Goal: Task Accomplishment & Management: Complete application form

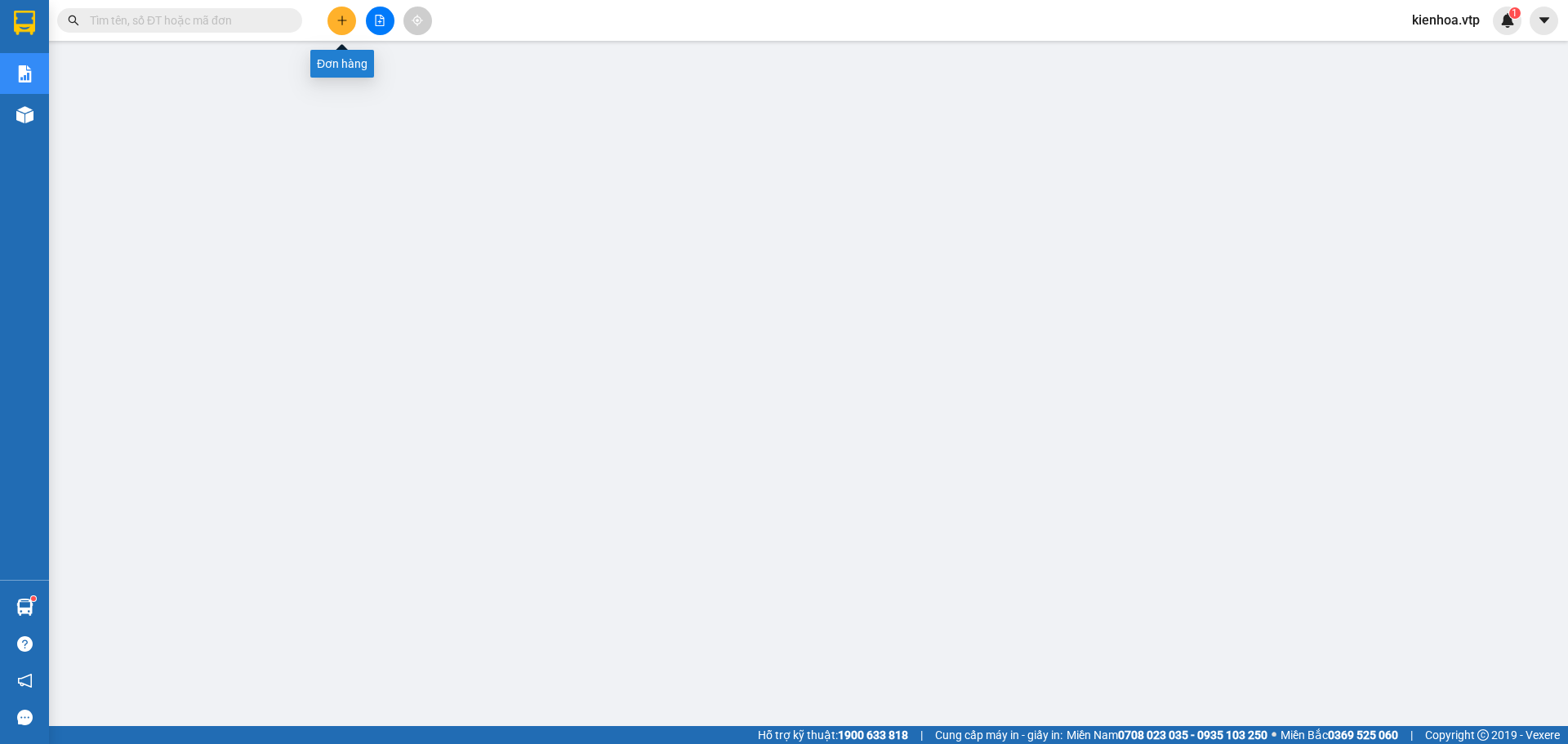
click at [344, 19] on icon "plus" at bounding box center [342, 20] width 11 height 11
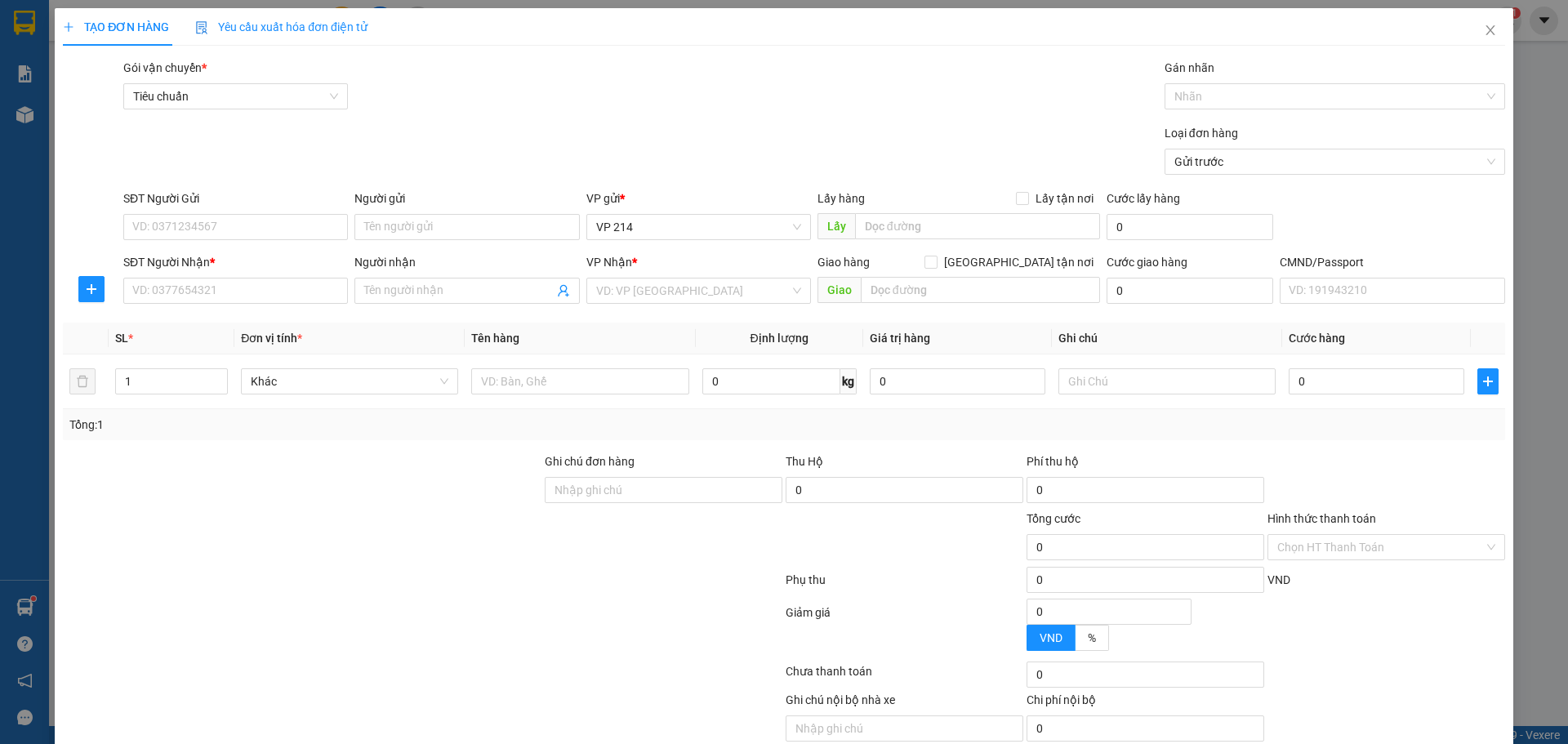
click at [586, 81] on div "Gói vận chuyển * Tiêu chuẩn Gán nhãn Nhãn" at bounding box center [814, 87] width 1388 height 58
drag, startPoint x: 258, startPoint y: 226, endPoint x: 820, endPoint y: 280, distance: 564.6
click at [259, 226] on input "SĐT Người Gửi" at bounding box center [236, 227] width 225 height 26
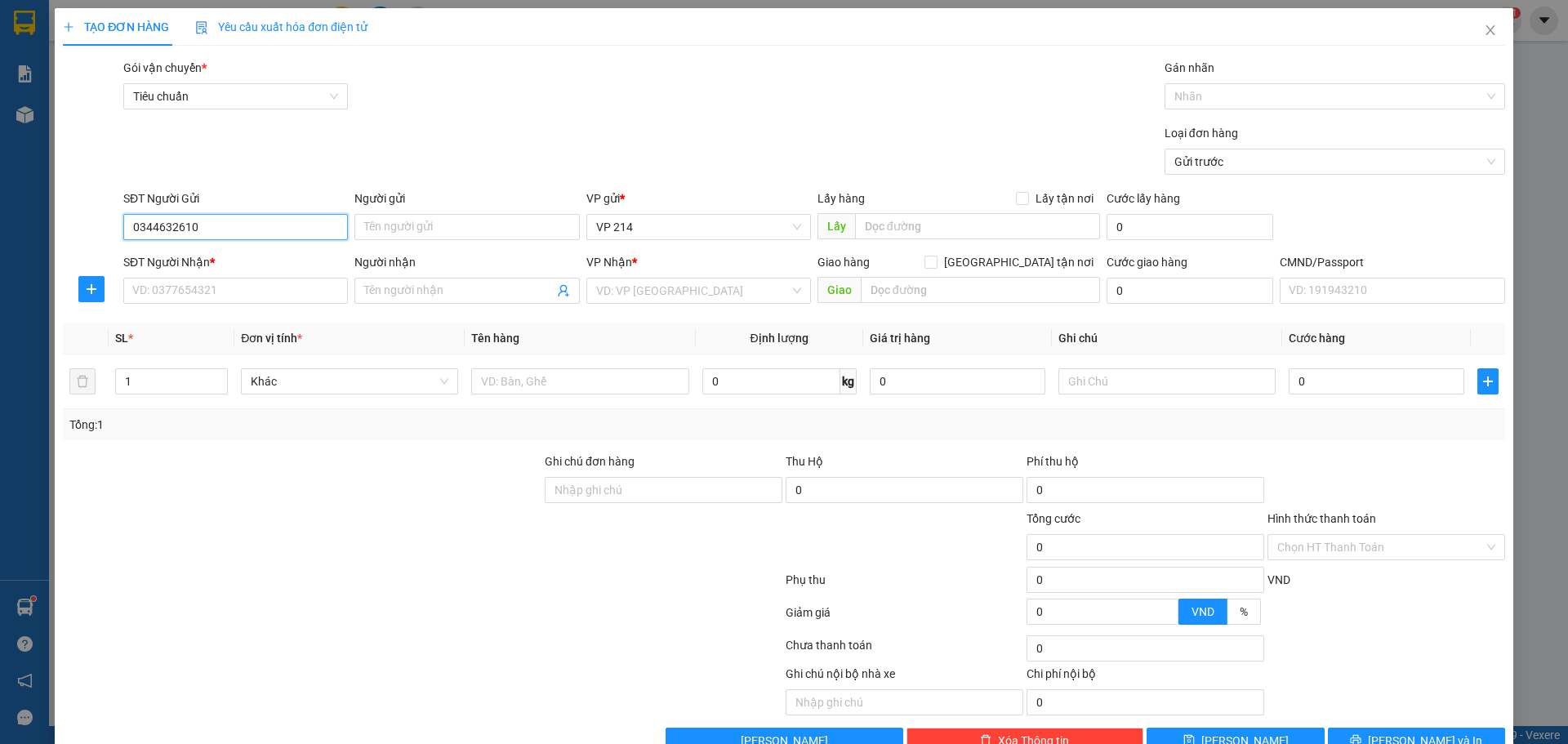
type input "0344676753"
type input "0372686789"
type input "báo"
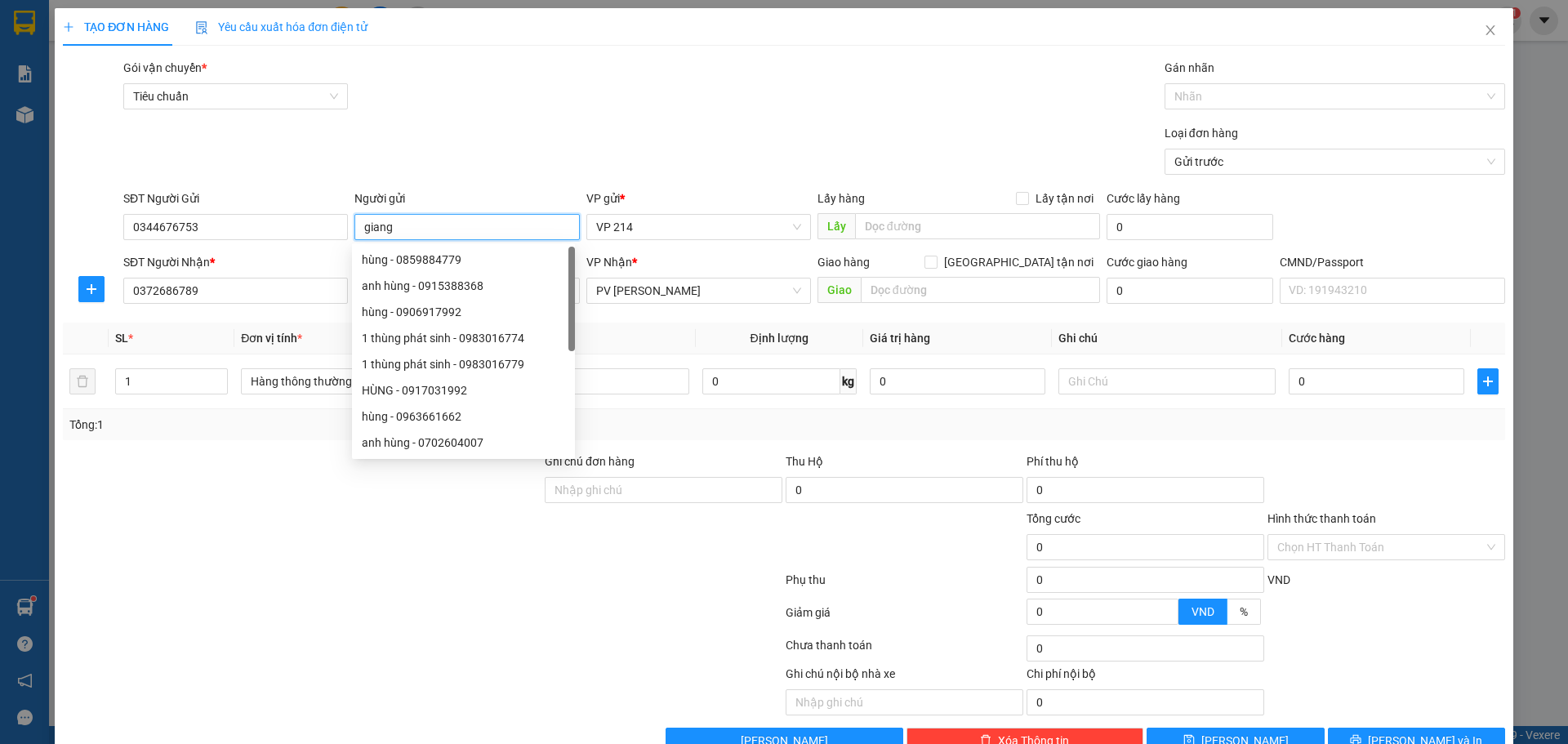
type input "giang"
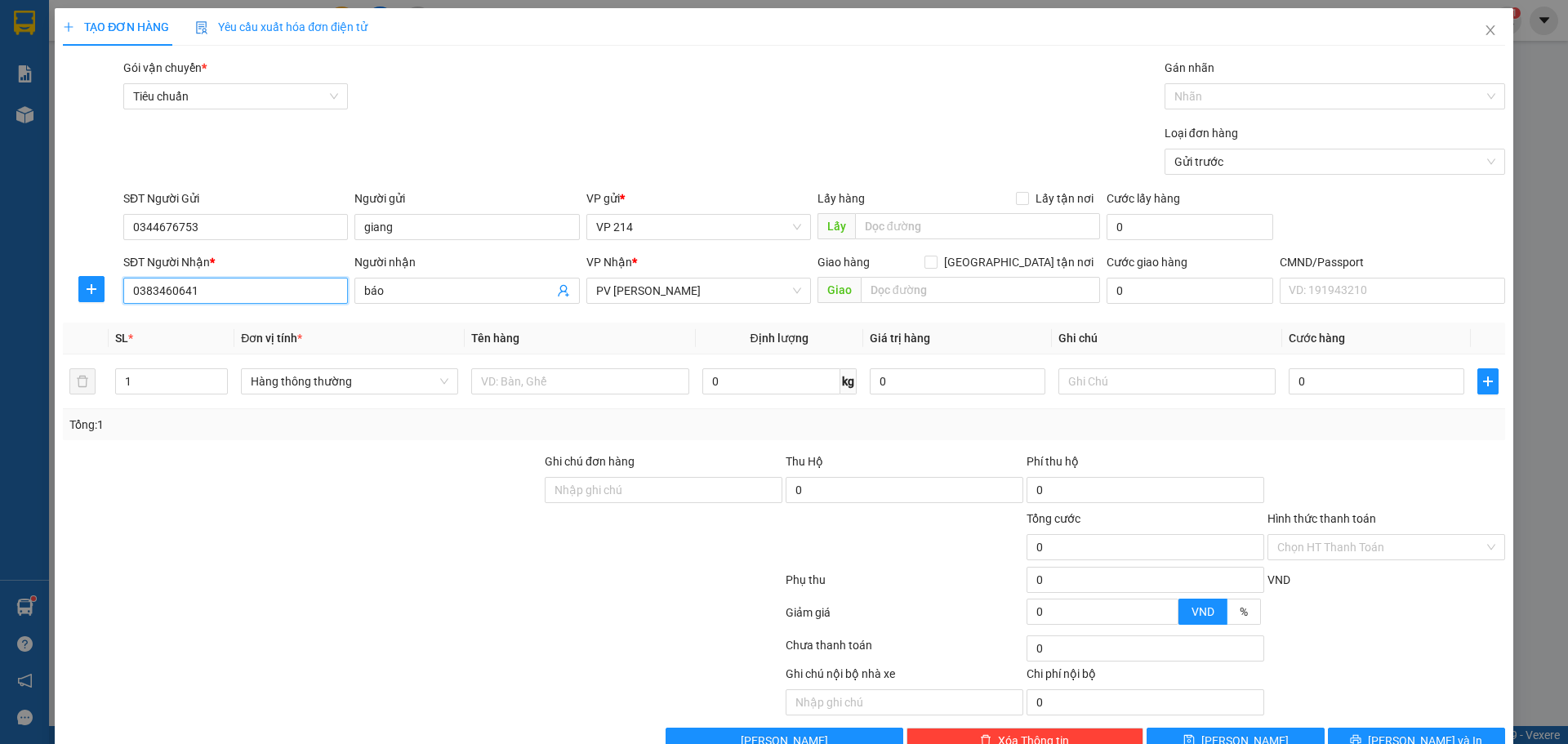
type input "0383460641"
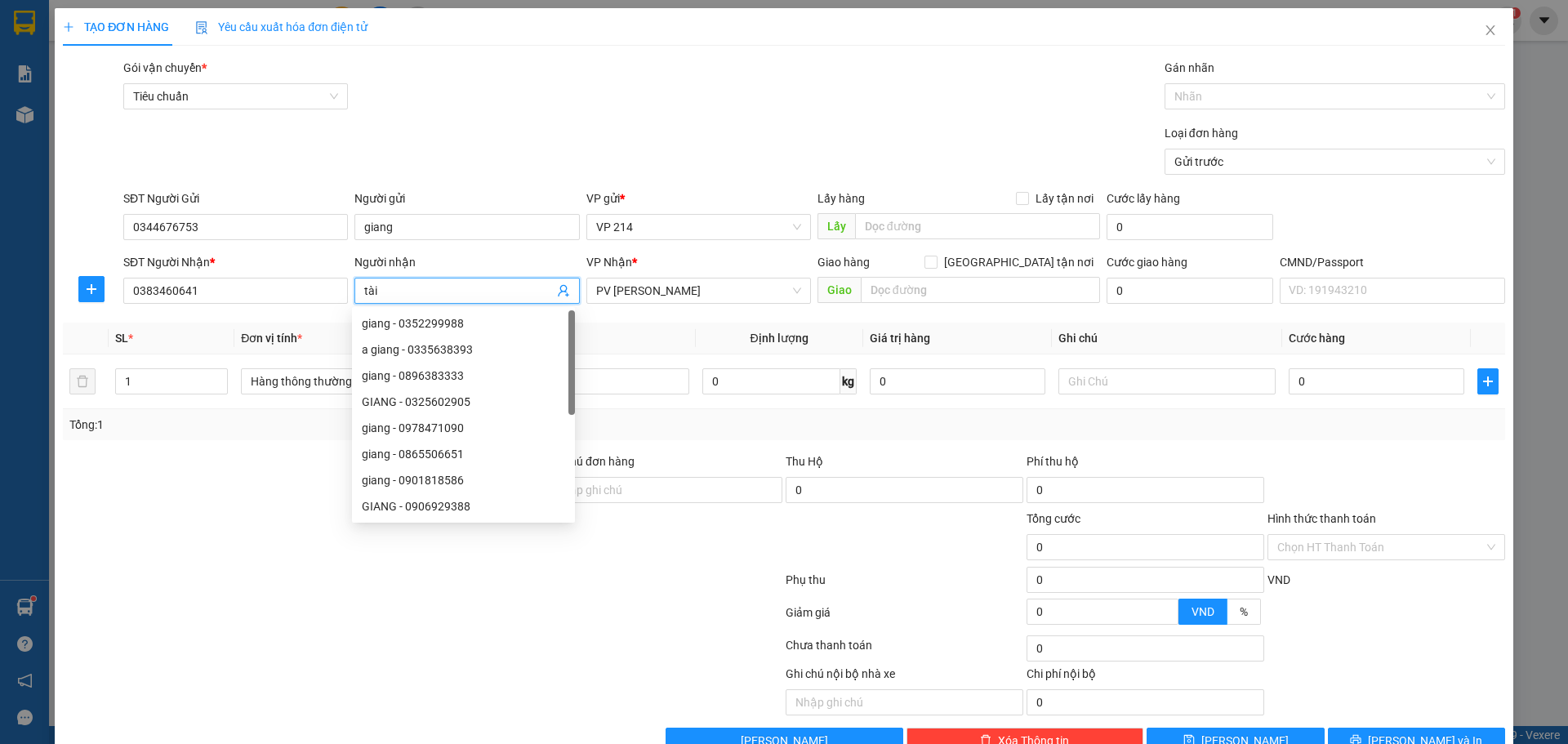
type input "tài"
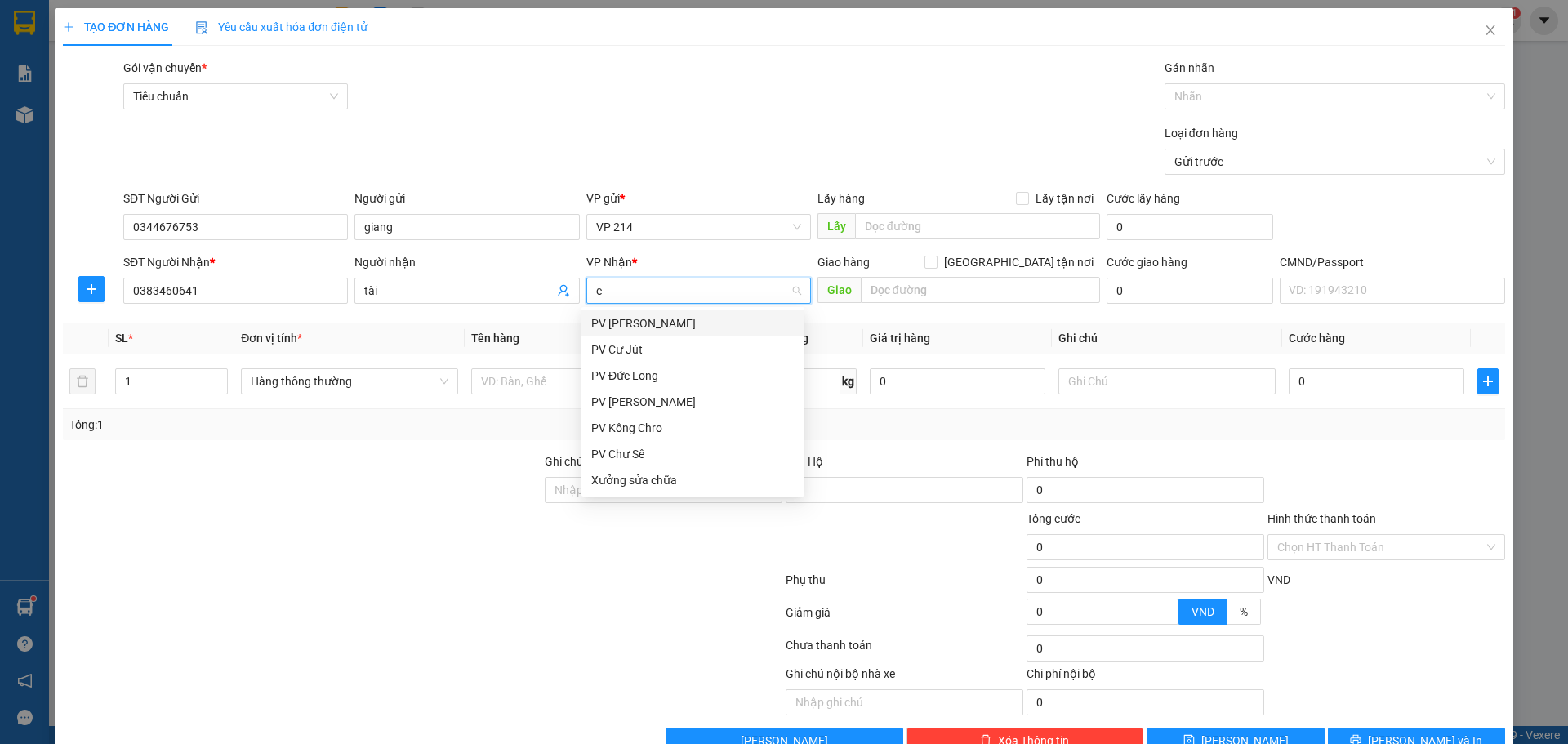
type input "cj"
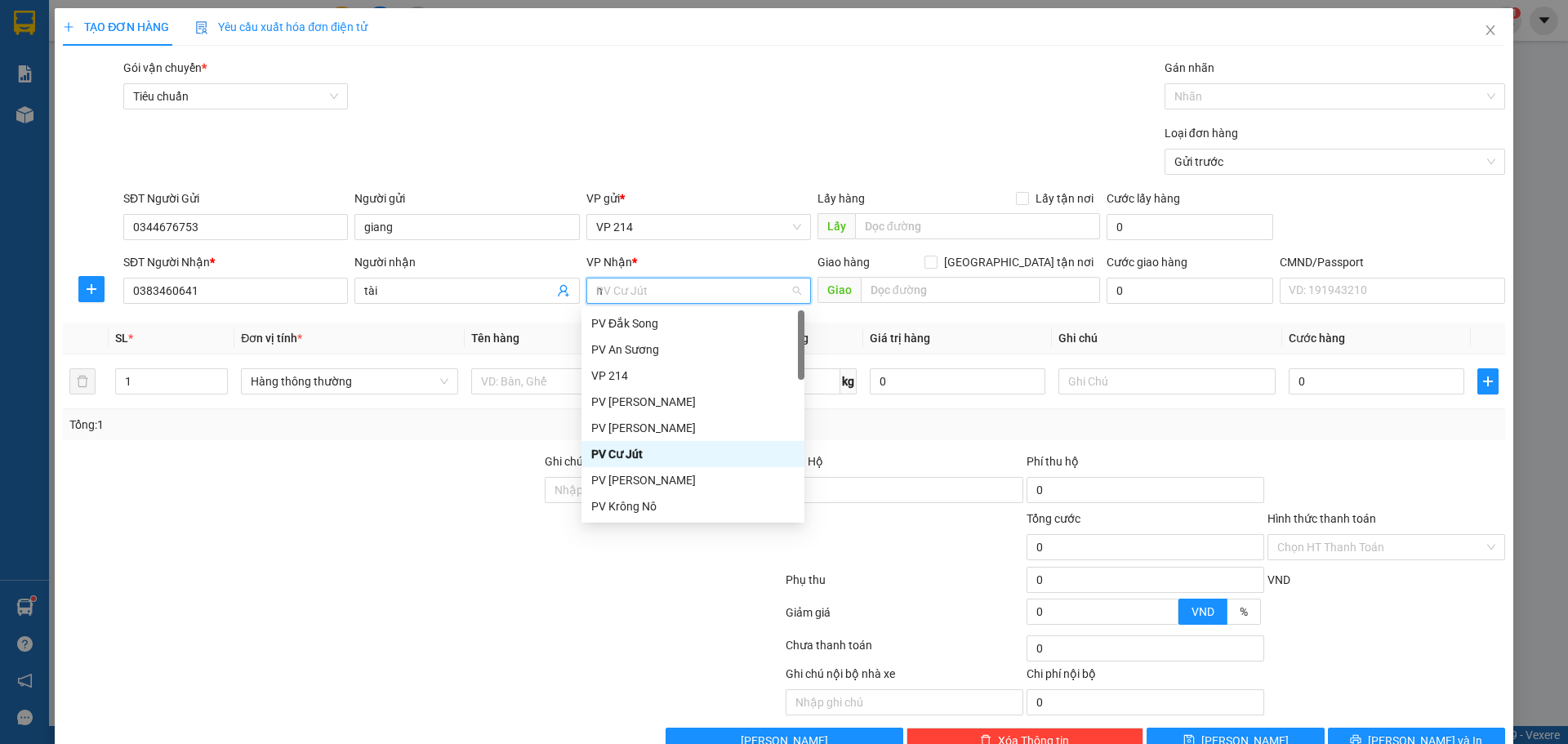
type input "na"
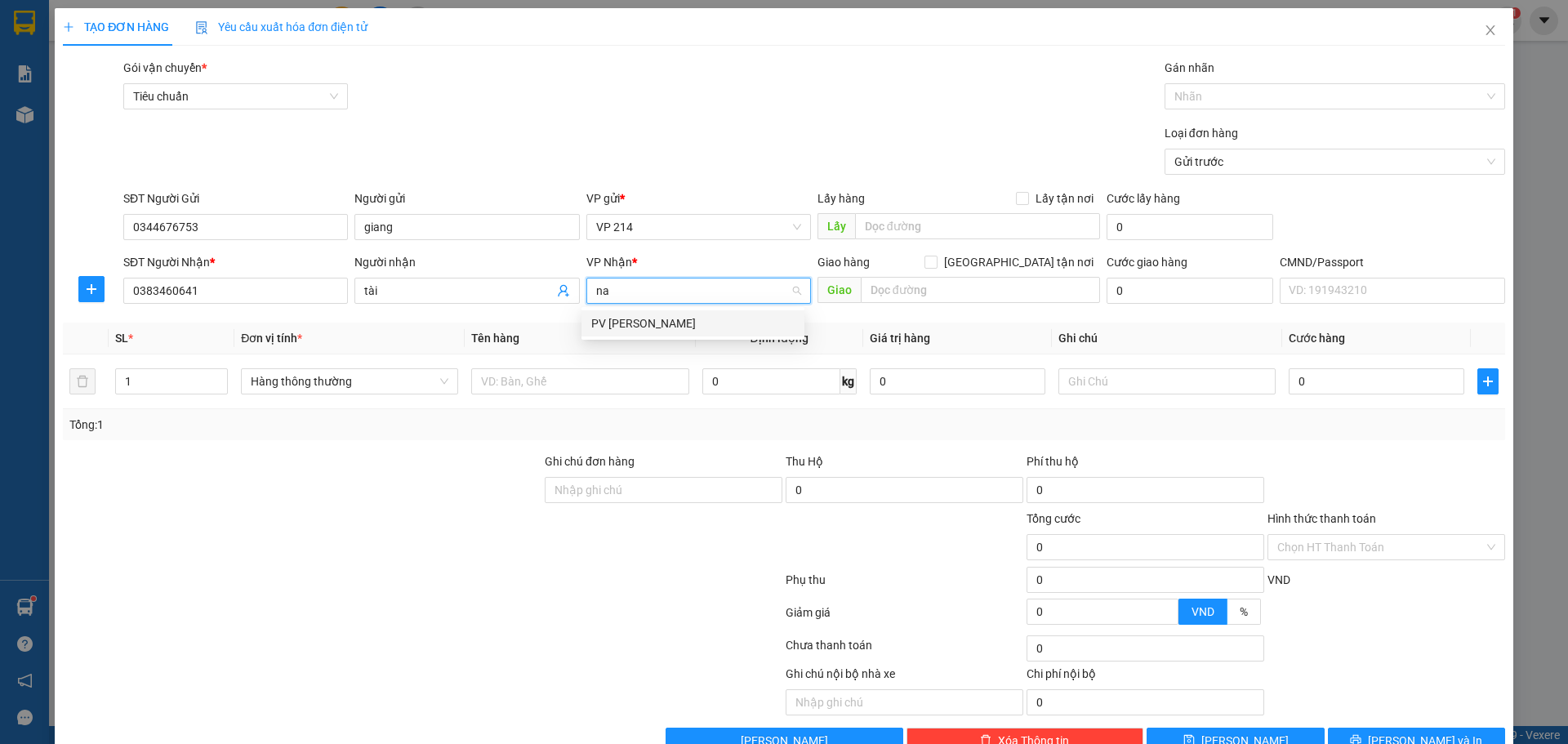
click at [647, 318] on div "PV [PERSON_NAME]" at bounding box center [692, 323] width 203 height 18
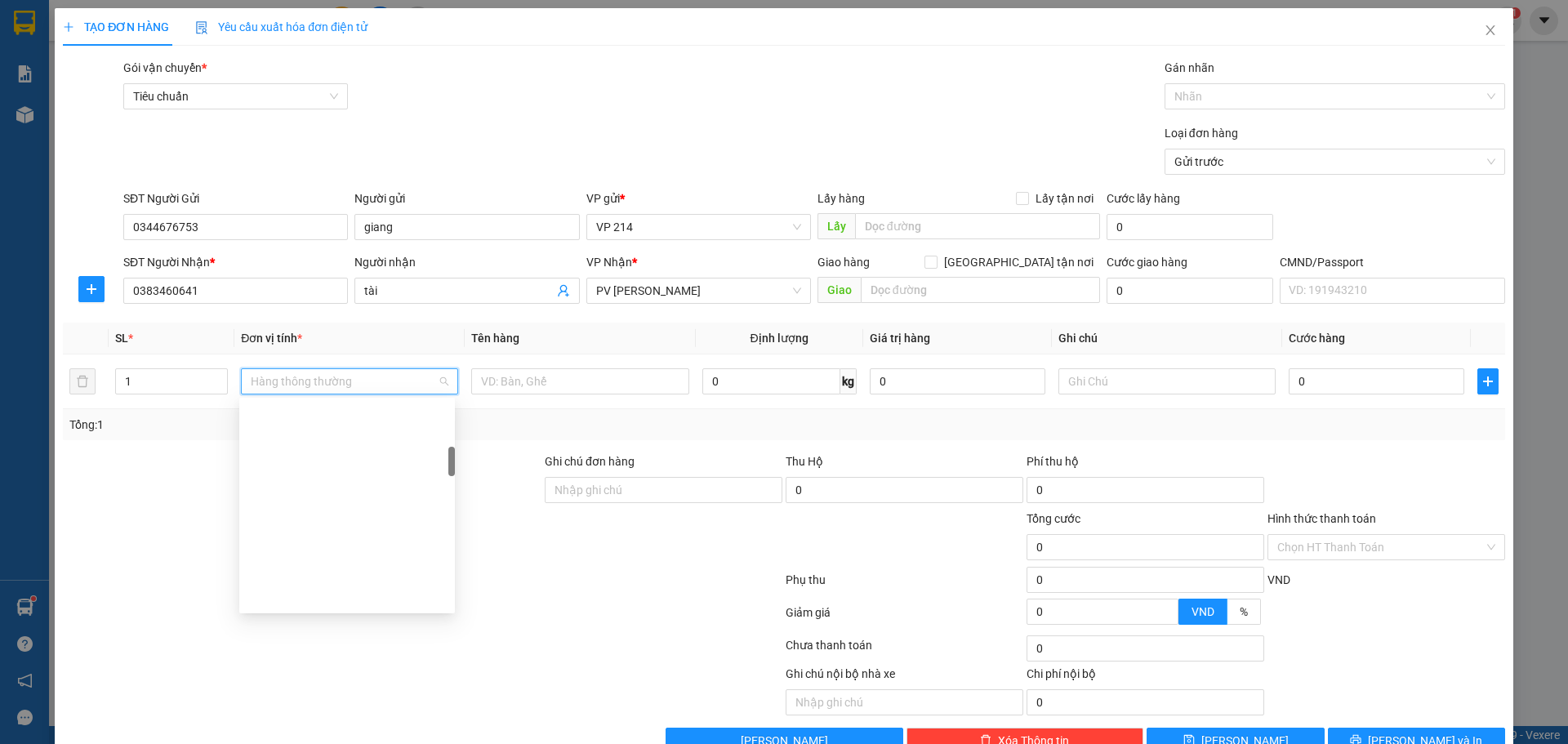
scroll to position [340, 0]
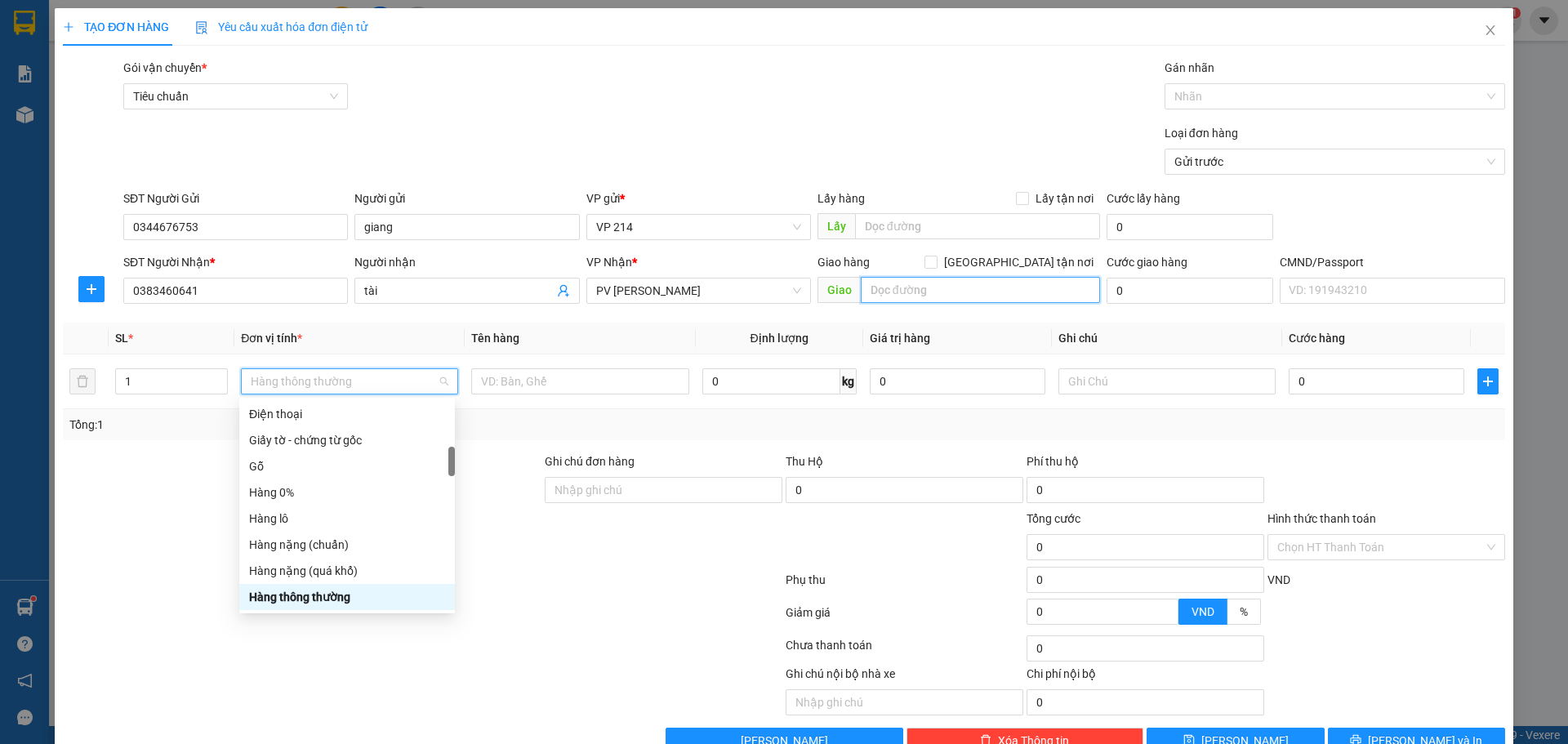
click at [928, 290] on input "text" at bounding box center [981, 289] width 239 height 26
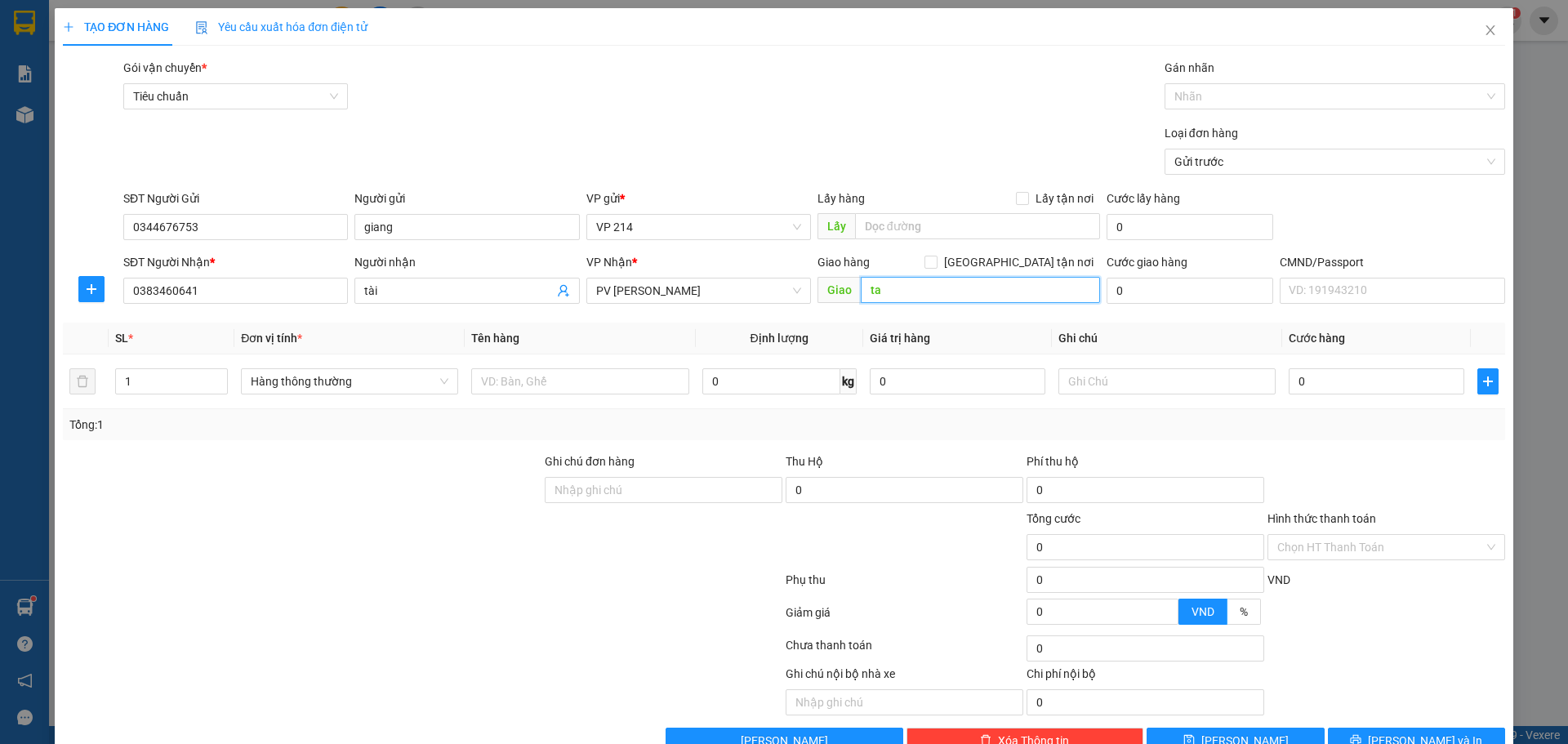
type input "t"
type input "ra vp nhận"
type input "d"
type input "đông lạnh"
type input "1tx"
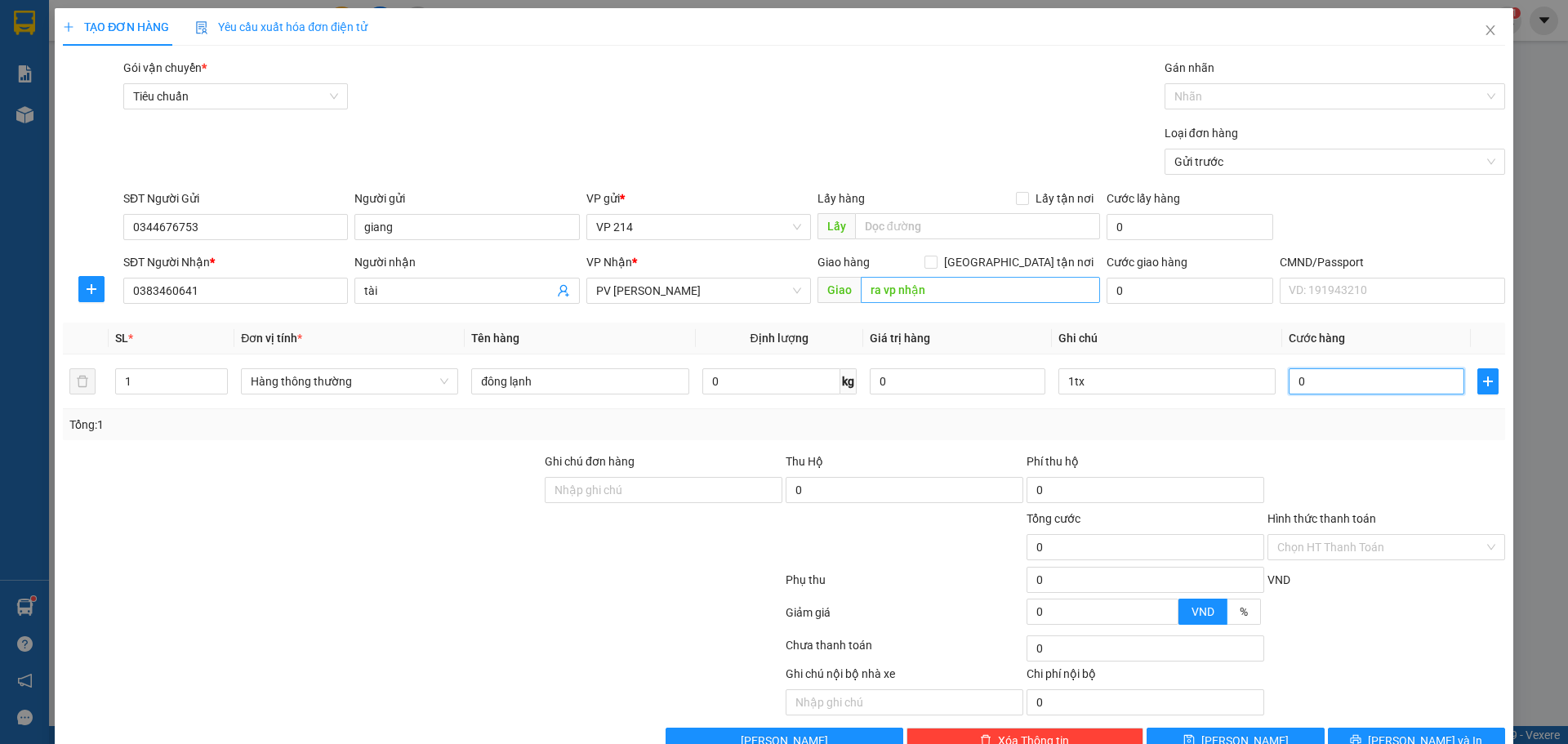
type input "6"
type input "60"
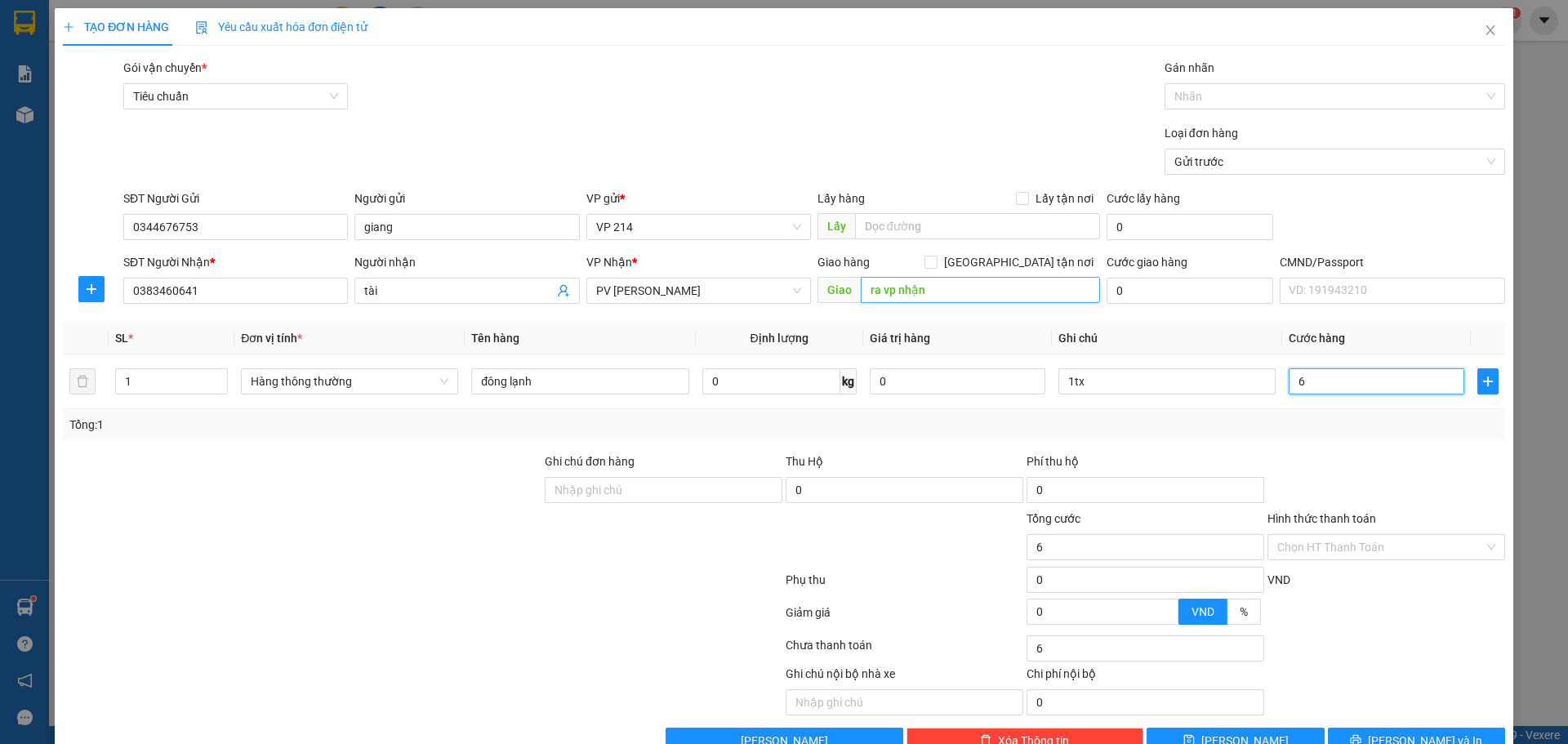
type input "60"
type input "600"
type input "6.000"
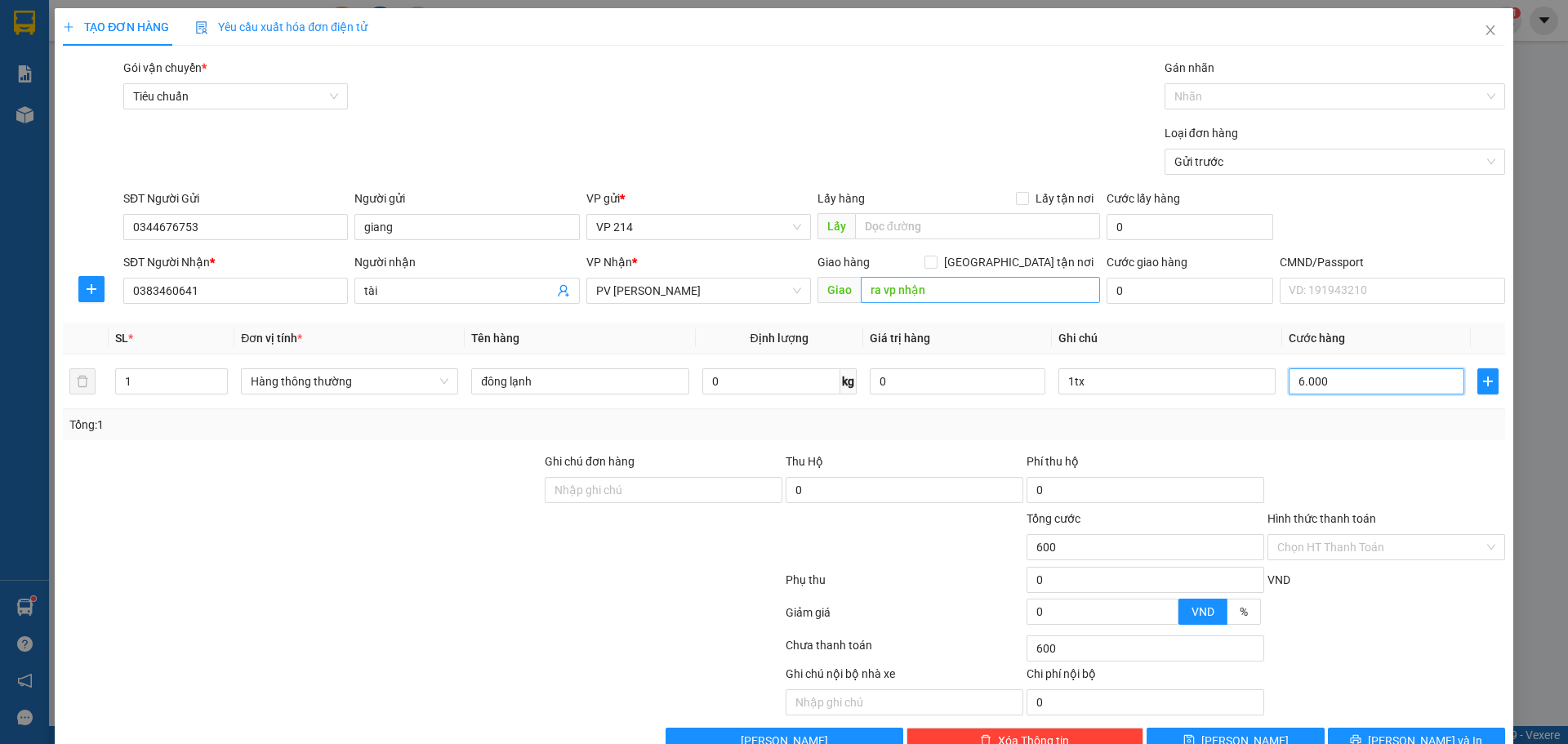
type input "6.000"
type input "60.000"
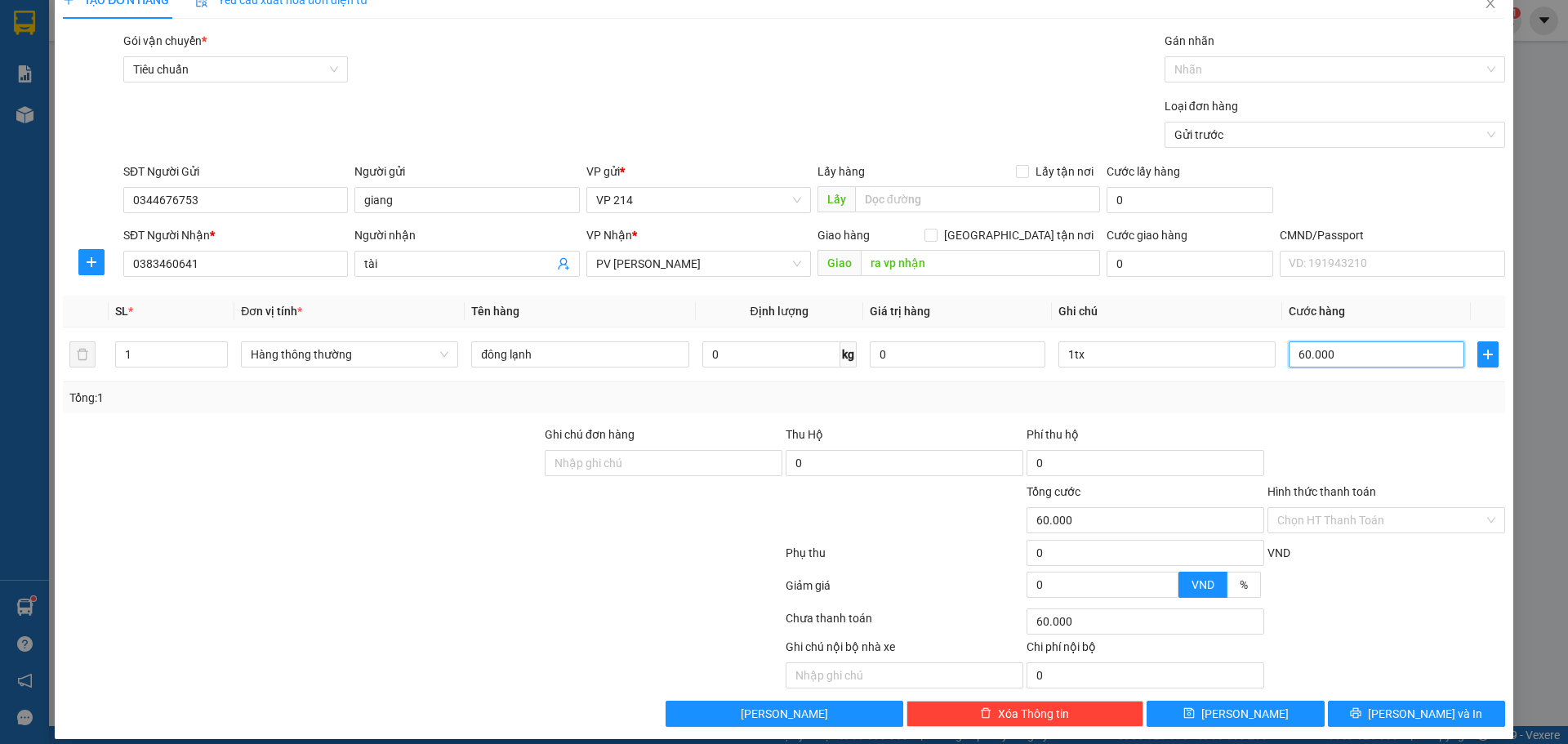
scroll to position [42, 0]
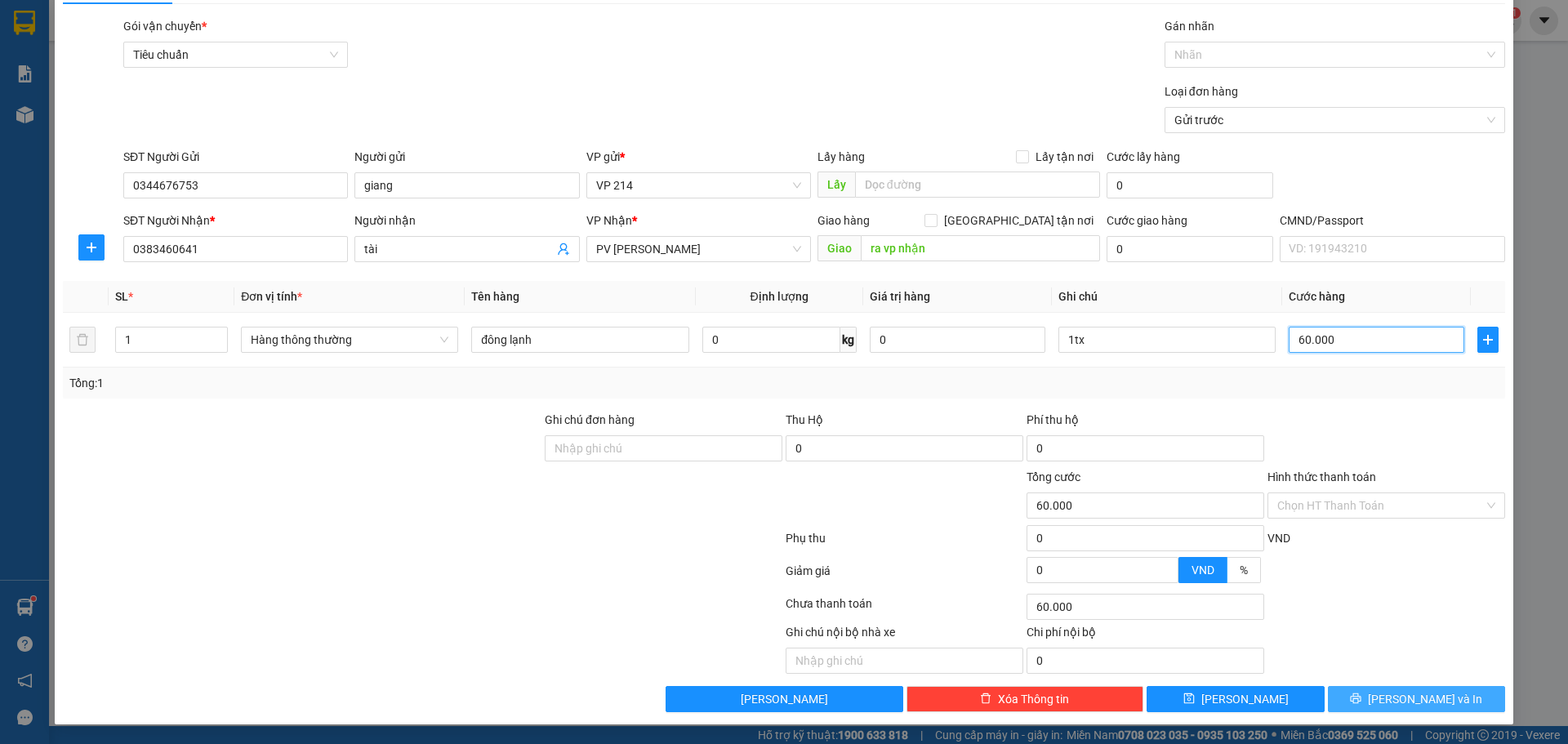
type input "60.000"
click at [1395, 703] on span "[PERSON_NAME] và In" at bounding box center [1424, 699] width 114 height 18
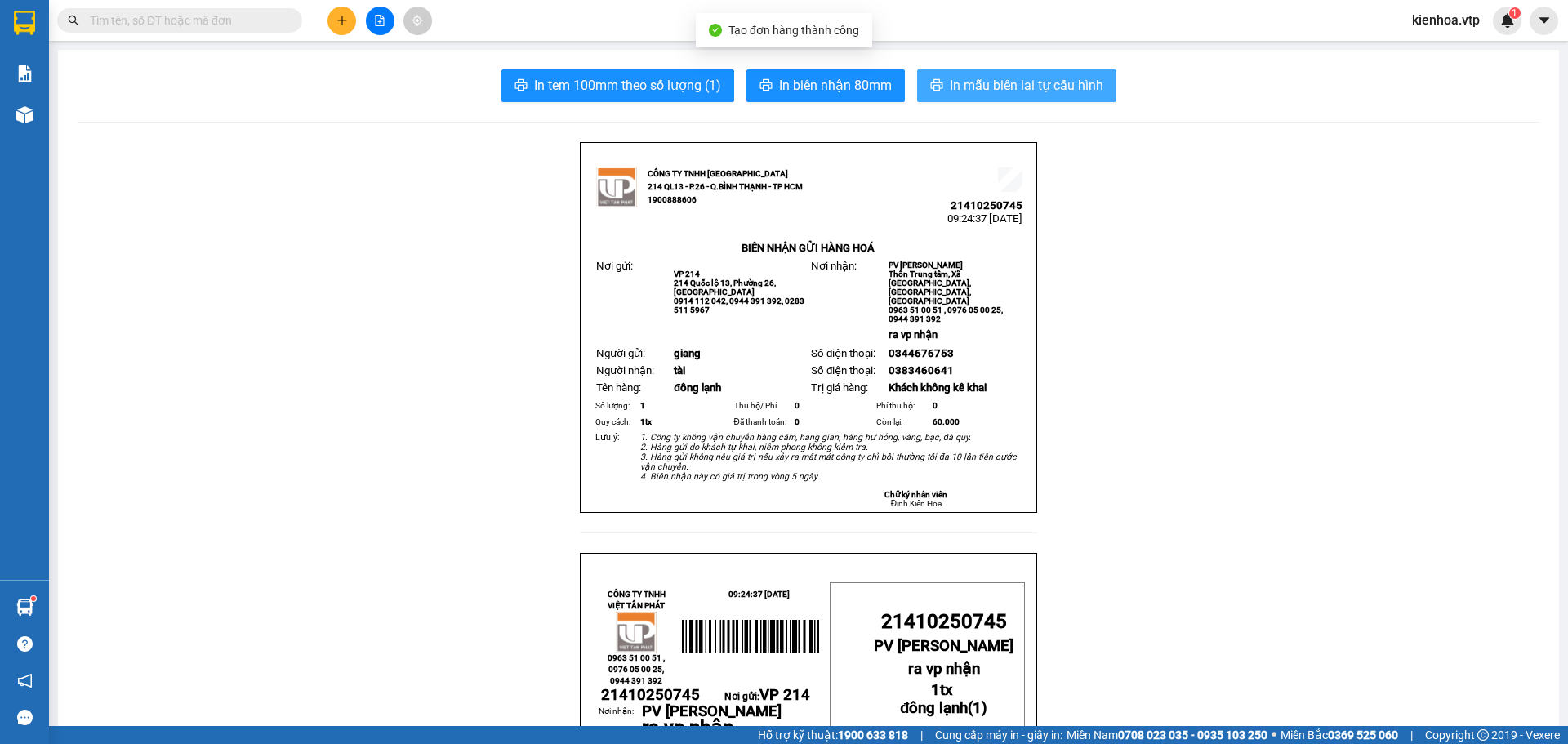
click at [988, 90] on span "In mẫu biên lai tự cấu hình" at bounding box center [1026, 85] width 153 height 20
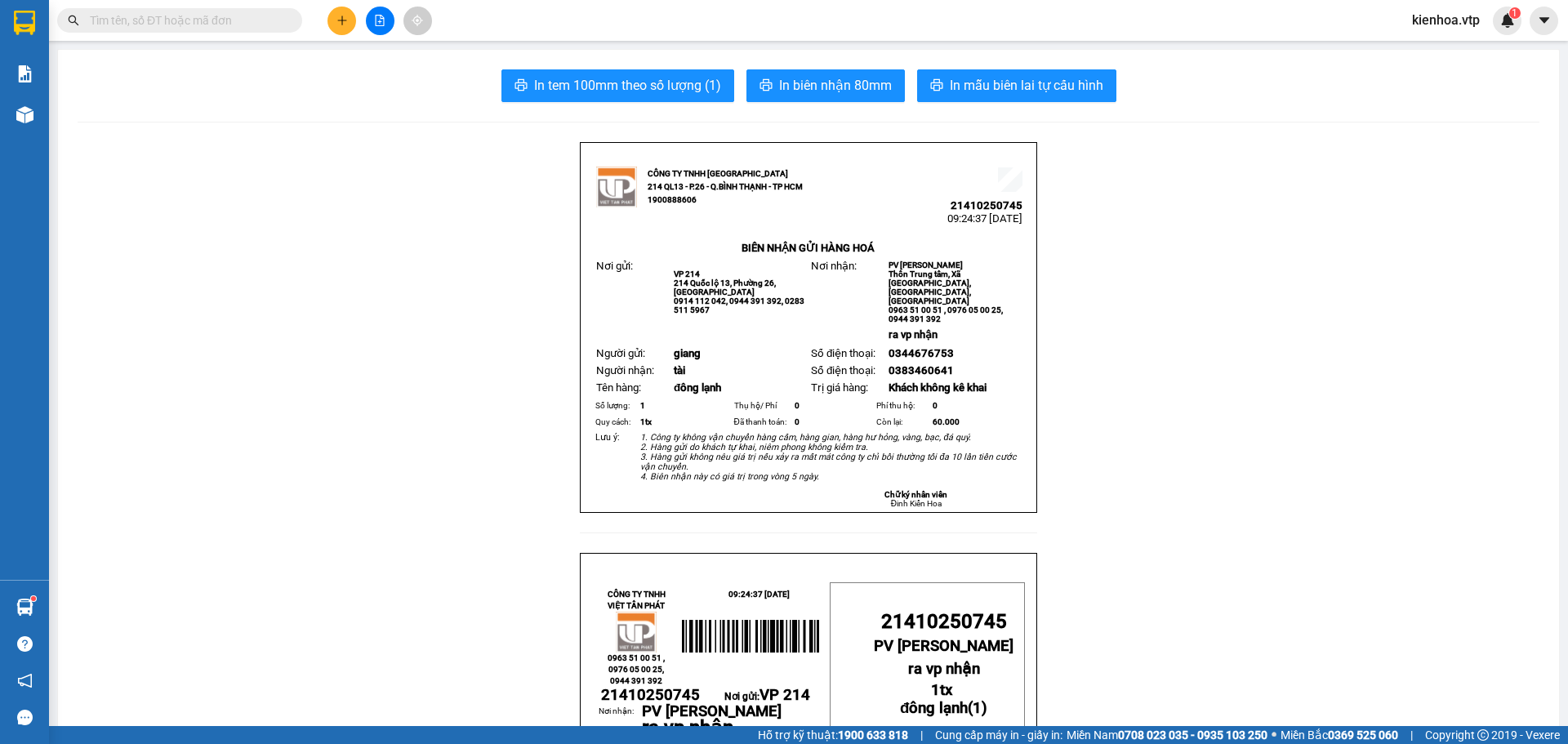
click at [352, 24] on button at bounding box center [341, 20] width 29 height 29
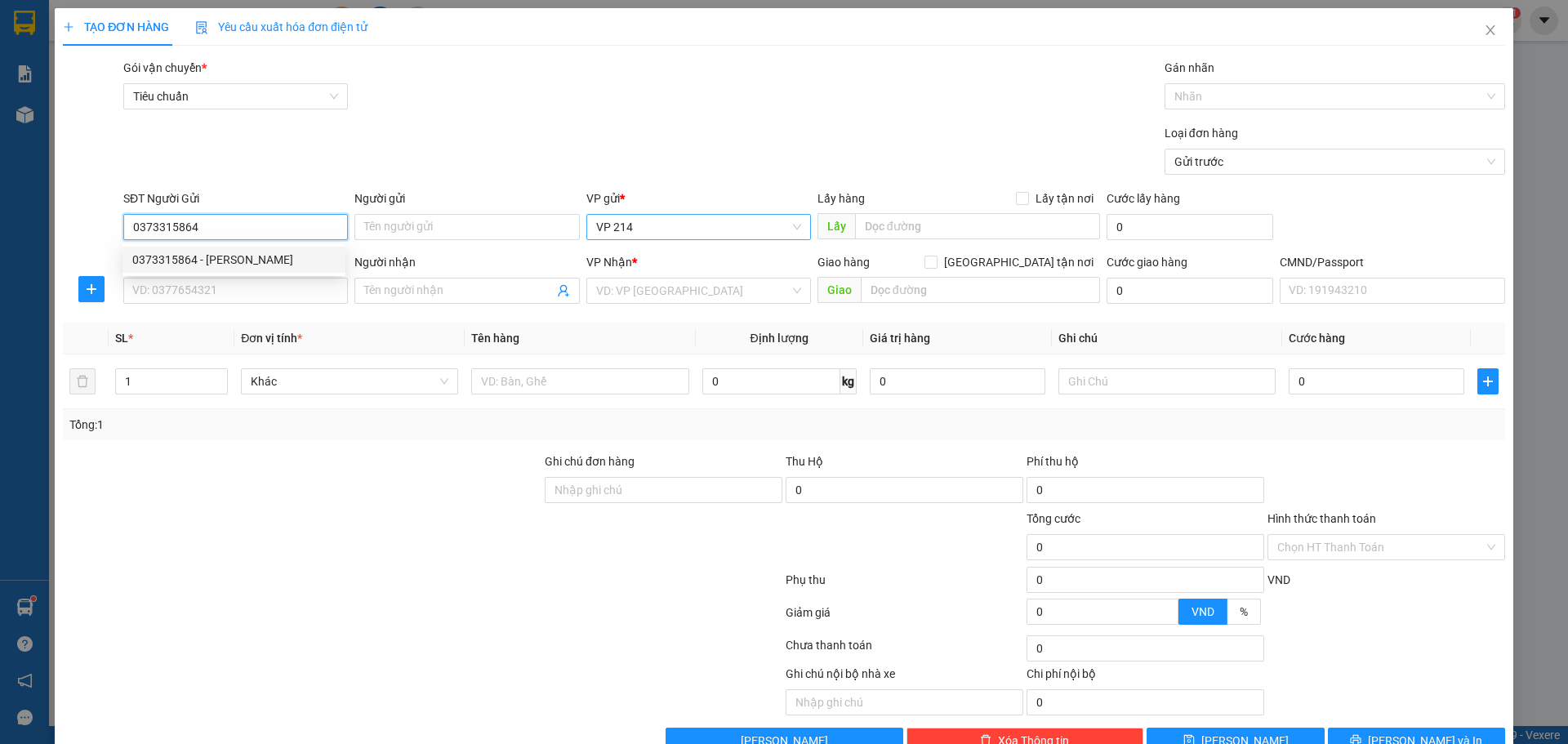
type input "0373315861"
type input "0931610103"
type input "thiện/knm"
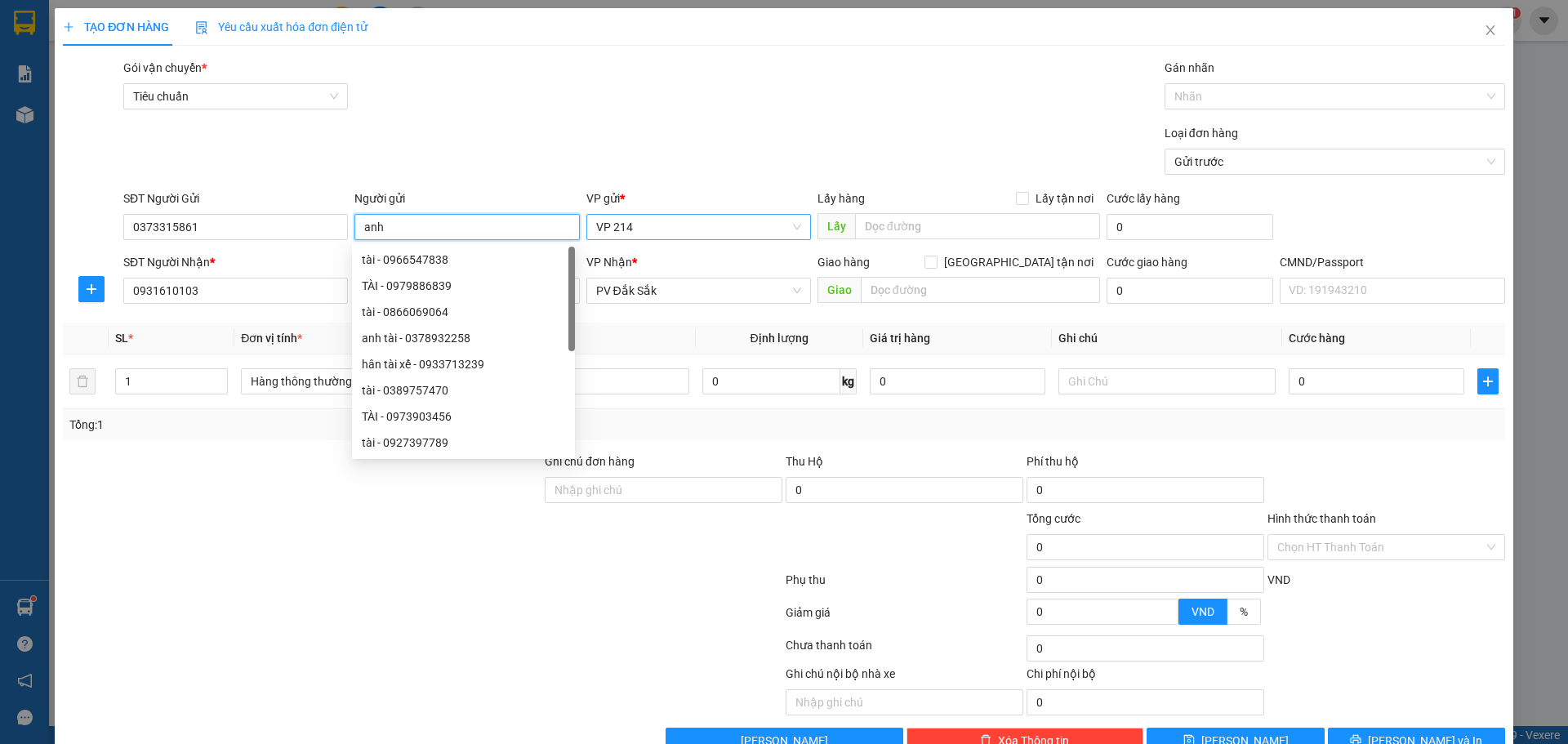
type input "anh"
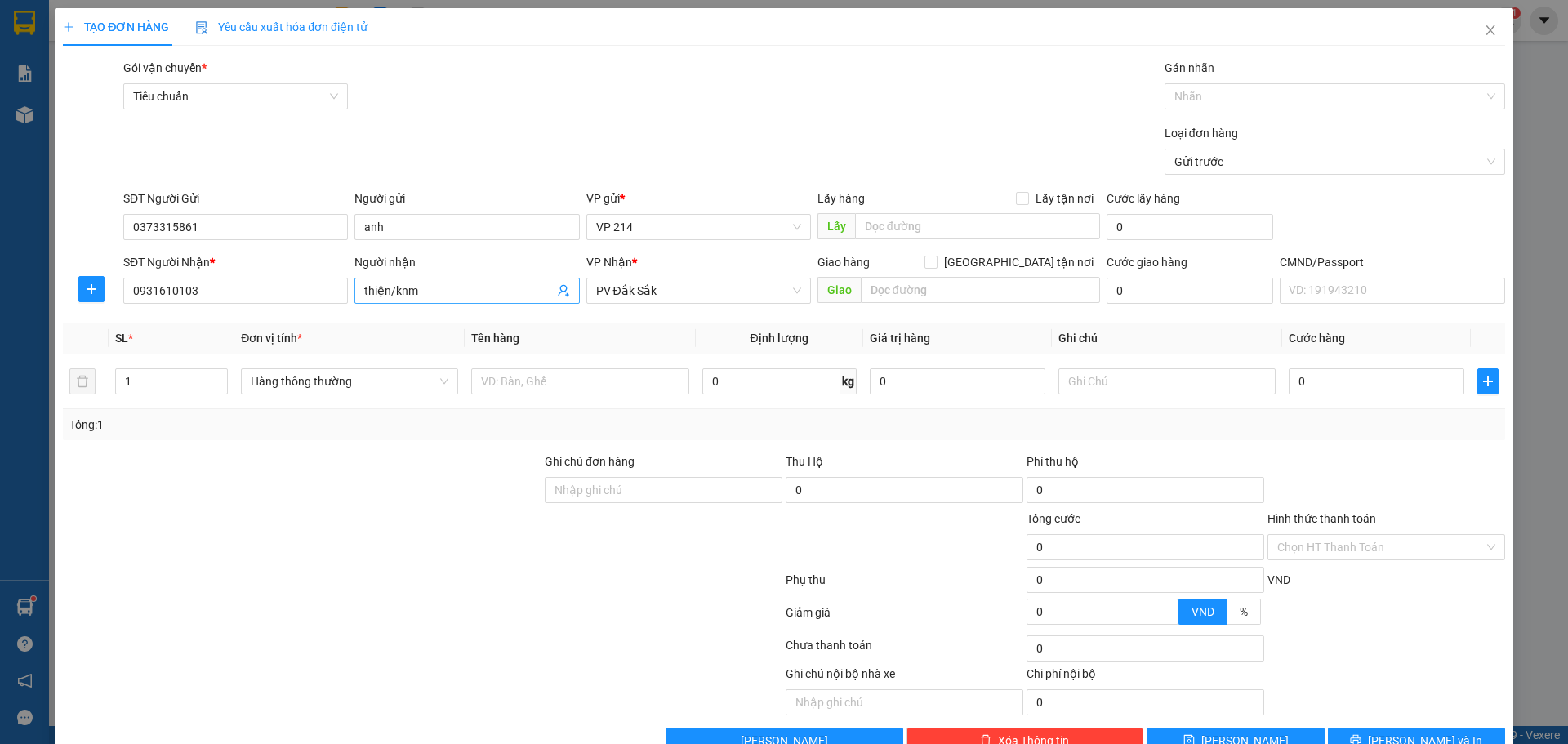
click at [489, 292] on input "thiện/knm" at bounding box center [458, 290] width 188 height 18
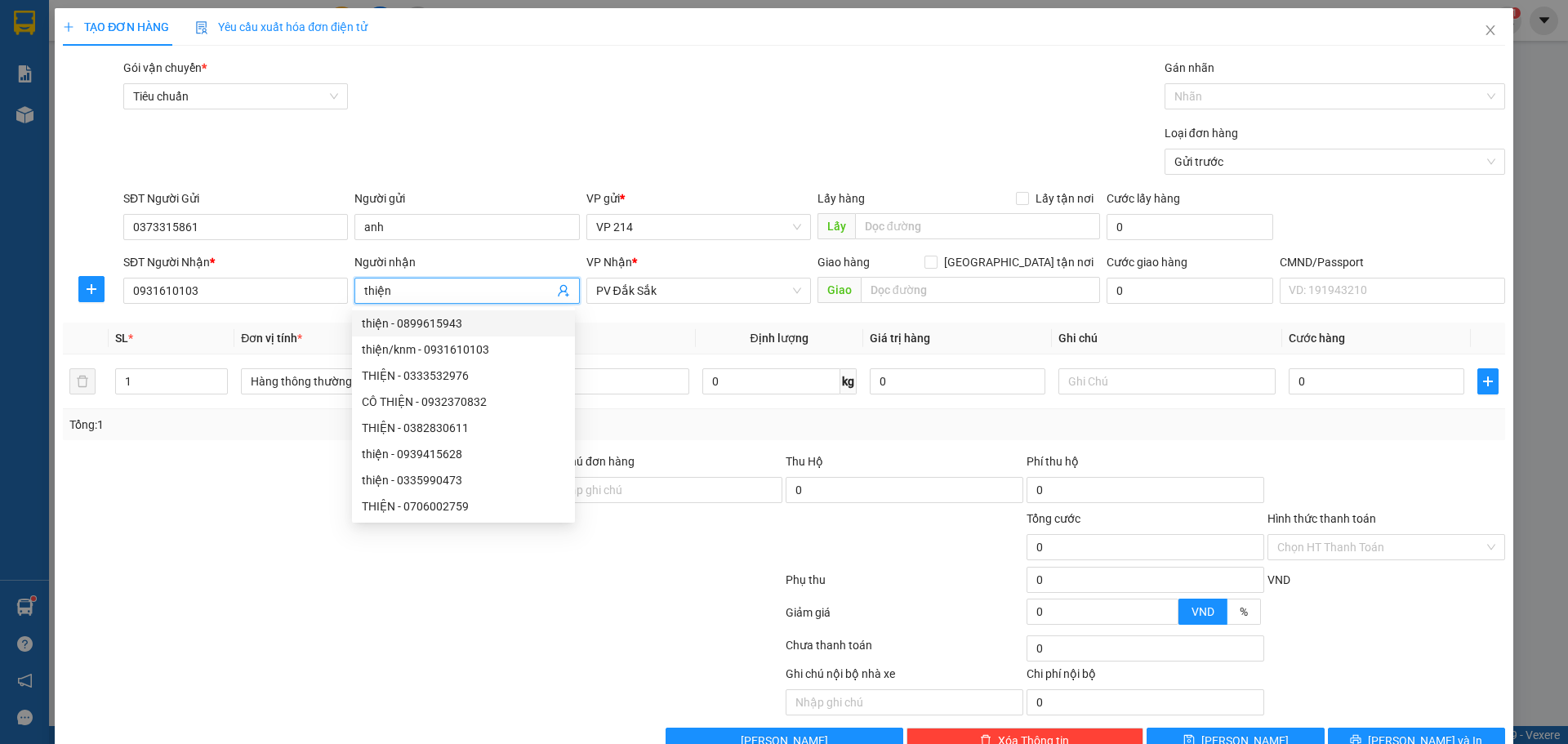
type input "thiện"
click at [763, 553] on div at bounding box center [663, 538] width 241 height 58
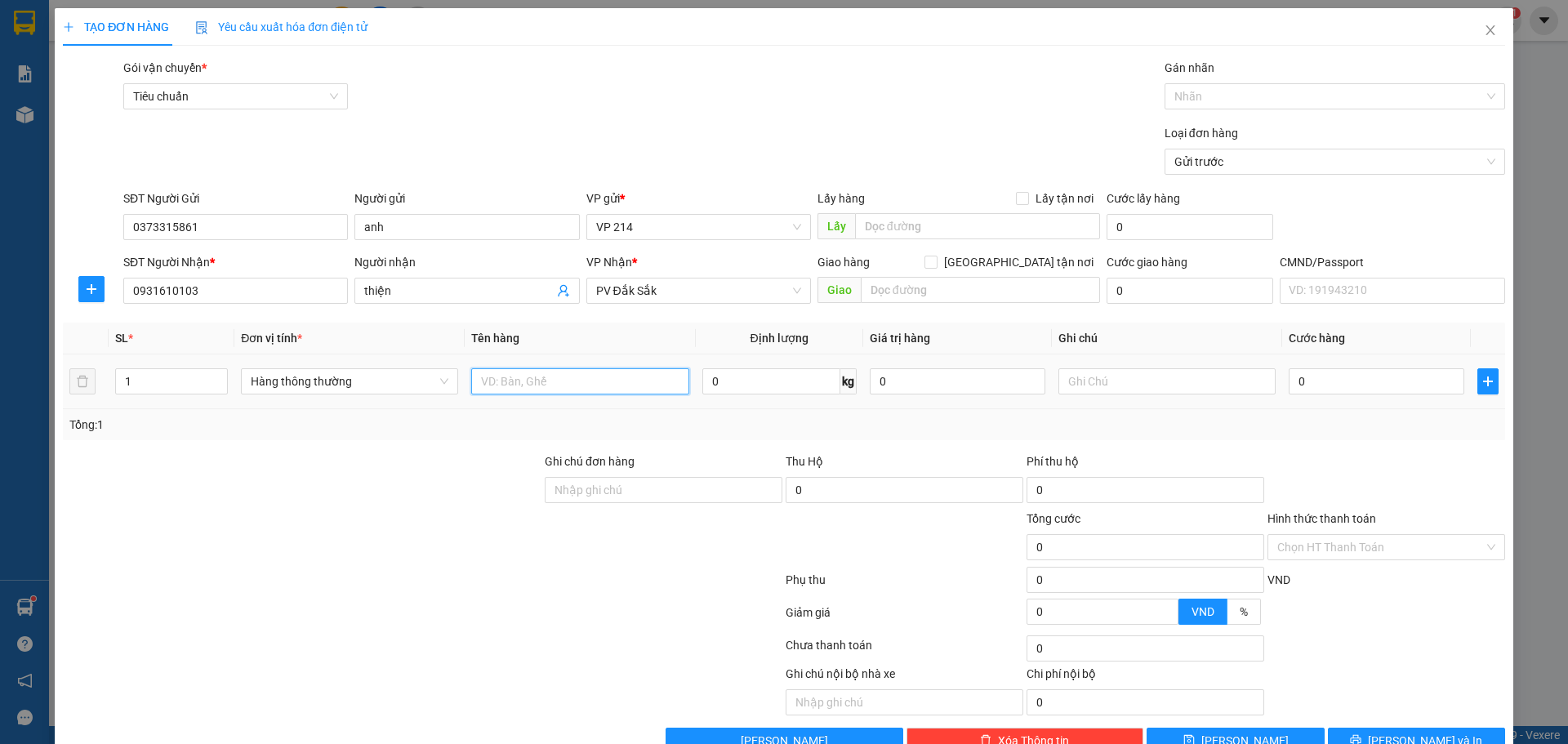
click at [621, 382] on input "text" at bounding box center [580, 381] width 217 height 26
type input "q áo"
type input "1 c nhỏ"
type input "3"
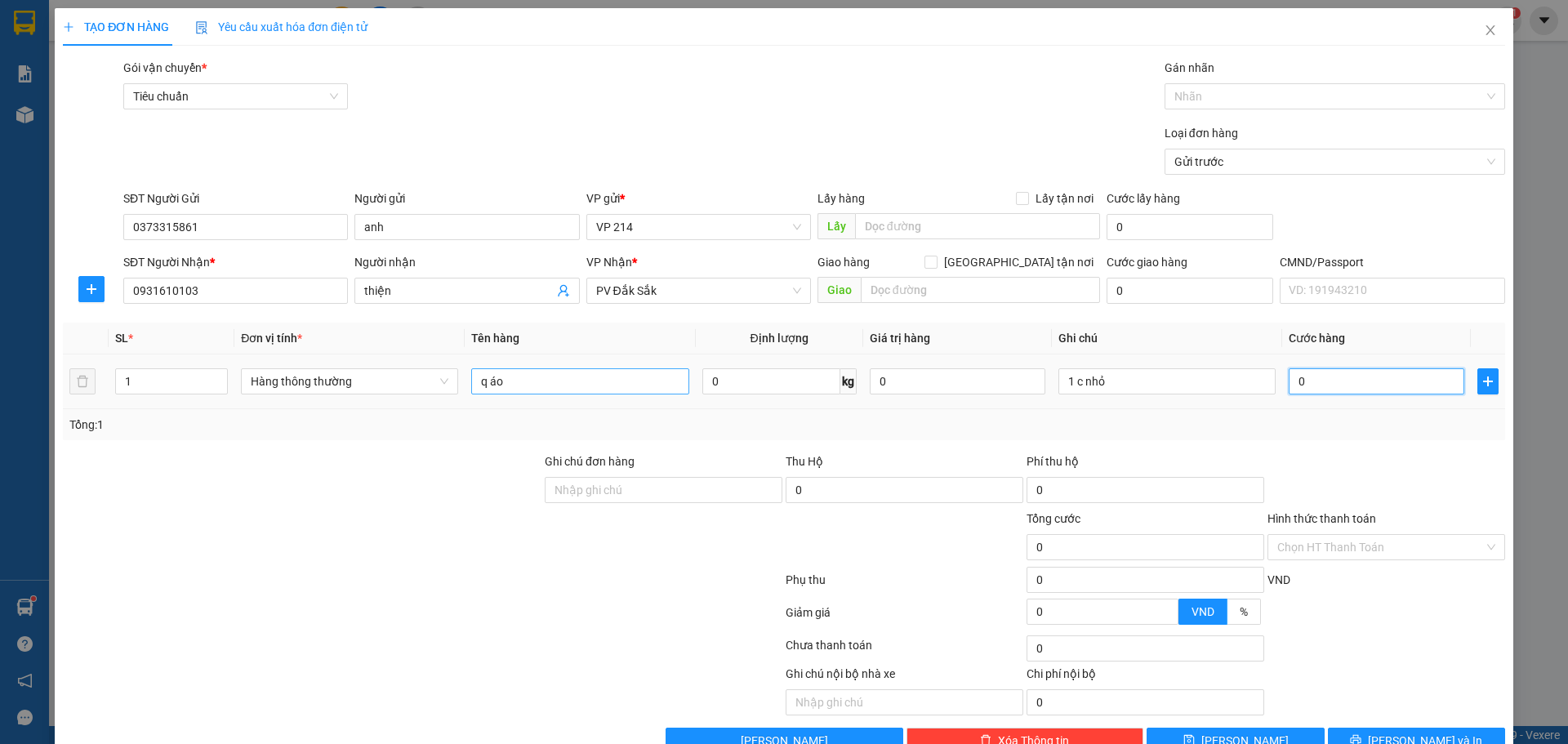
type input "3"
type input "30"
type input "300"
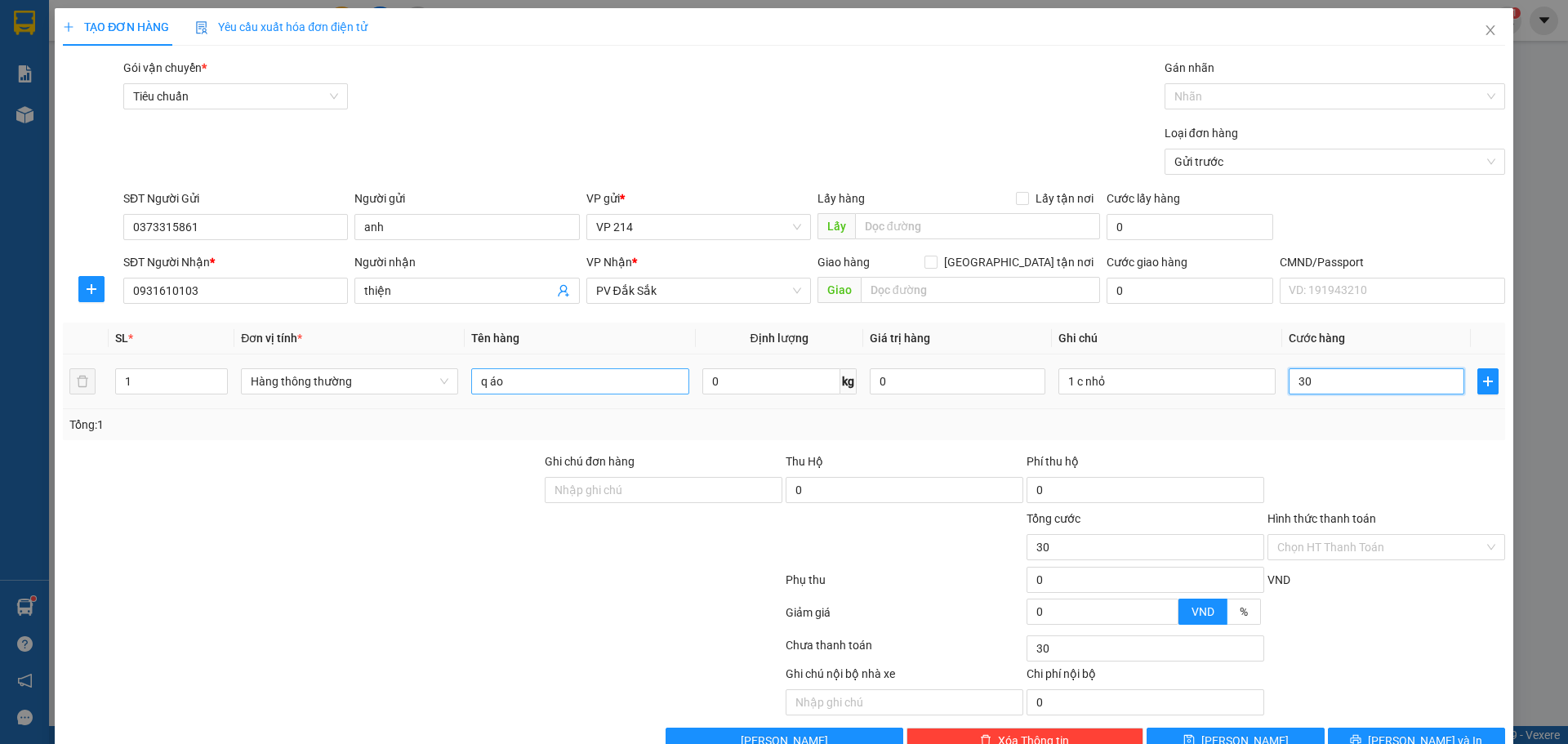
type input "300"
type input "3.000"
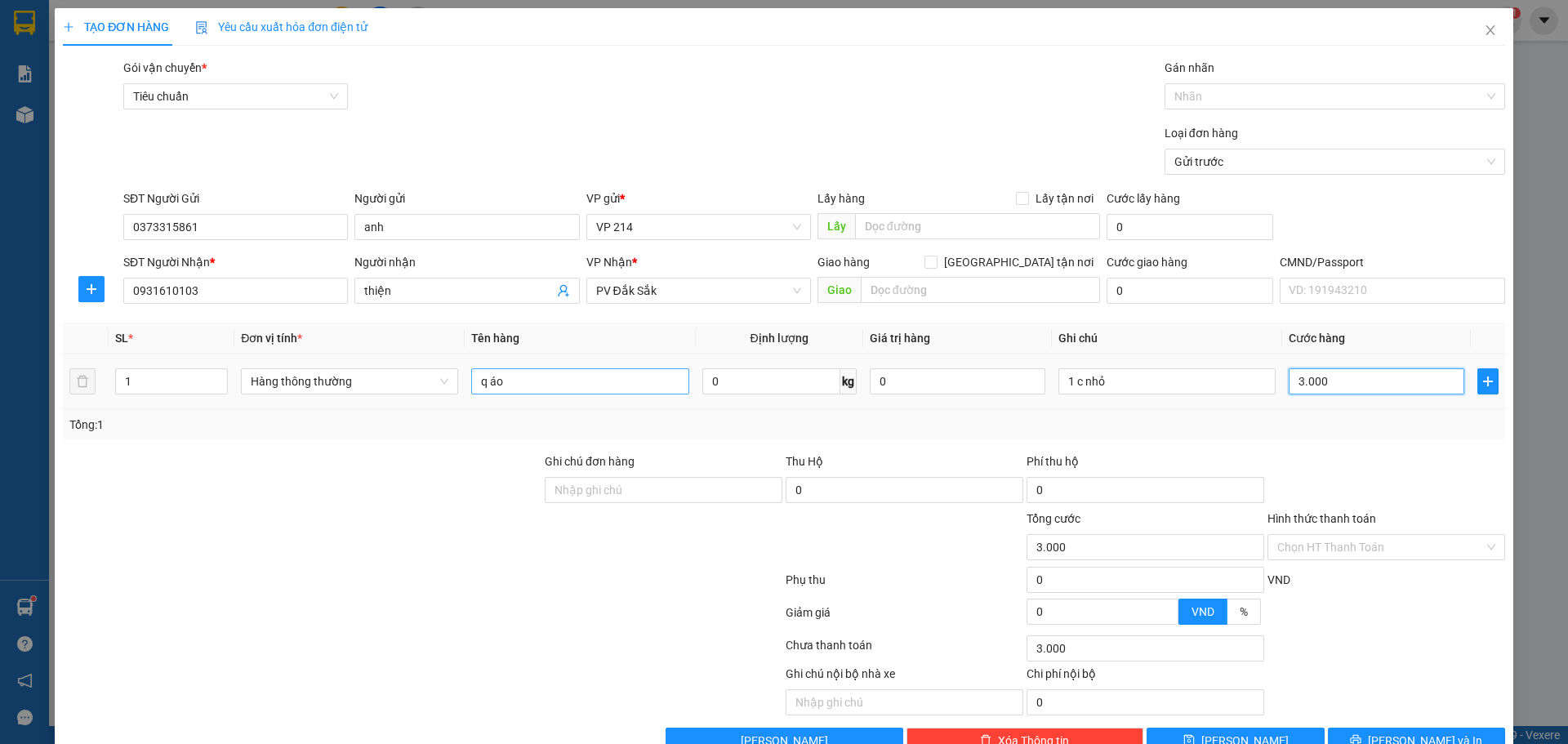
type input "30.000"
click at [1407, 556] on input "Hình thức thanh toán" at bounding box center [1381, 547] width 207 height 24
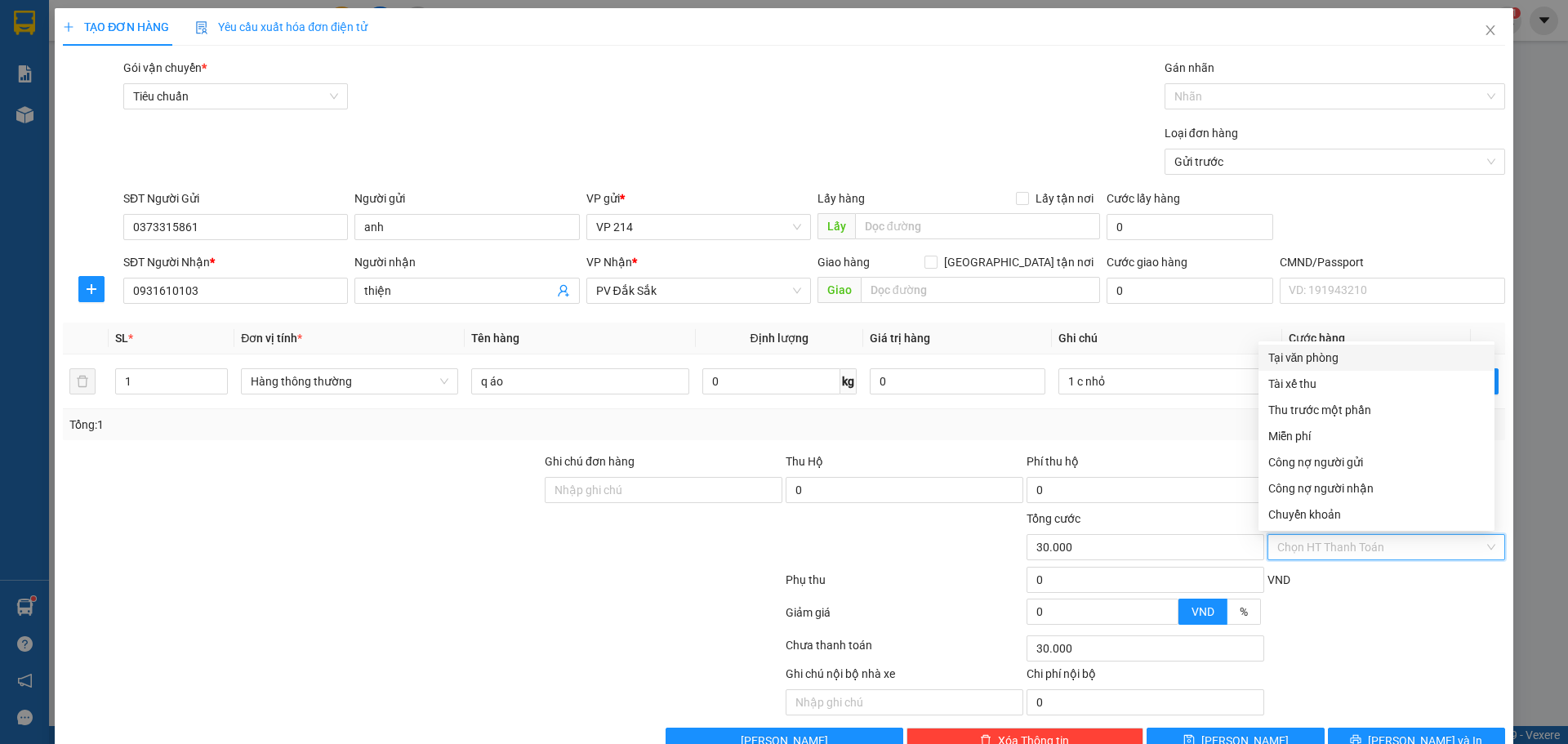
click at [1317, 353] on div "Tại văn phòng" at bounding box center [1376, 357] width 216 height 18
type input "0"
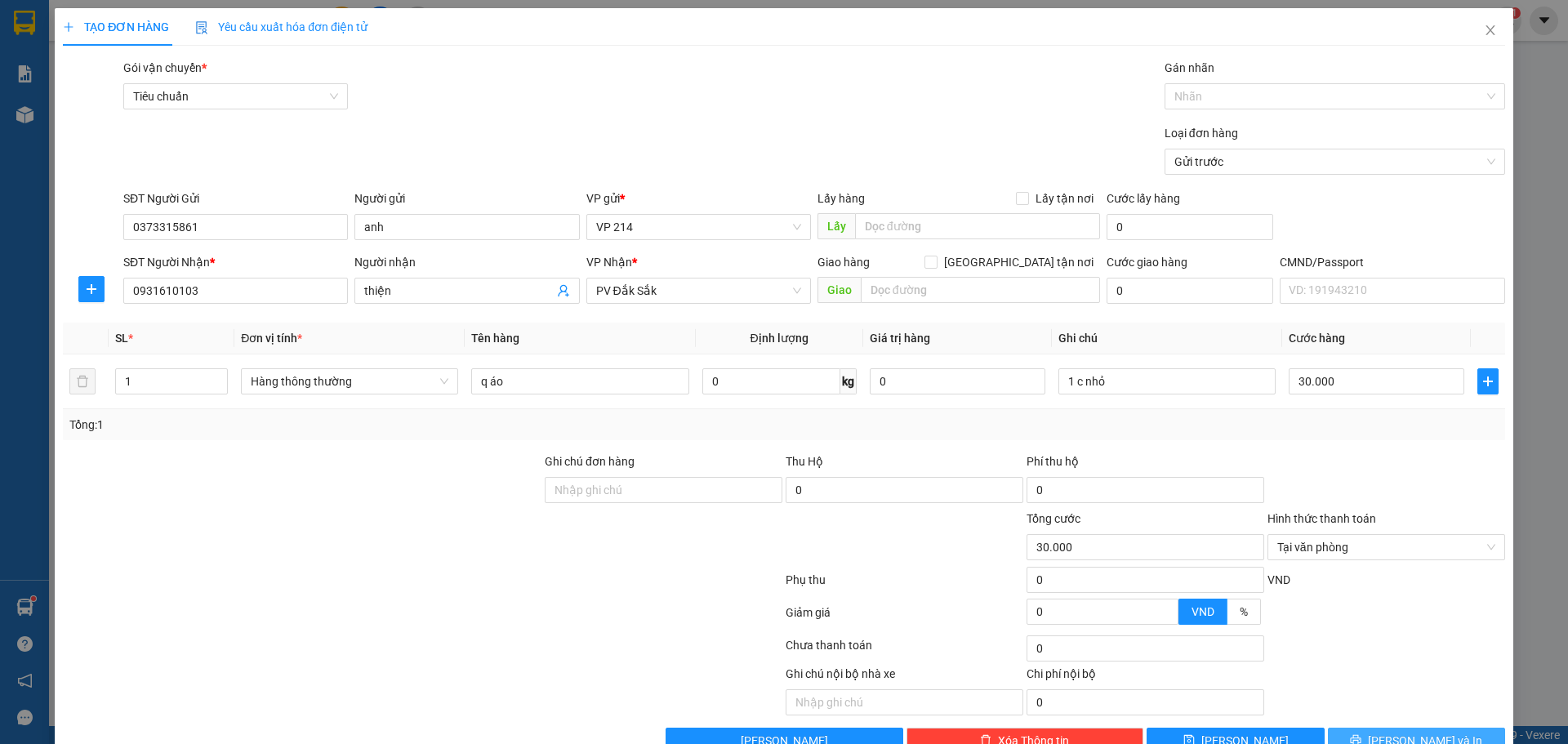
click at [1428, 737] on span "[PERSON_NAME] và In" at bounding box center [1424, 740] width 114 height 18
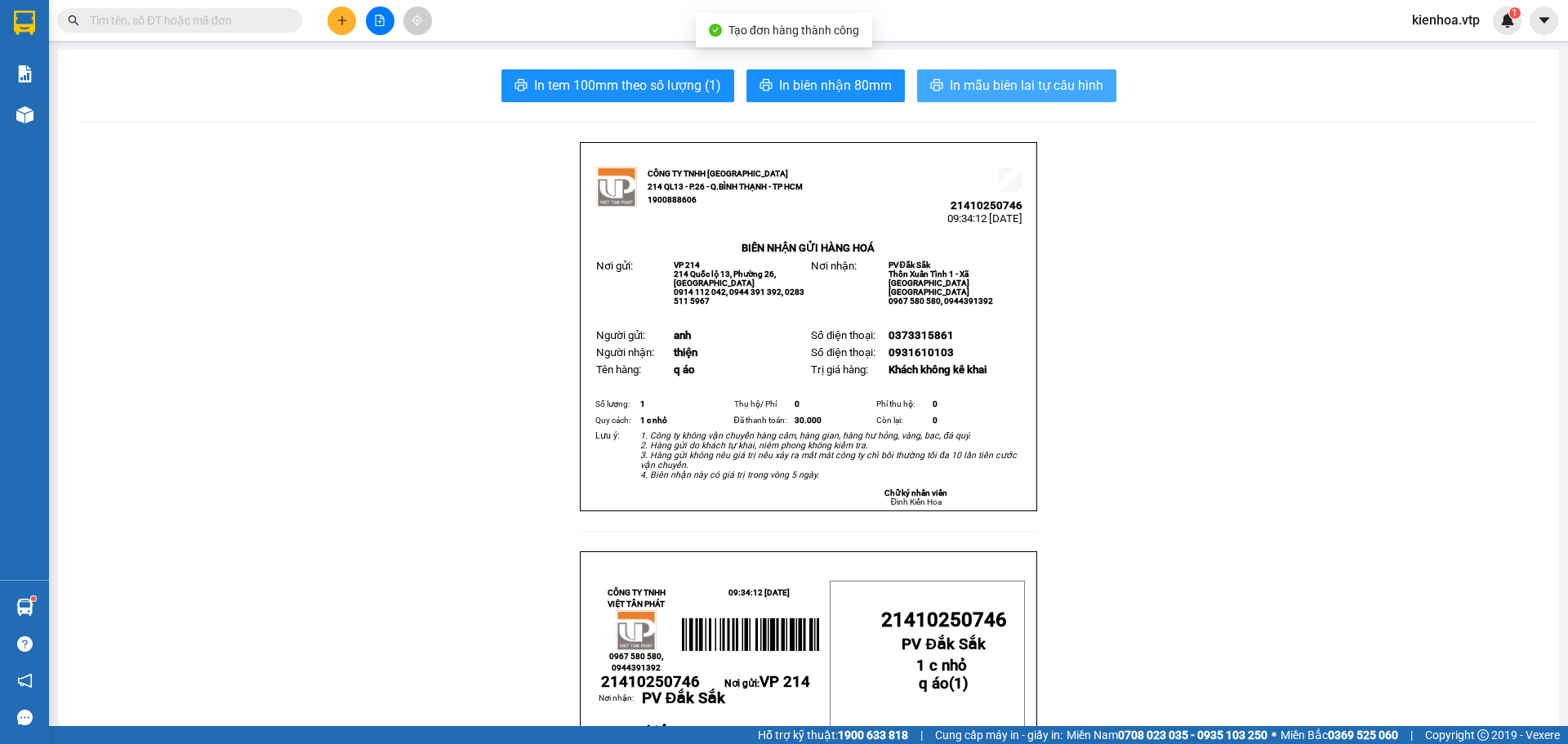
click at [1016, 90] on span "In mẫu biên lai tự cấu hình" at bounding box center [1026, 85] width 153 height 20
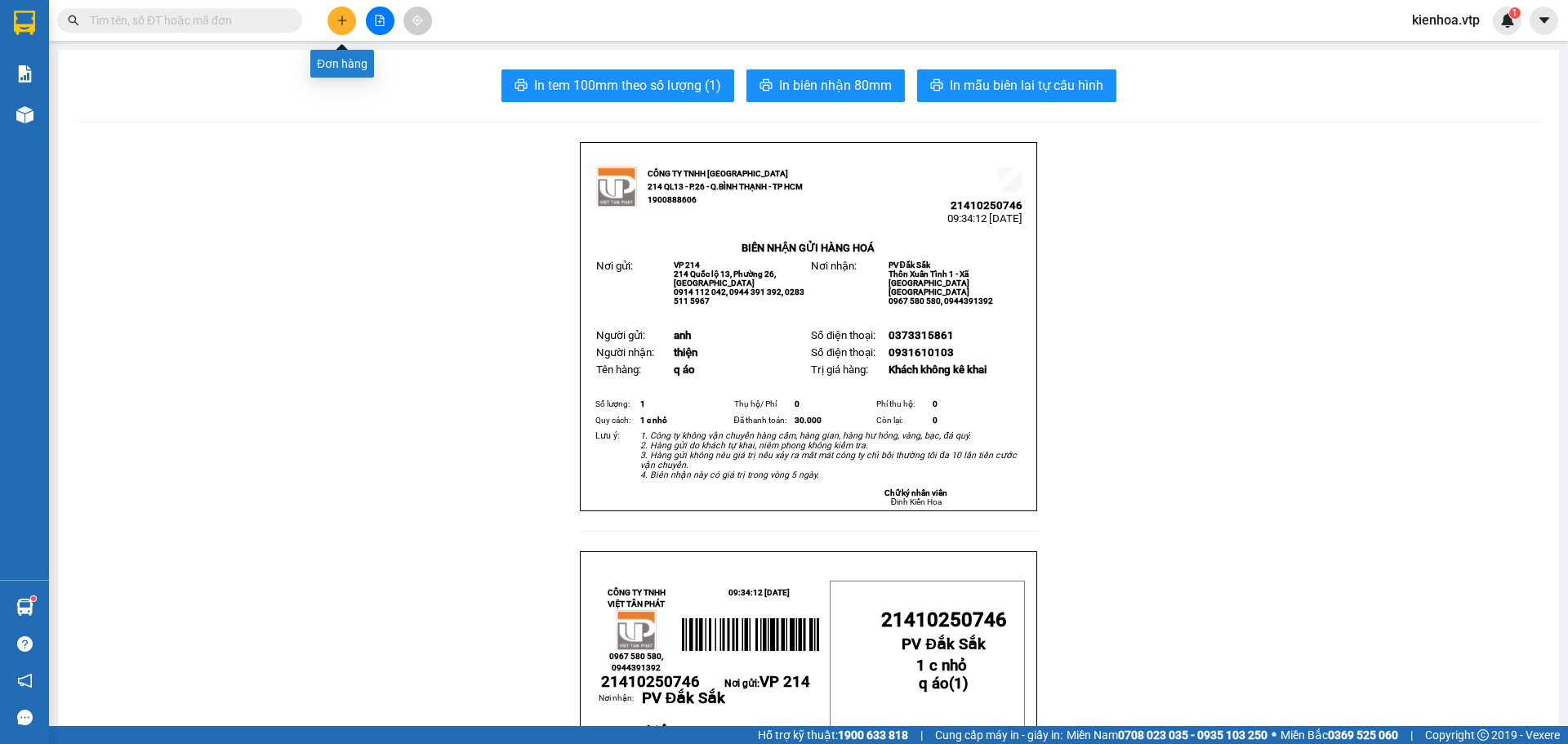
click at [350, 31] on button at bounding box center [341, 20] width 29 height 29
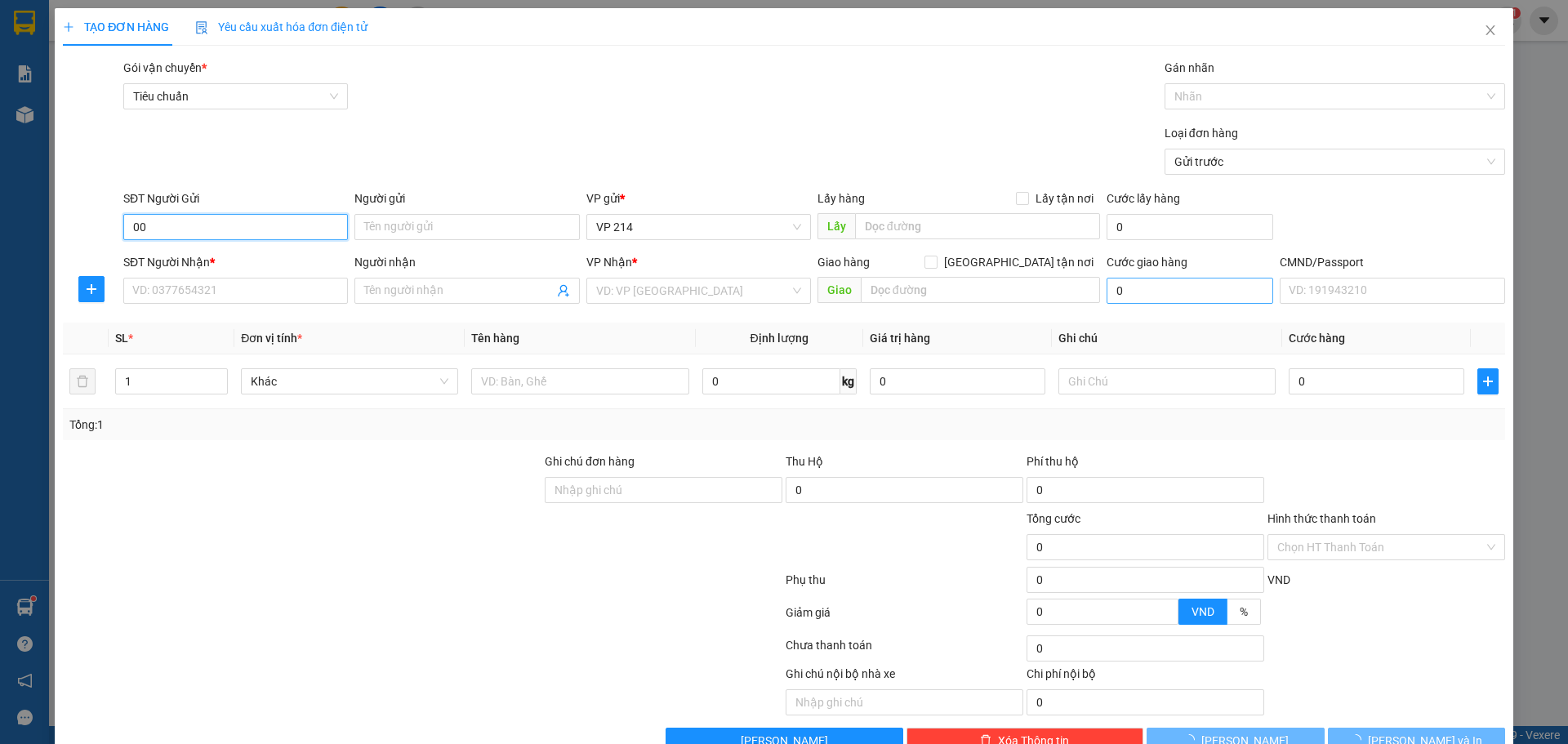
type input "0"
type input "0903801811"
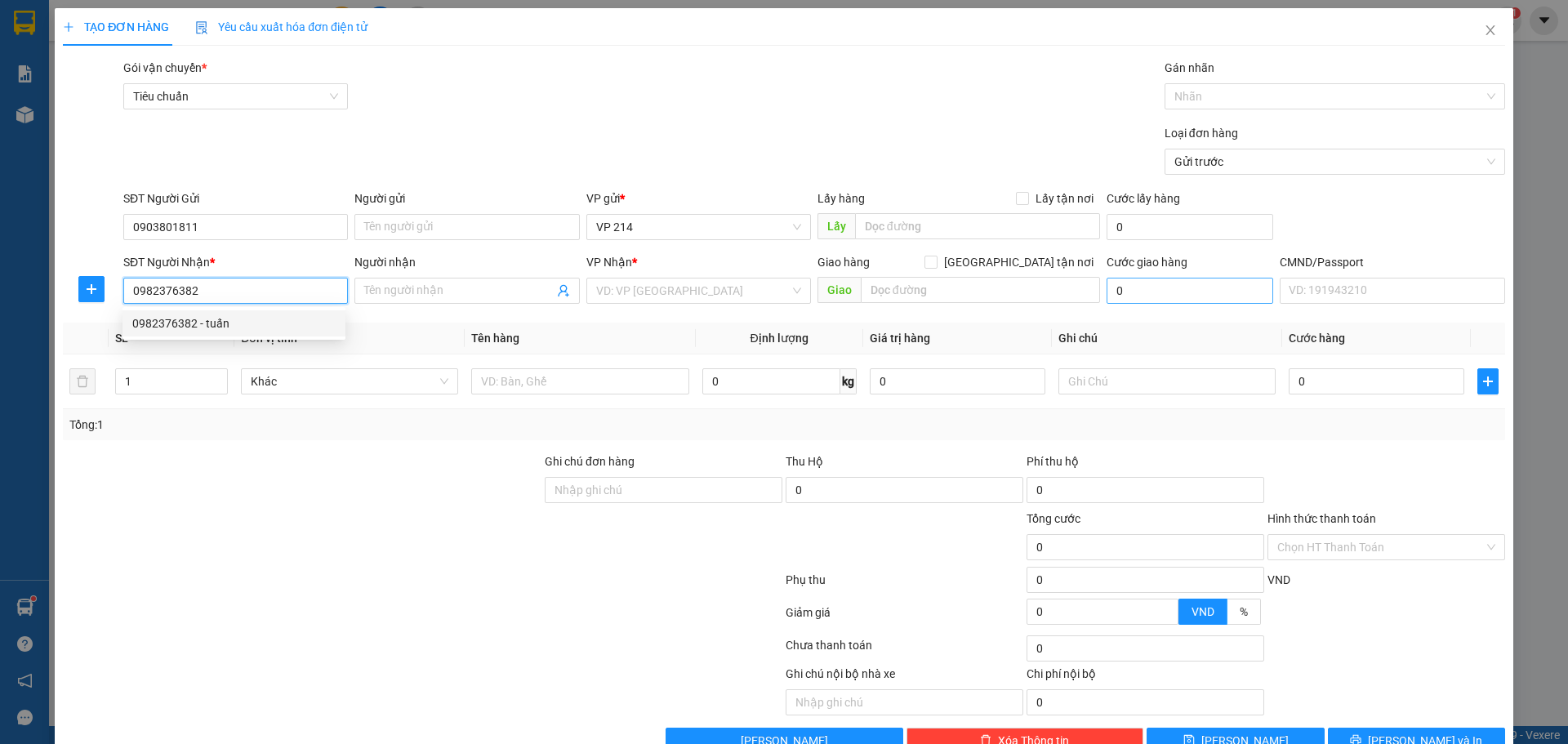
type input "0982376382"
type input "tuấn"
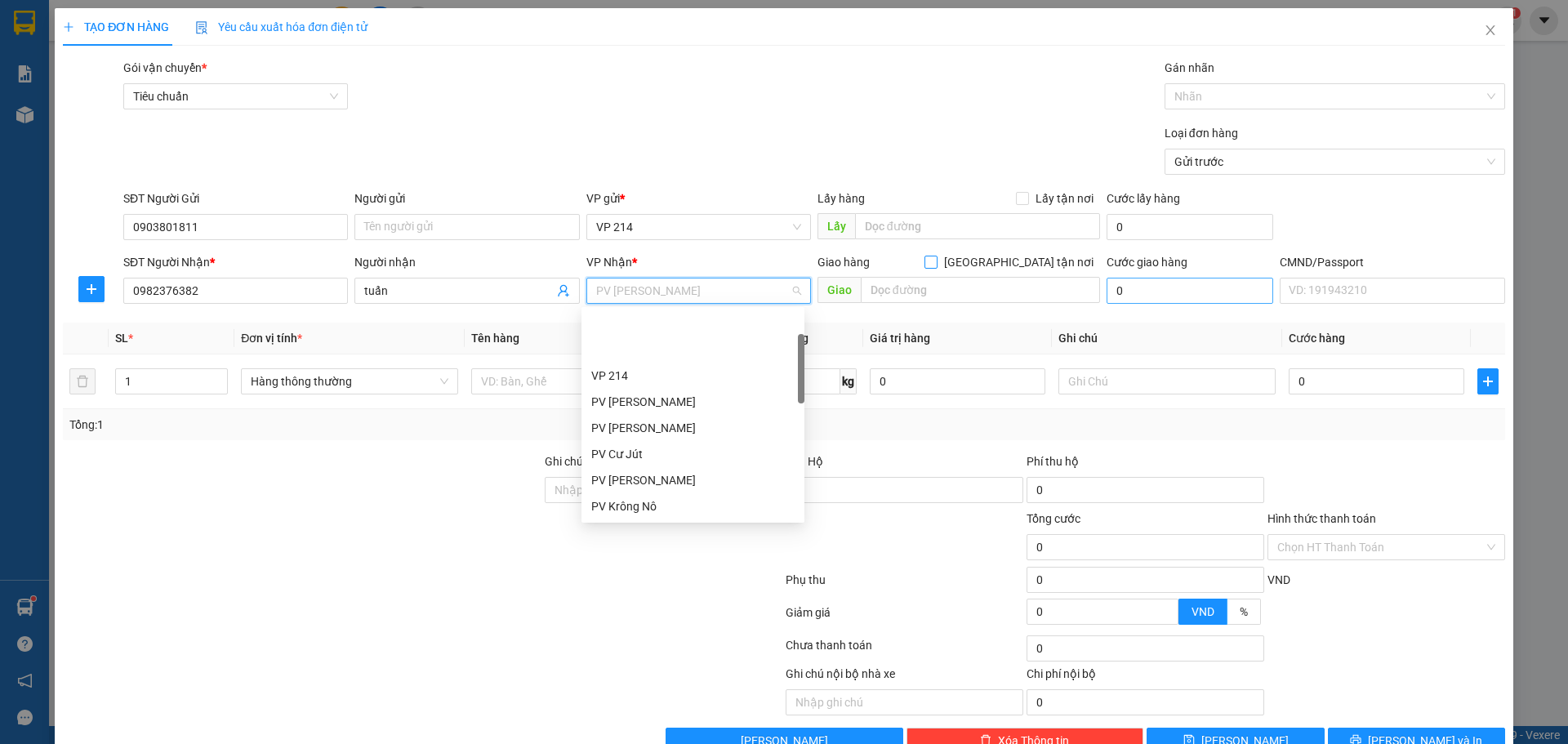
scroll to position [79, 0]
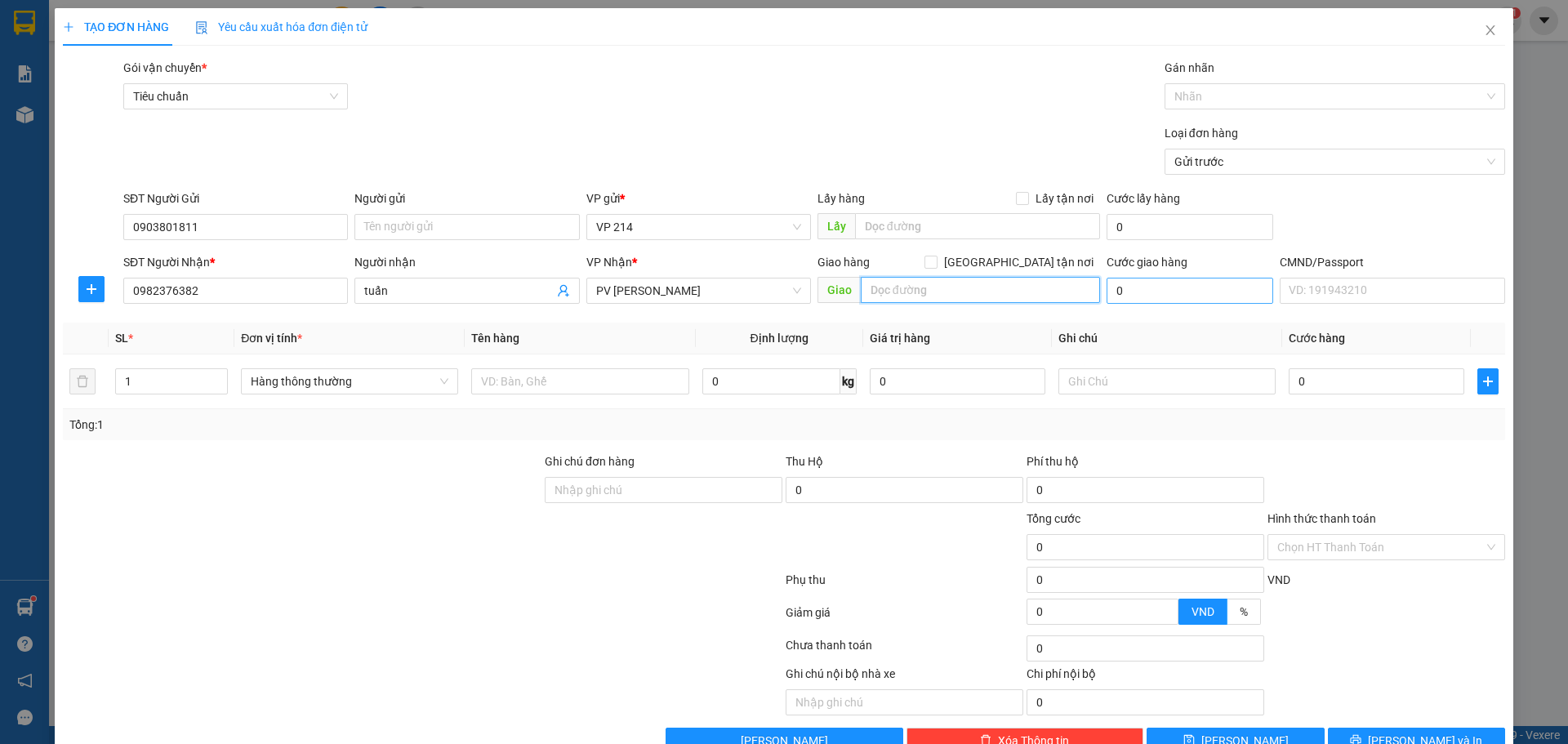
type input "d"
type input "đ"
click at [508, 386] on input "text" at bounding box center [580, 381] width 217 height 26
type input "quà"
type input "1h"
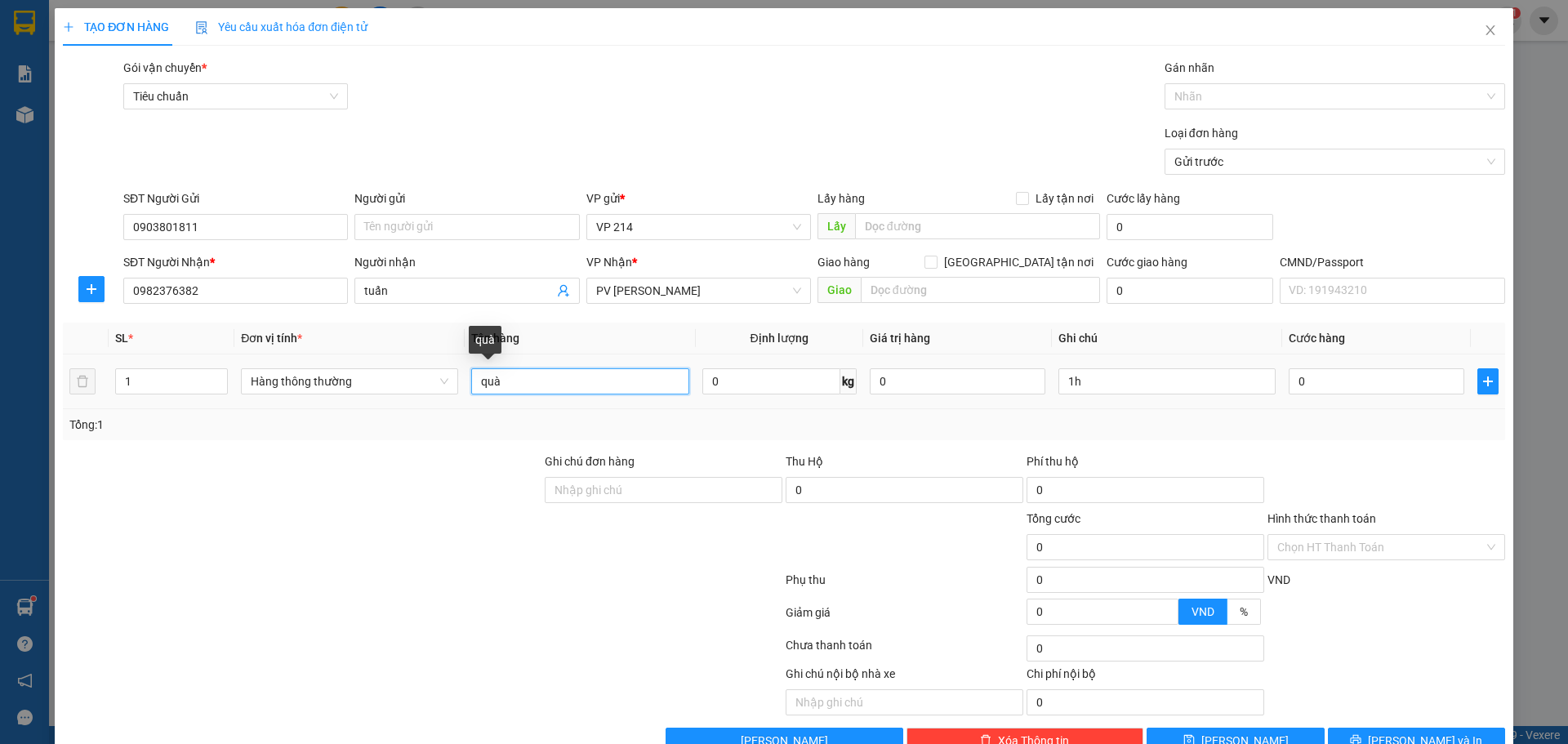
click at [539, 378] on input "quà" at bounding box center [580, 381] width 217 height 26
type input "thực phẩm"
type input "1 c"
click at [1328, 381] on input "0" at bounding box center [1376, 381] width 175 height 26
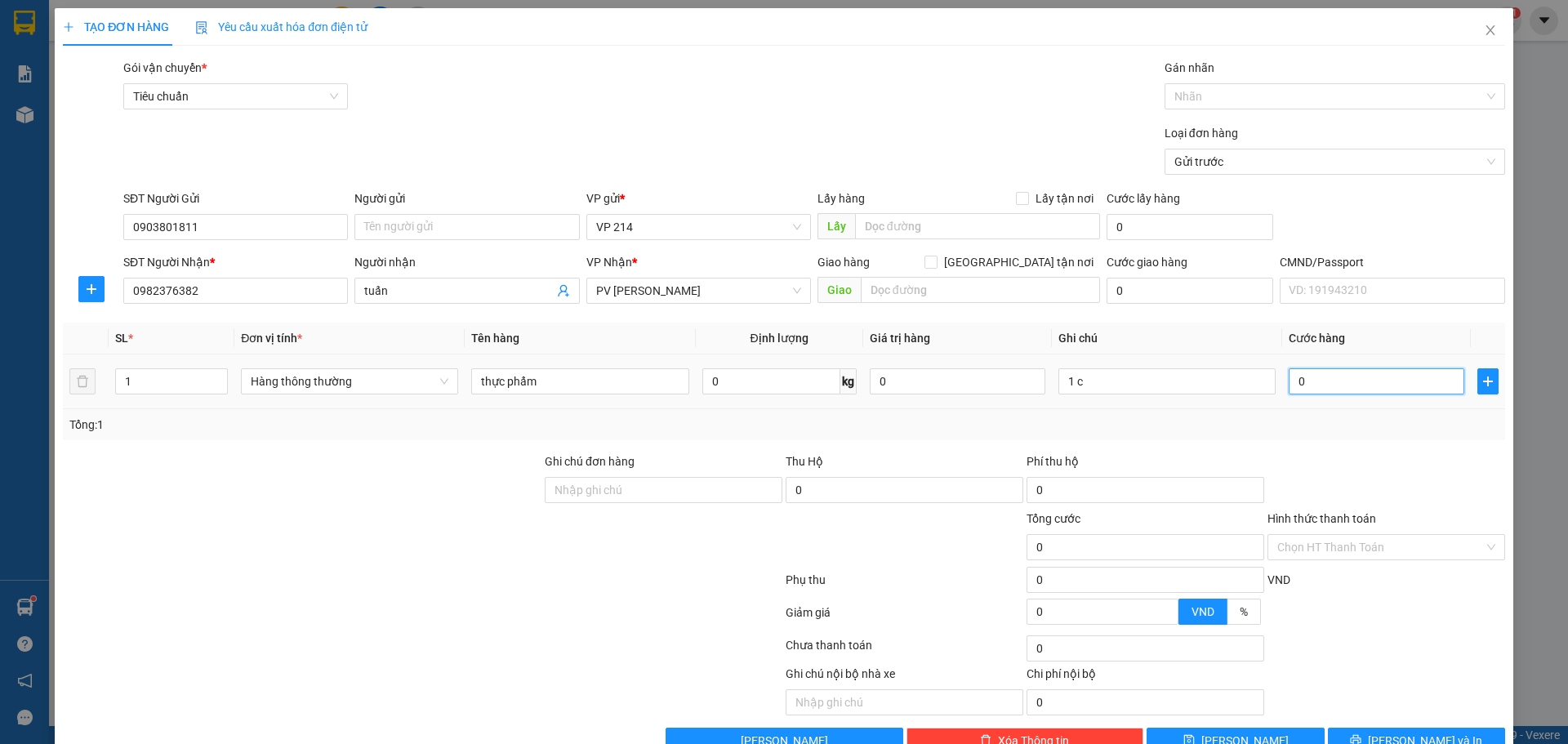
click at [1328, 381] on input "0" at bounding box center [1376, 381] width 175 height 26
type input "3"
type input "30"
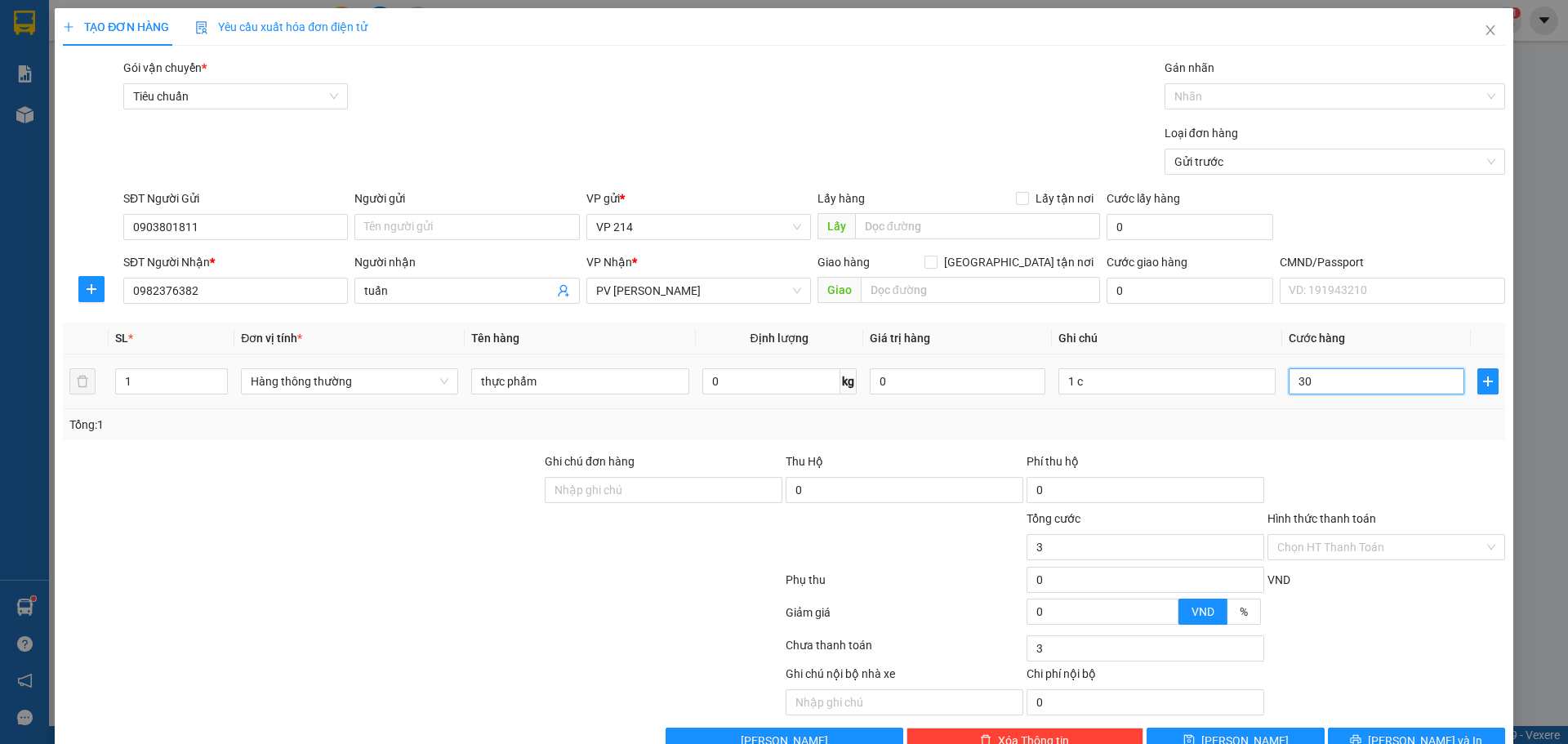
type input "30"
type input "300"
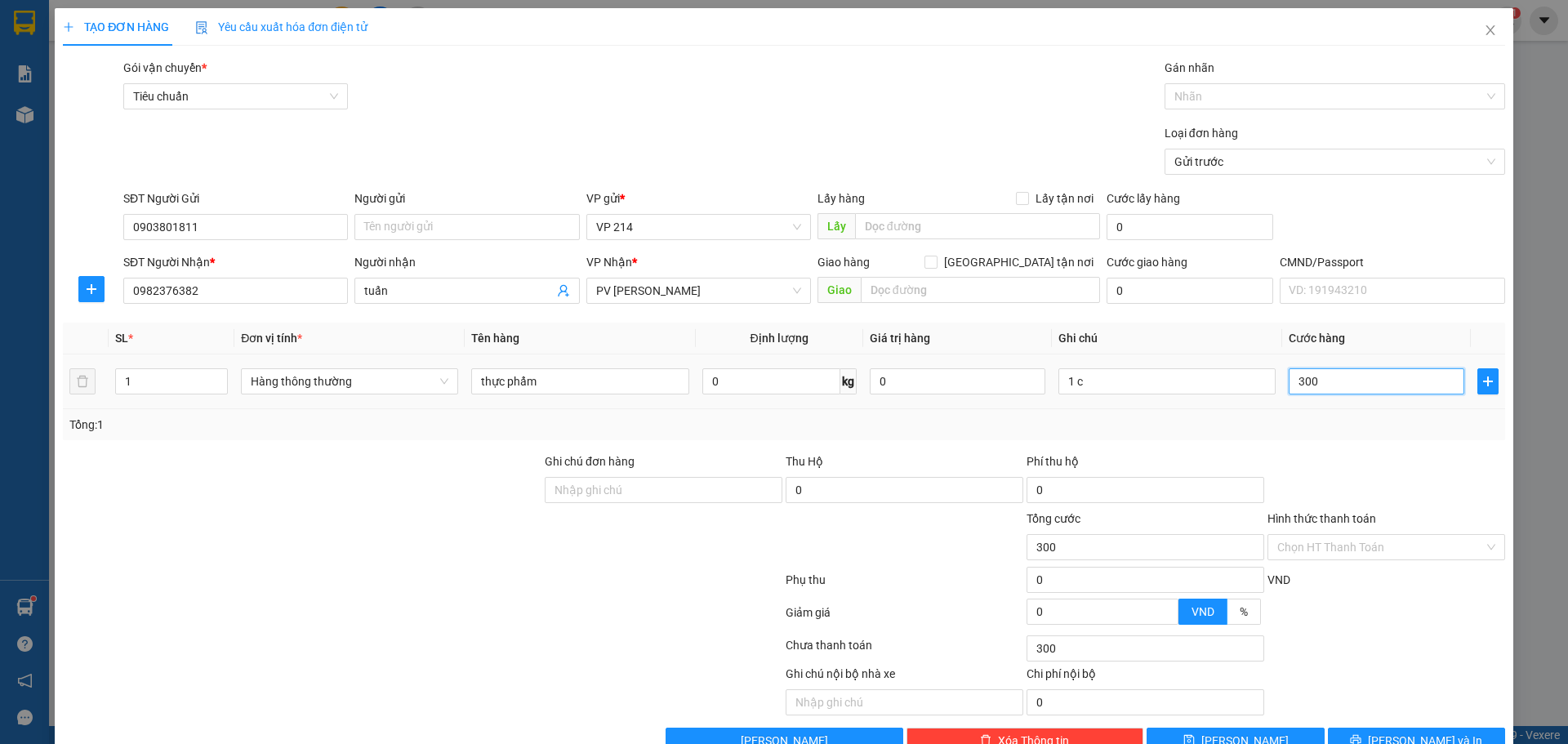
type input "3.000"
type input "30.000"
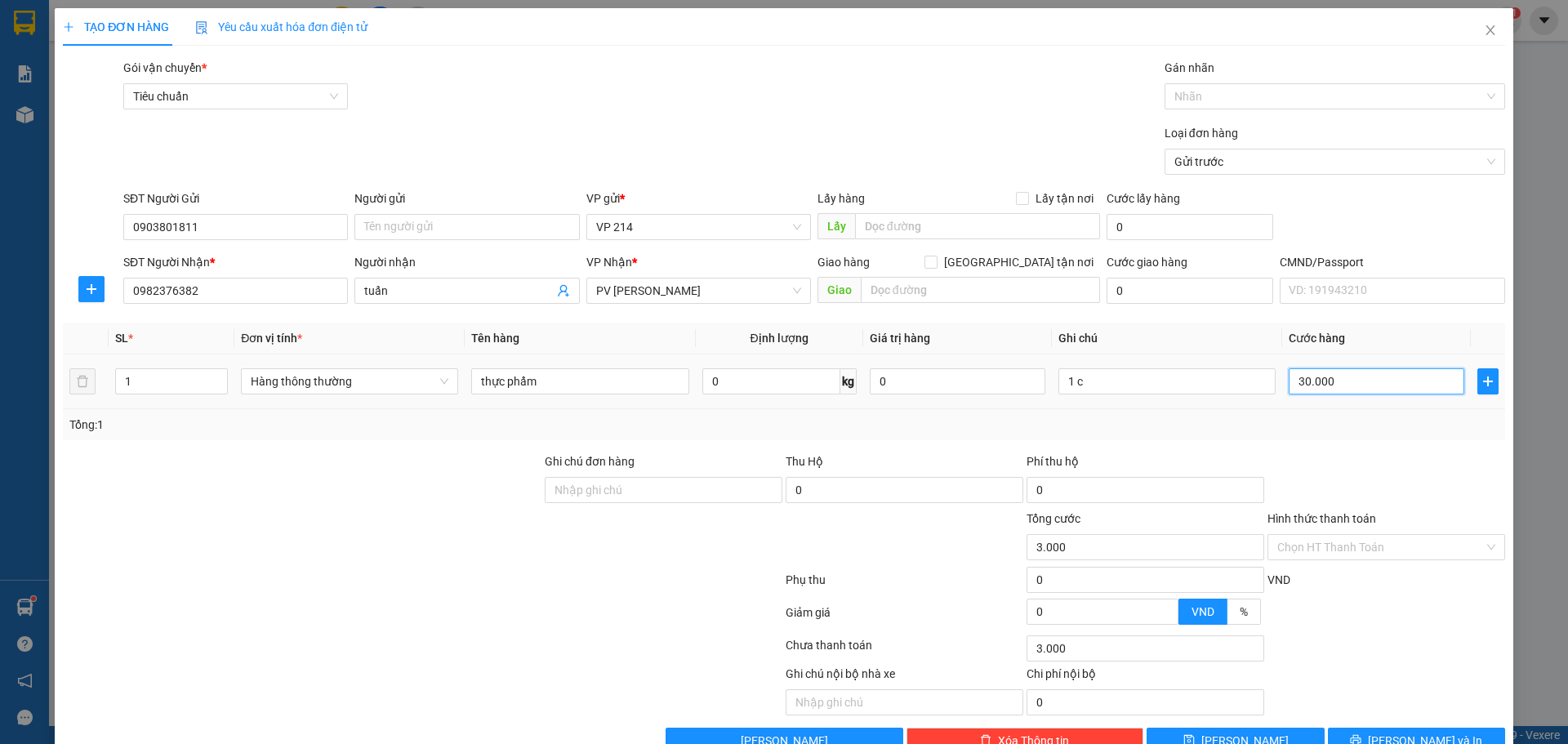
type input "30.000"
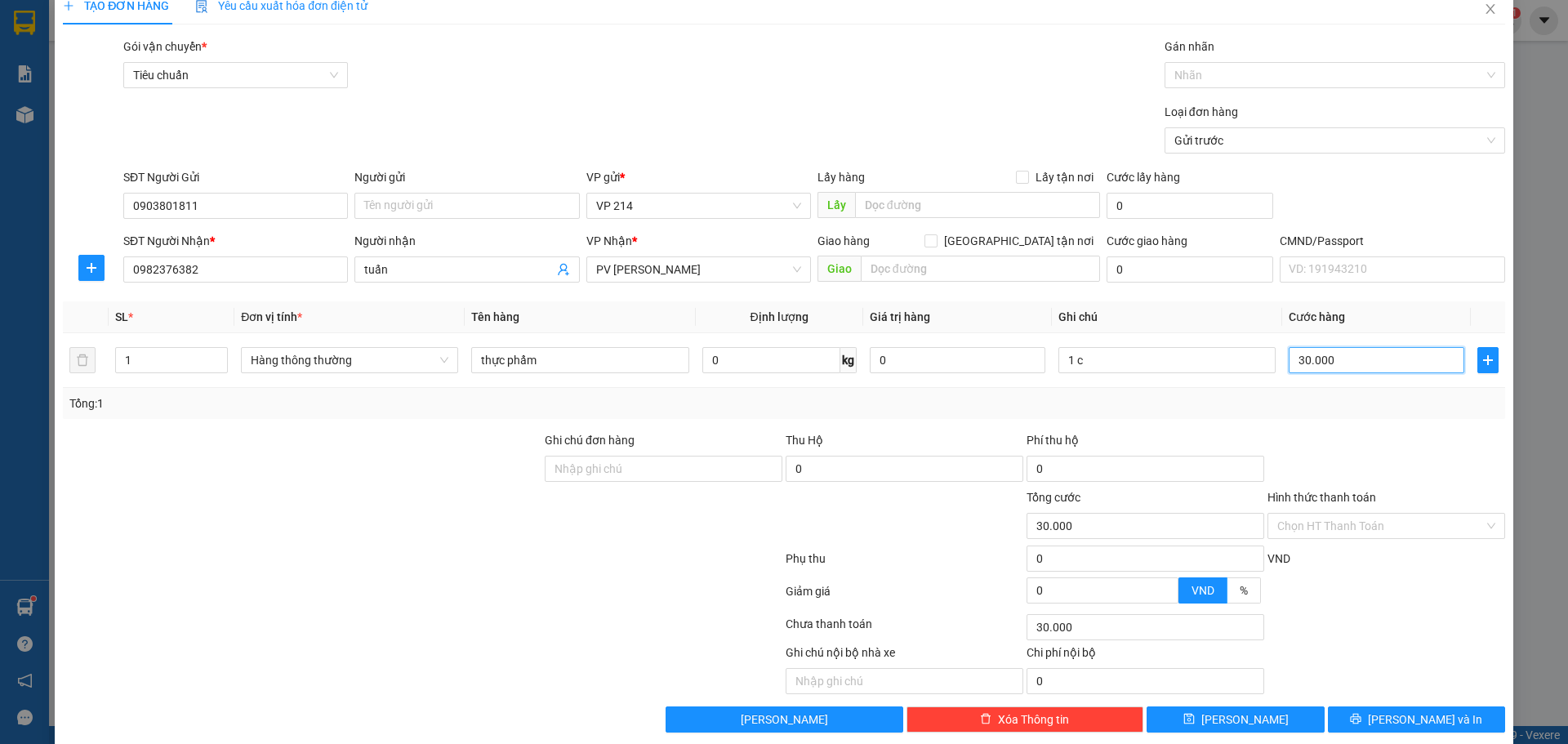
scroll to position [42, 0]
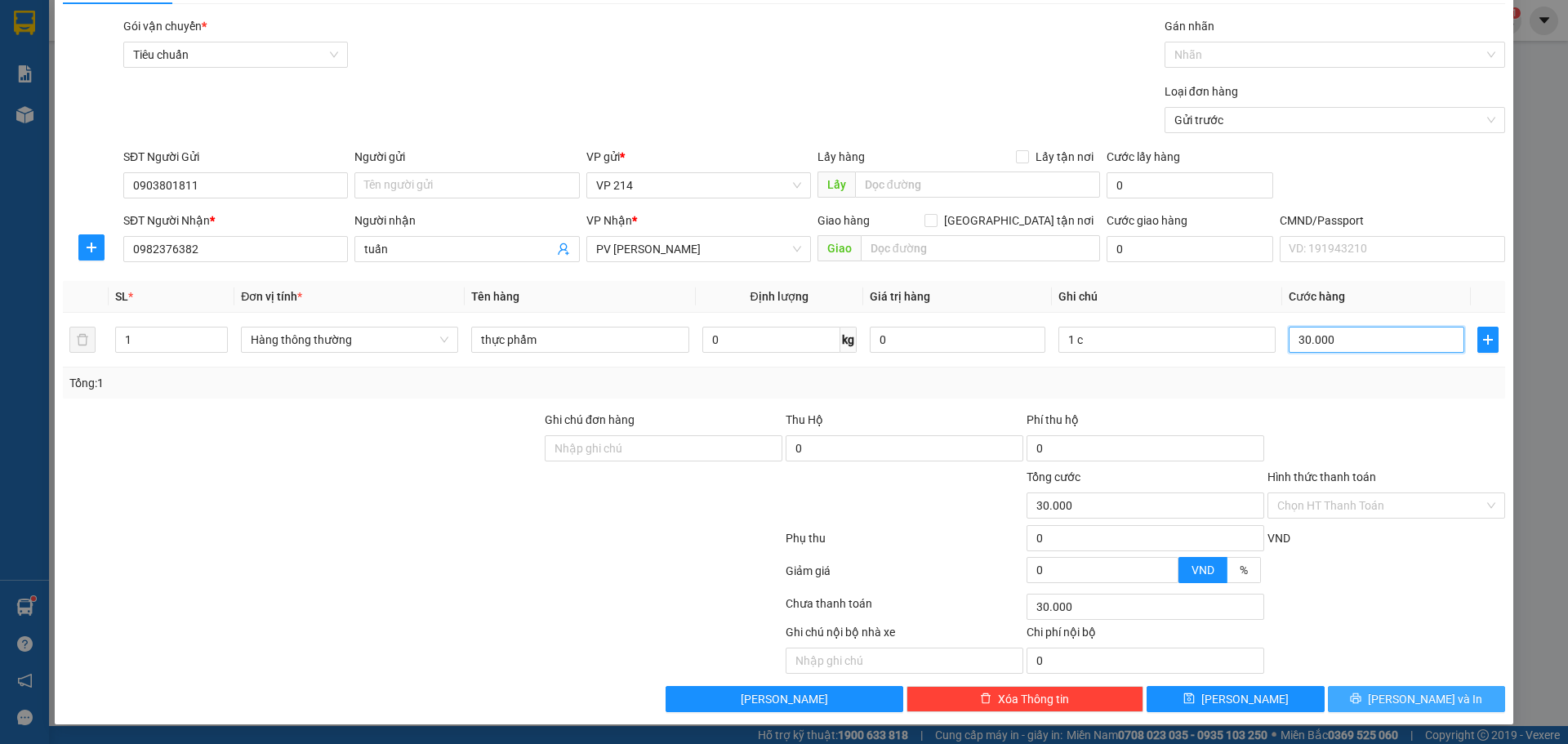
type input "30.000"
click at [1388, 698] on button "[PERSON_NAME] và In" at bounding box center [1416, 699] width 177 height 26
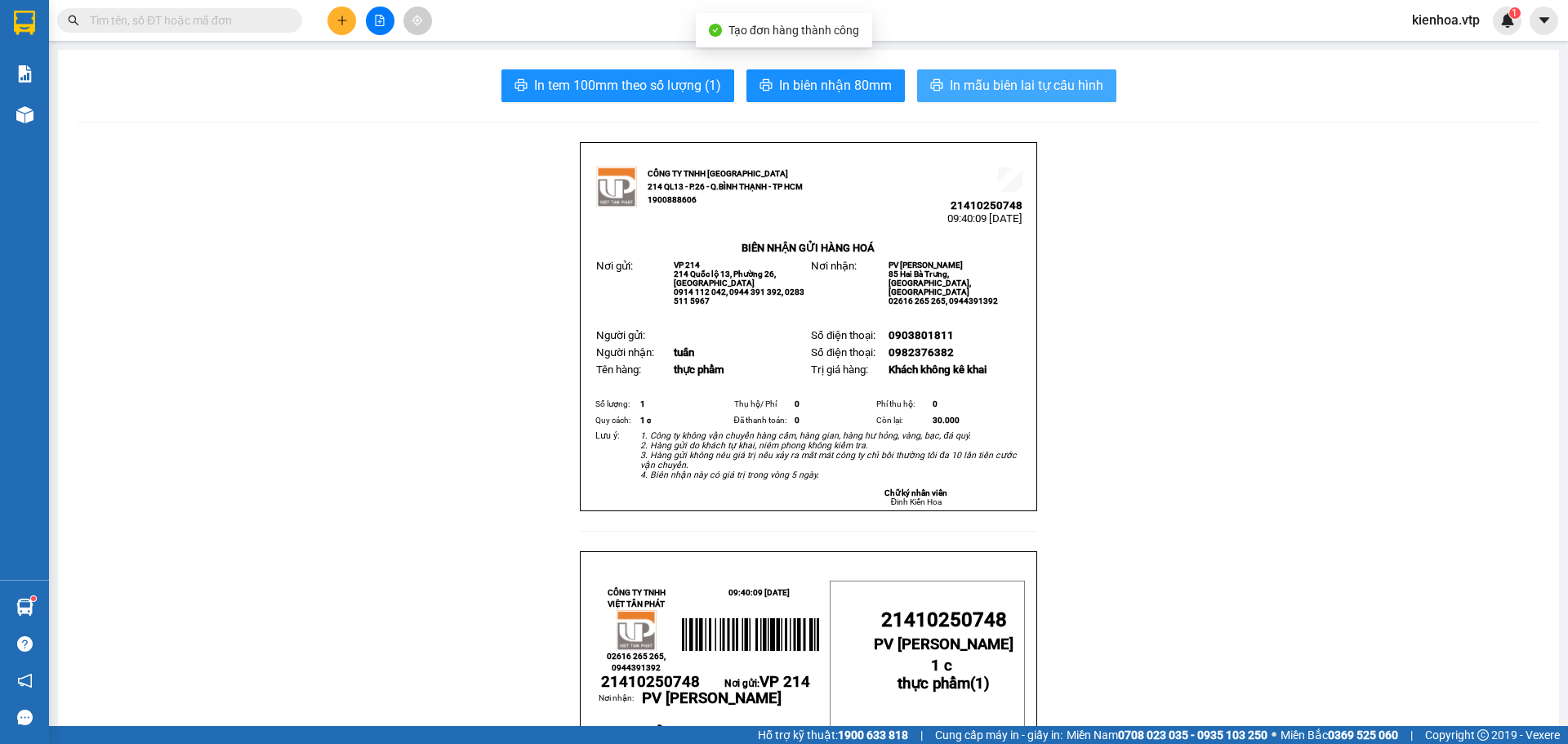
click at [1026, 87] on span "In mẫu biên lai tự cấu hình" at bounding box center [1026, 85] width 153 height 20
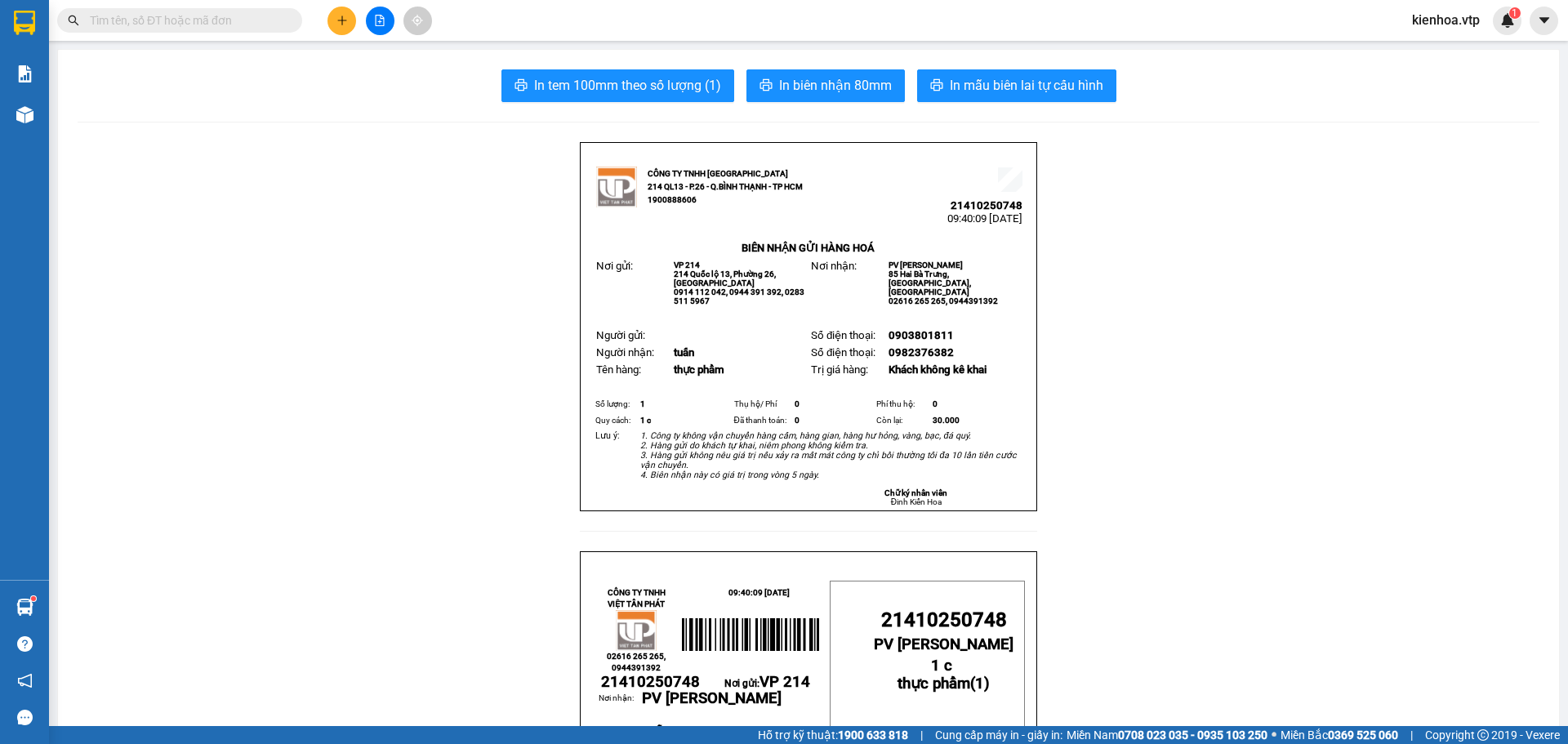
click at [338, 11] on button at bounding box center [341, 20] width 29 height 29
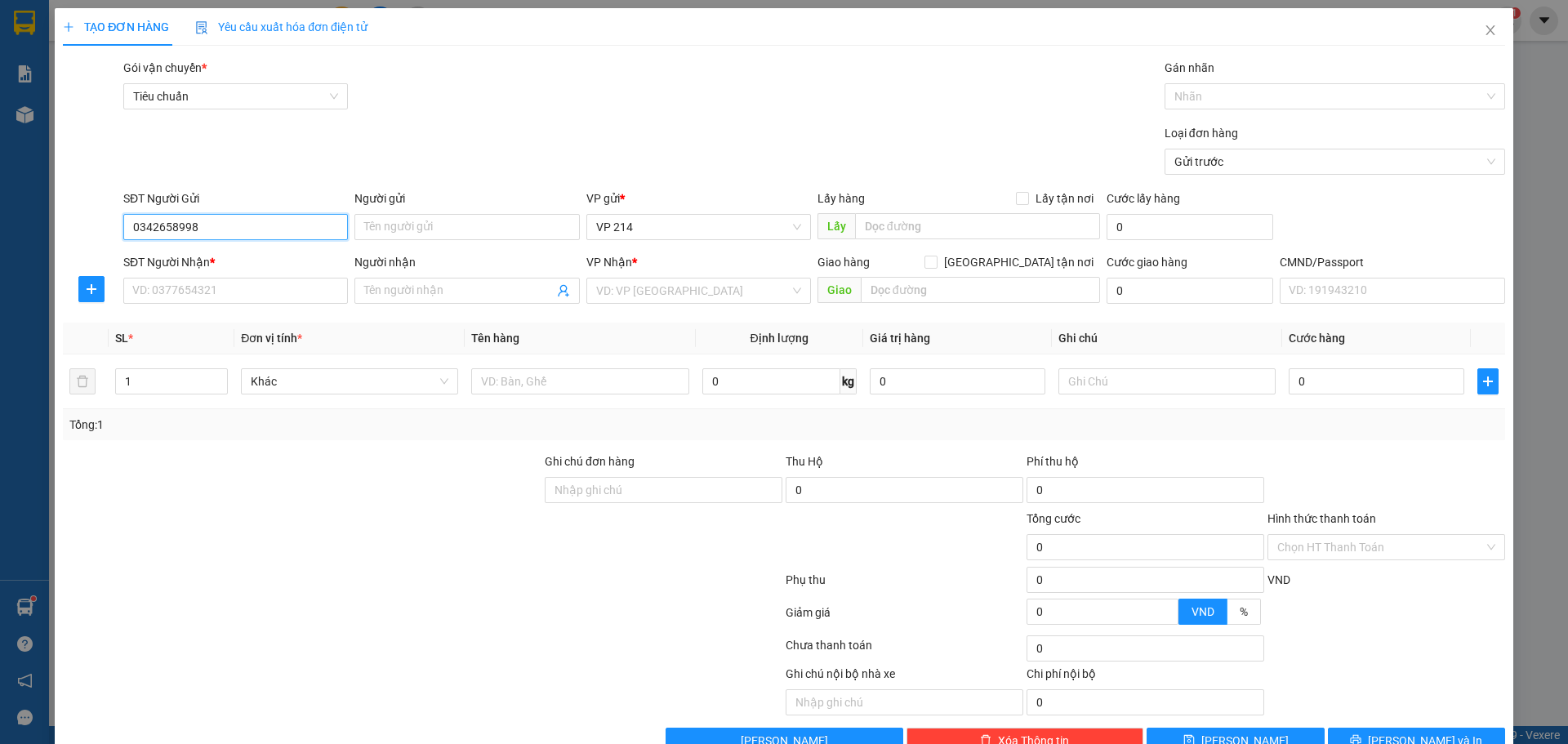
type input "0342658998"
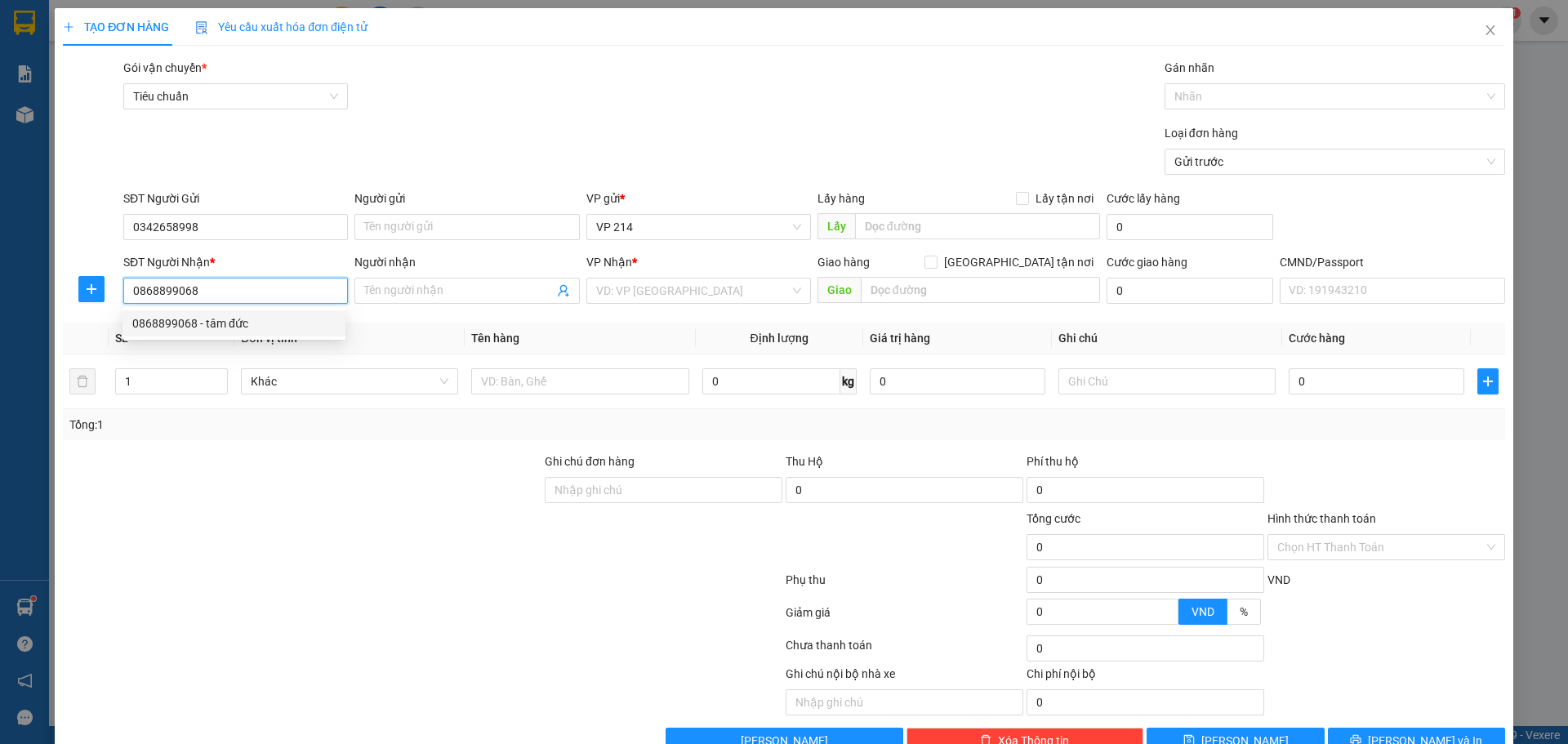
type input "0868899068"
type input "tâm đức"
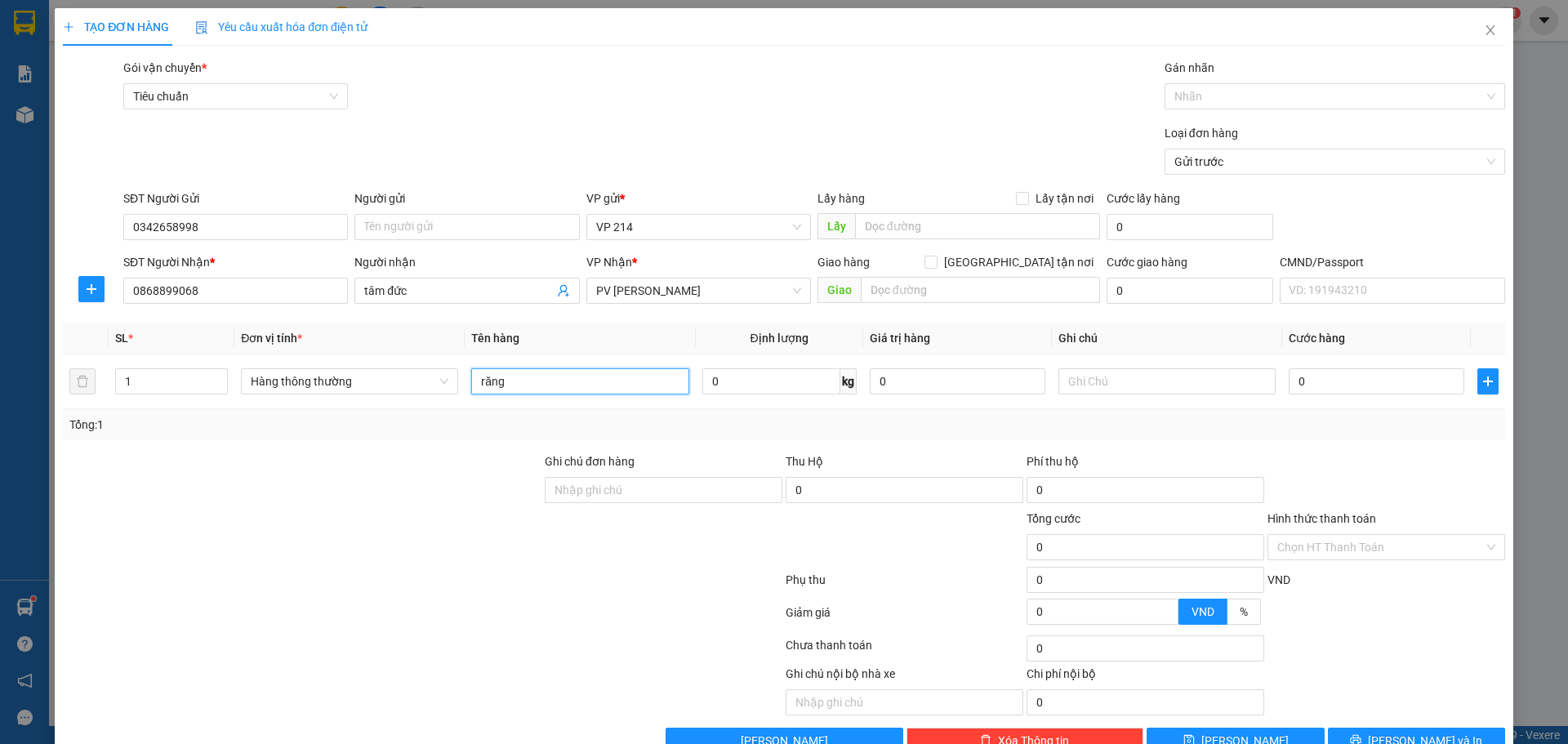
type input "răng"
type input "1h"
type input "3"
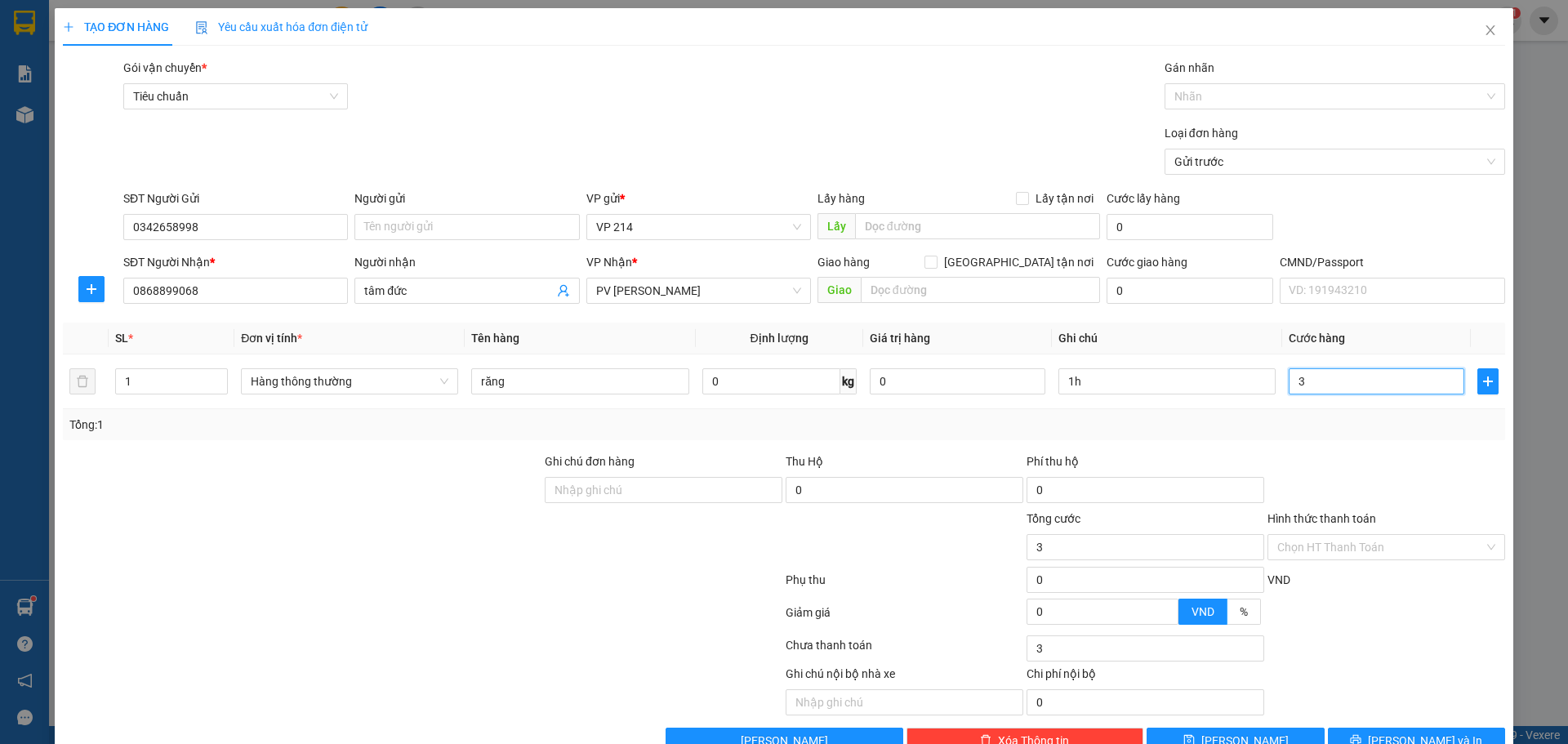
type input "30"
type input "300"
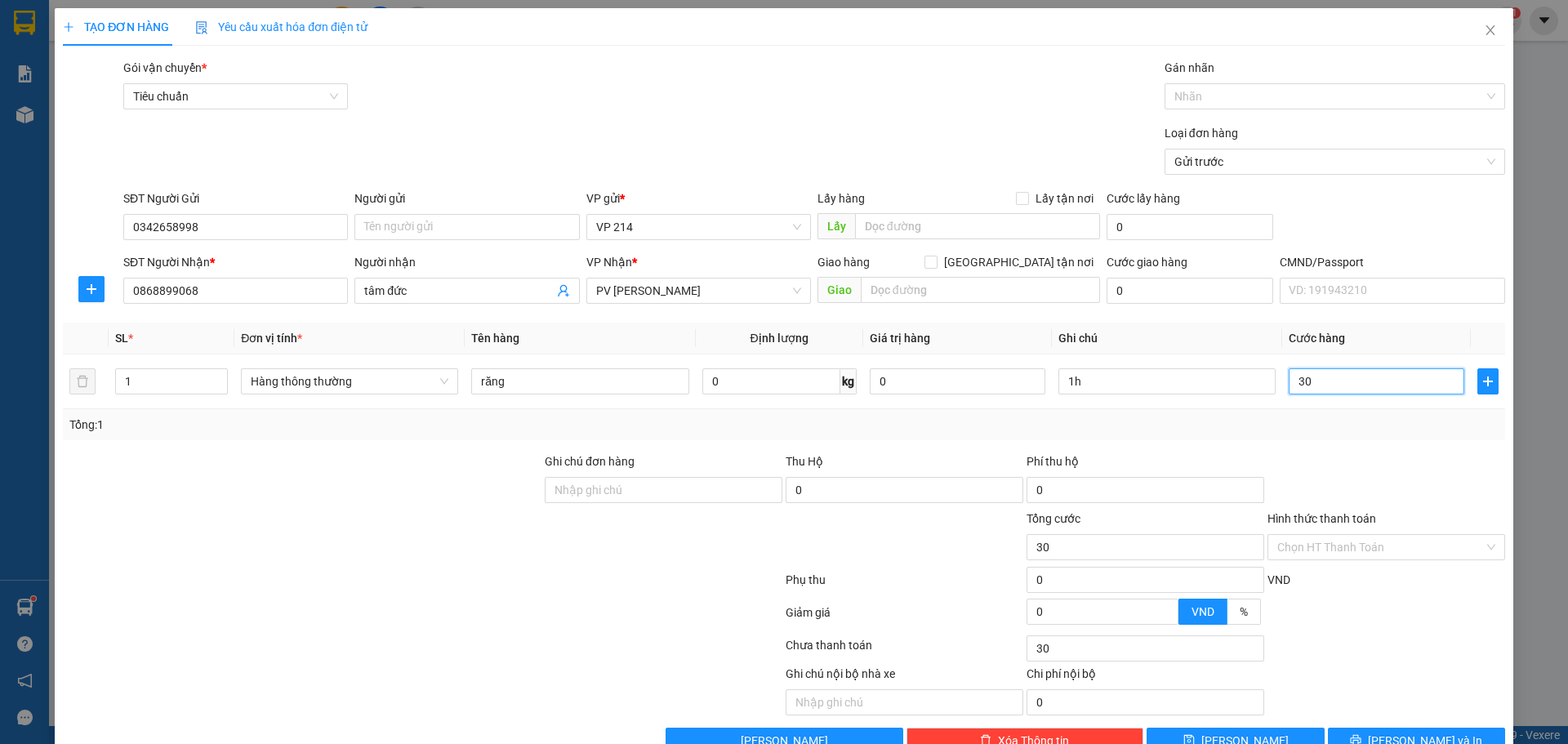
type input "300"
type input "3.000"
type input "30.000"
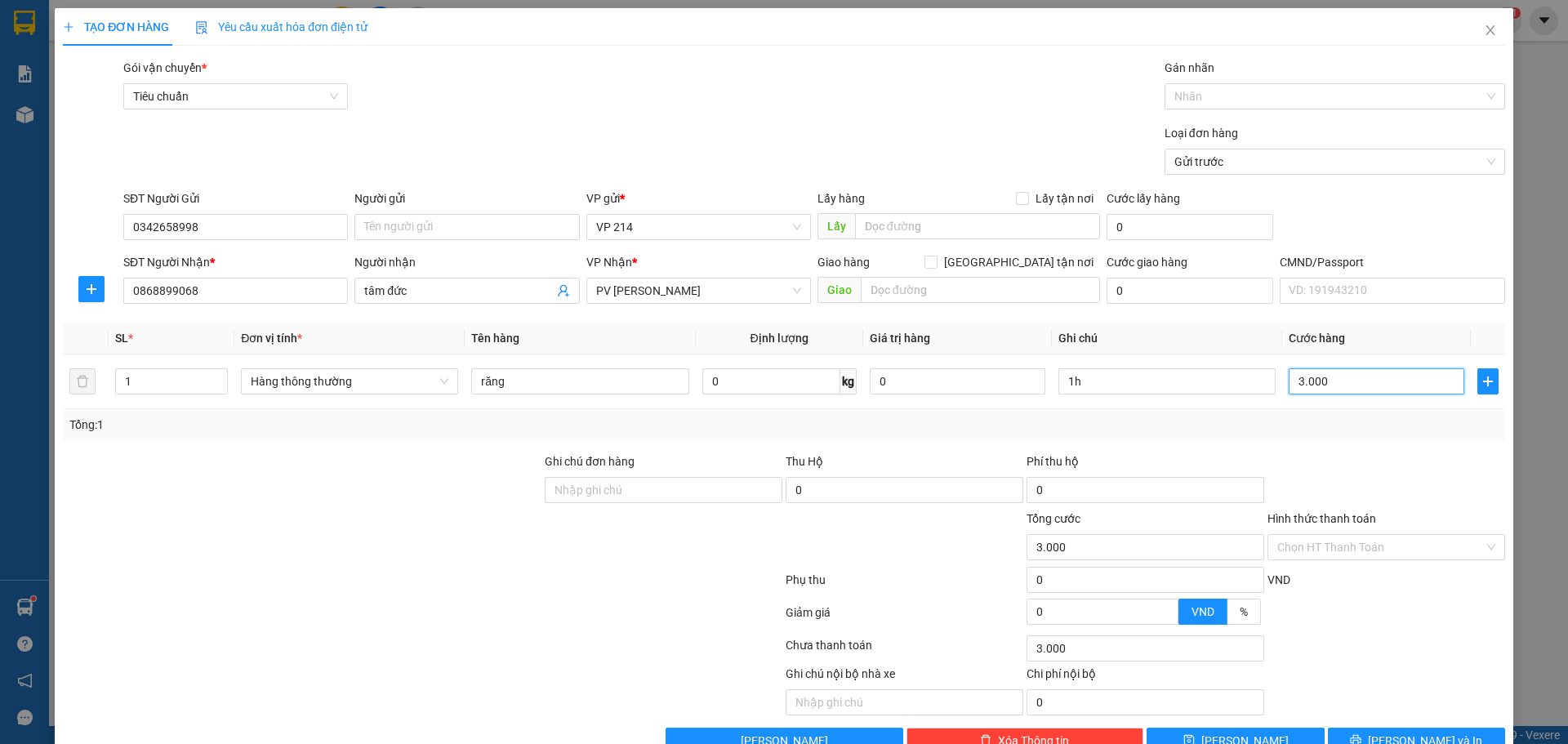
type input "30.000"
click at [1352, 539] on input "Hình thức thanh toán" at bounding box center [1381, 547] width 207 height 24
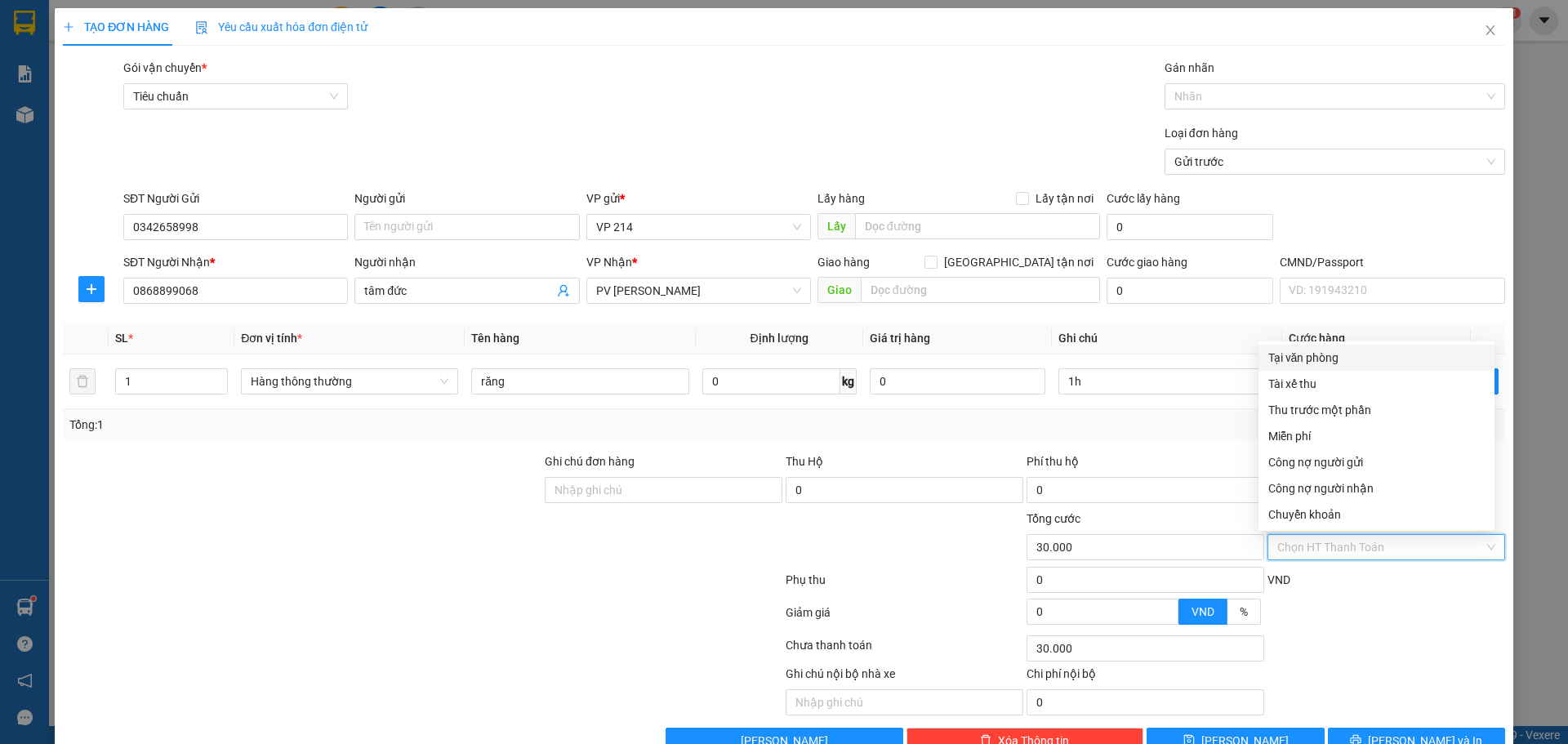
click at [1324, 365] on div "Tại văn phòng" at bounding box center [1376, 357] width 216 height 18
type input "0"
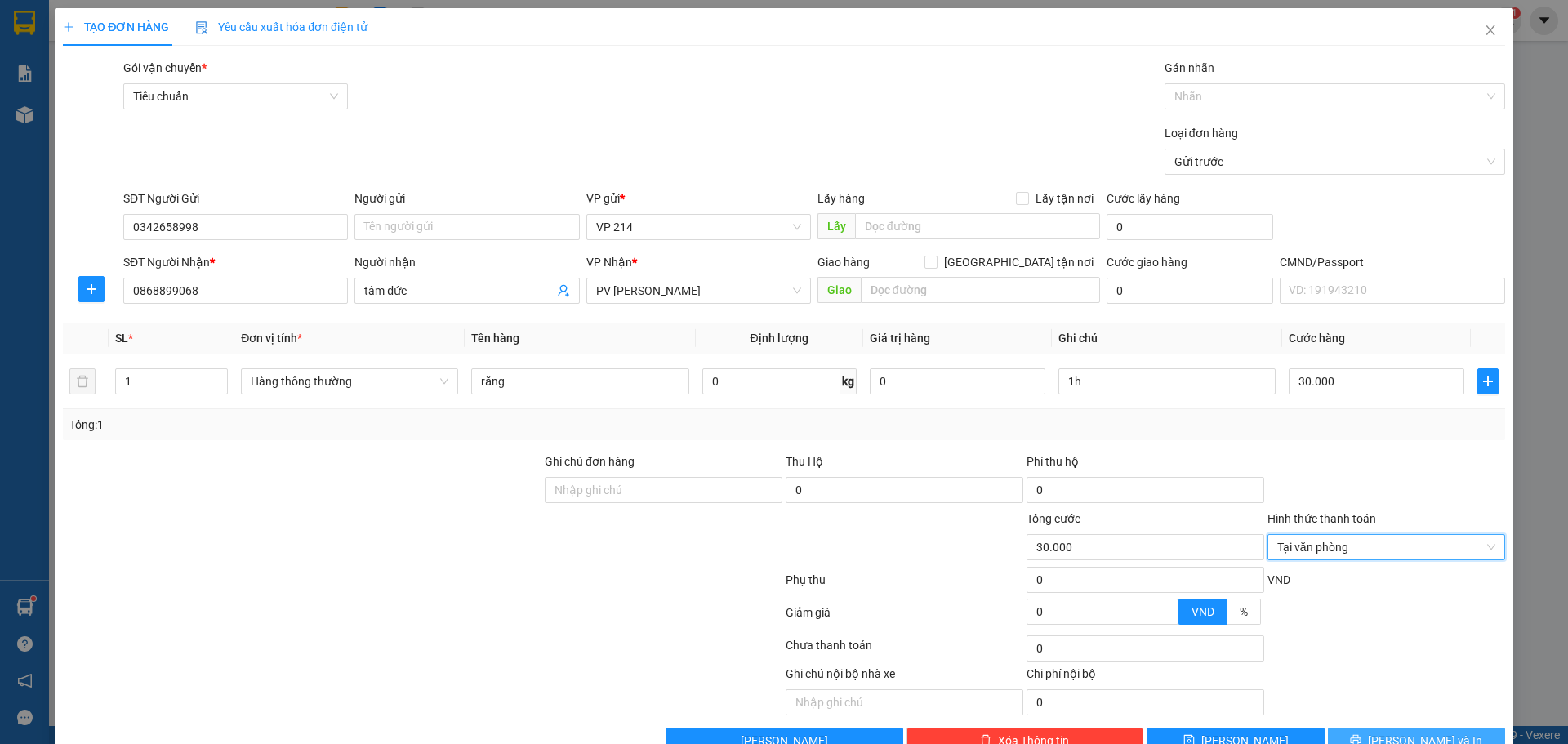
click at [1401, 738] on span "[PERSON_NAME] và In" at bounding box center [1424, 740] width 114 height 18
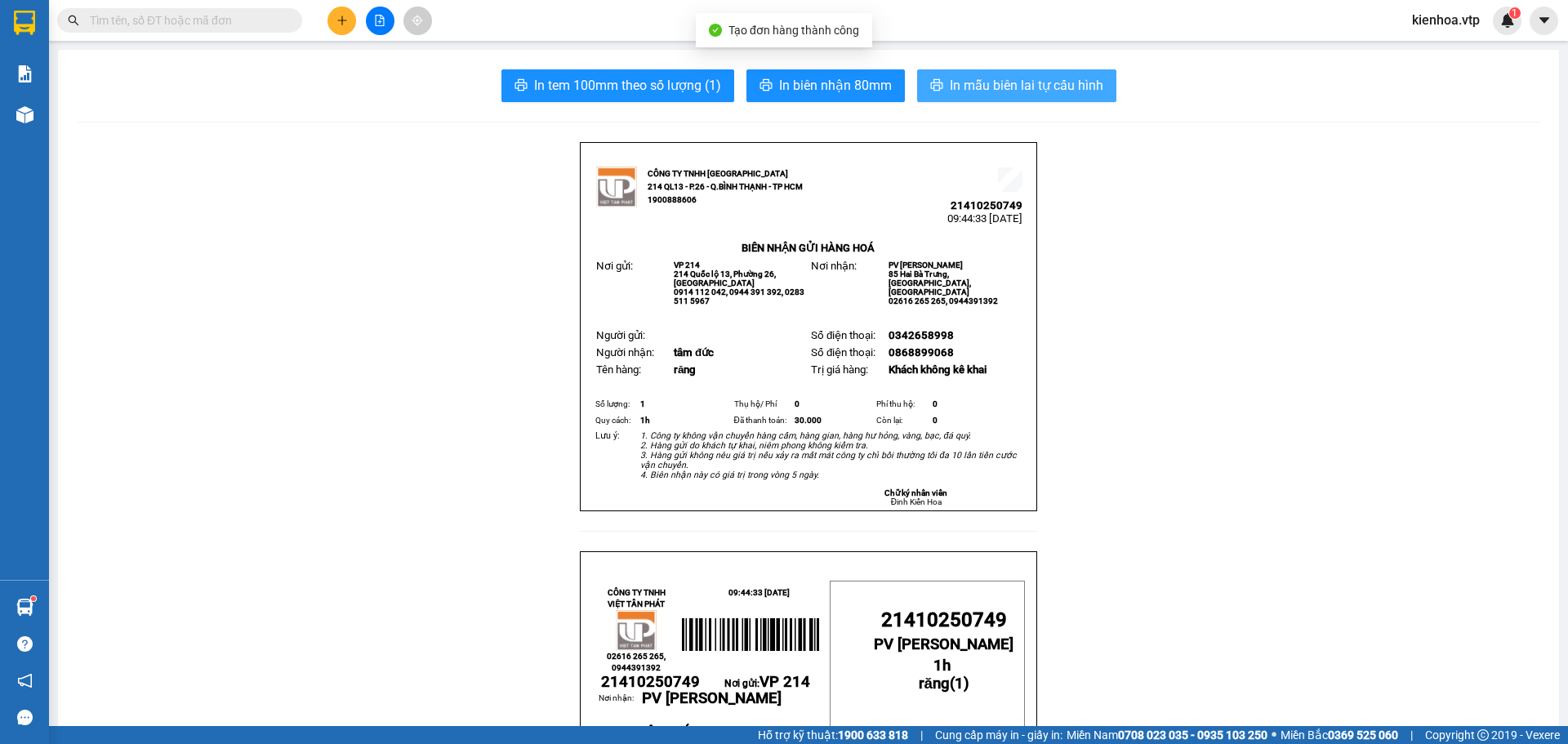
click at [1034, 89] on span "In mẫu biên lai tự cấu hình" at bounding box center [1026, 85] width 153 height 20
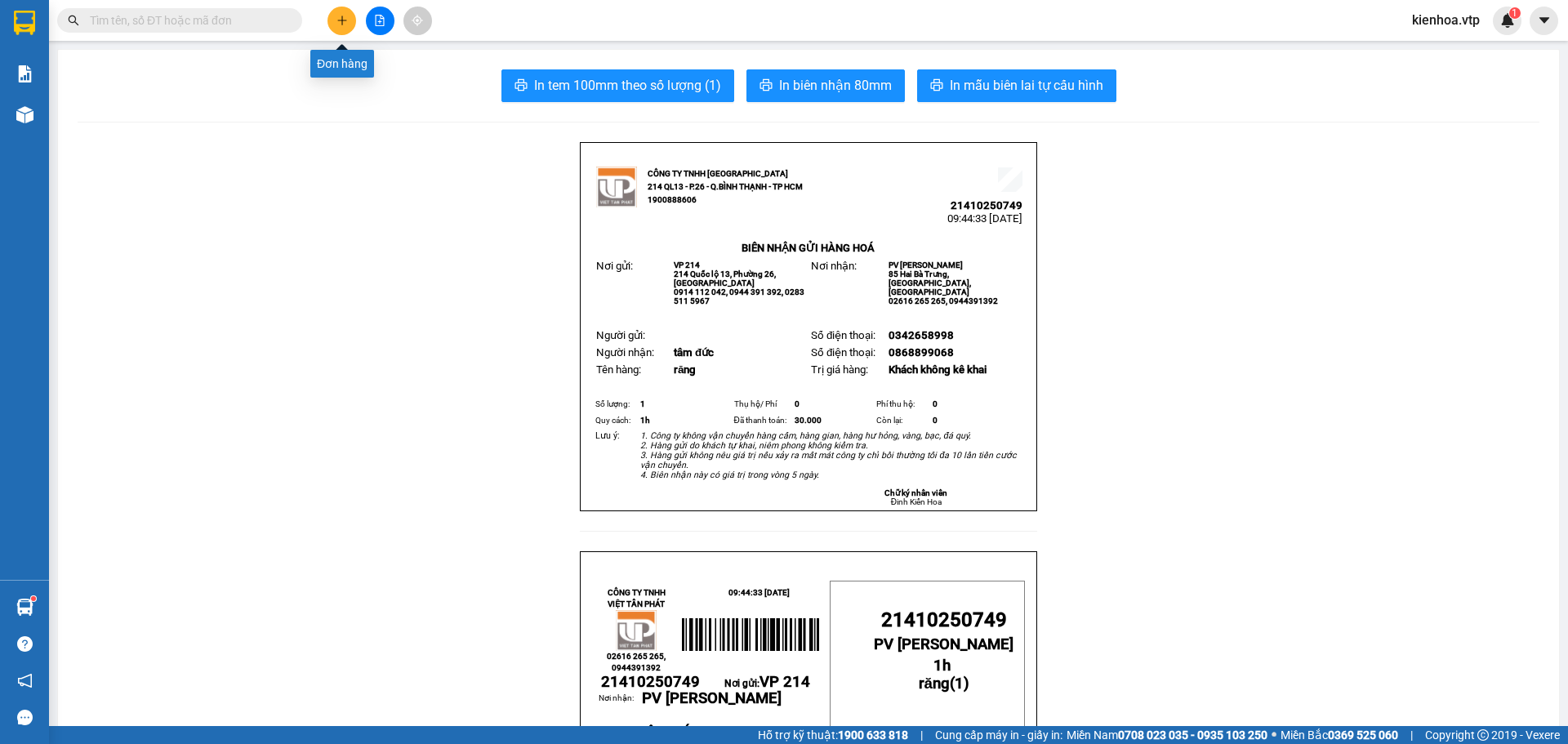
click at [333, 21] on button at bounding box center [341, 20] width 29 height 29
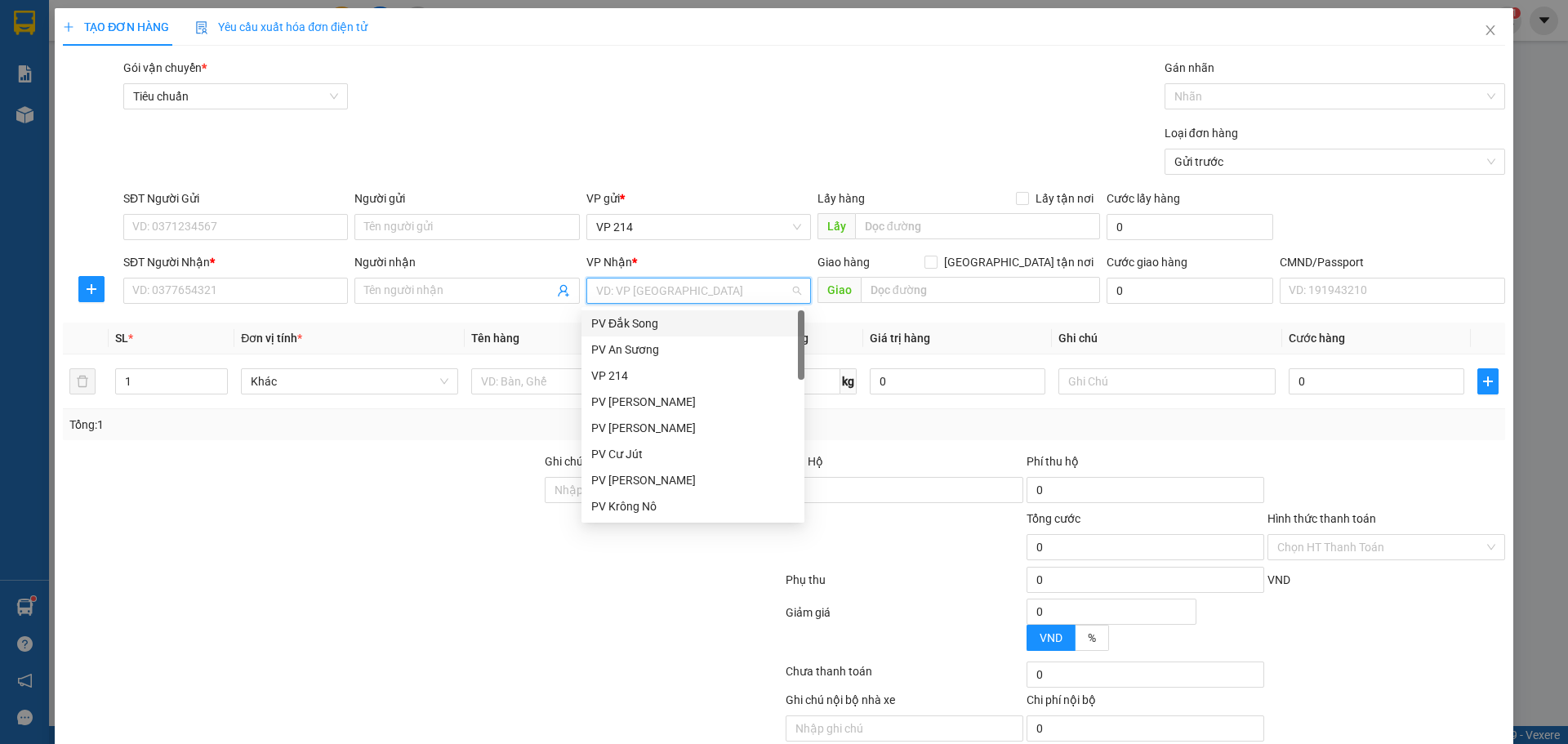
click at [670, 293] on input "search" at bounding box center [693, 290] width 194 height 24
type input "dm"
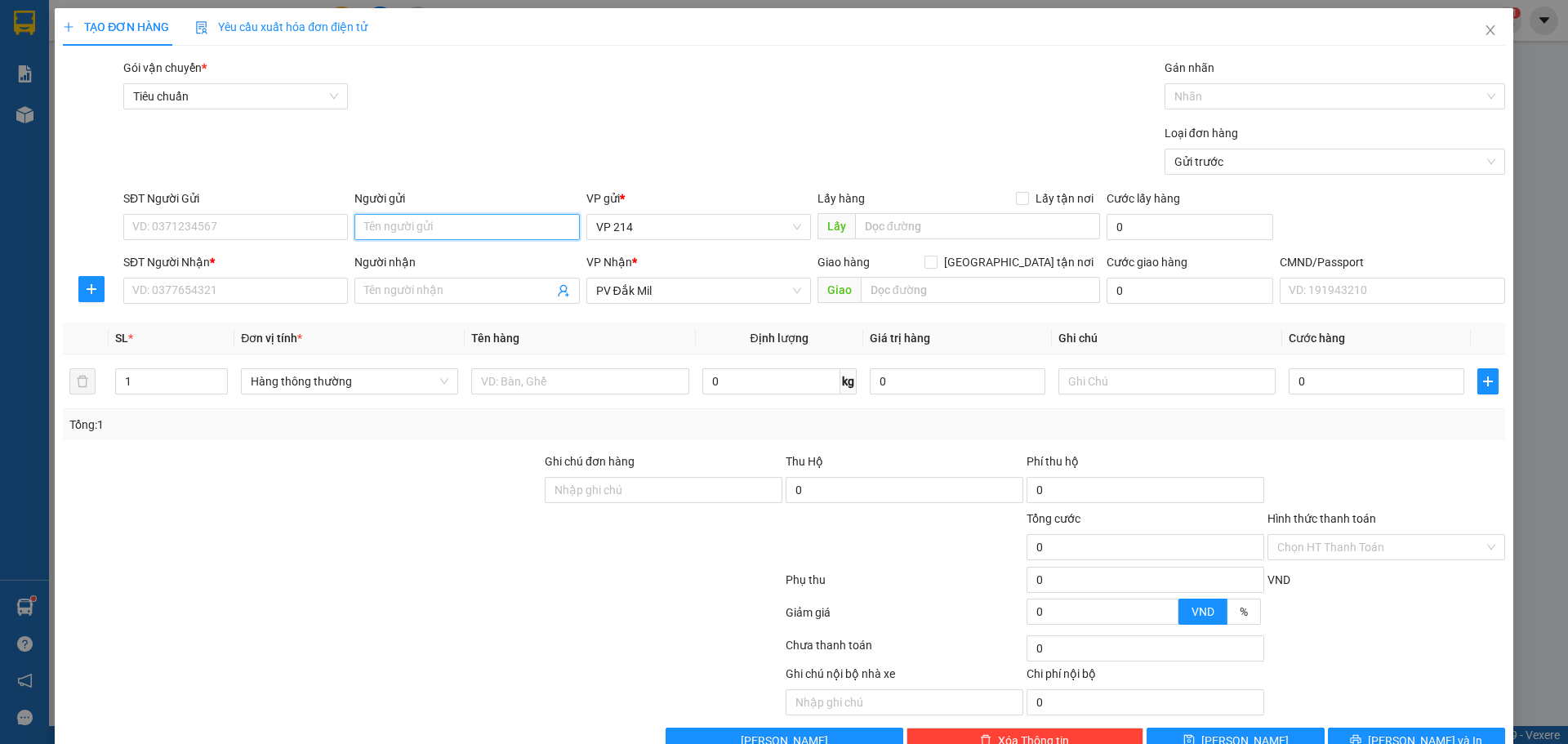
click at [359, 233] on input "Người gửi" at bounding box center [467, 227] width 225 height 26
type input "dental"
click at [161, 218] on input "SĐT Người Gửi" at bounding box center [236, 227] width 225 height 26
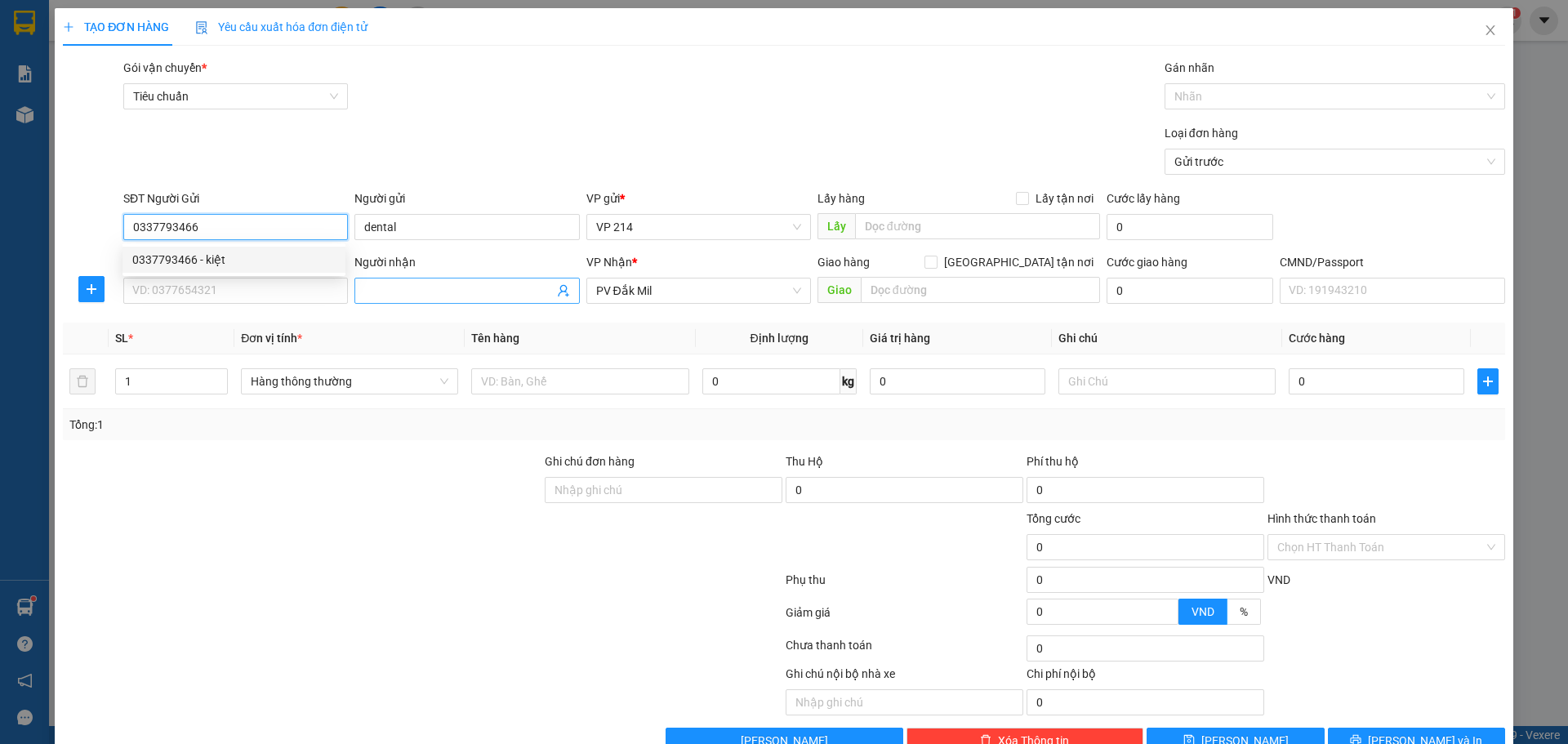
type input "0337793466"
click at [386, 287] on input "Người nhận" at bounding box center [458, 290] width 188 height 18
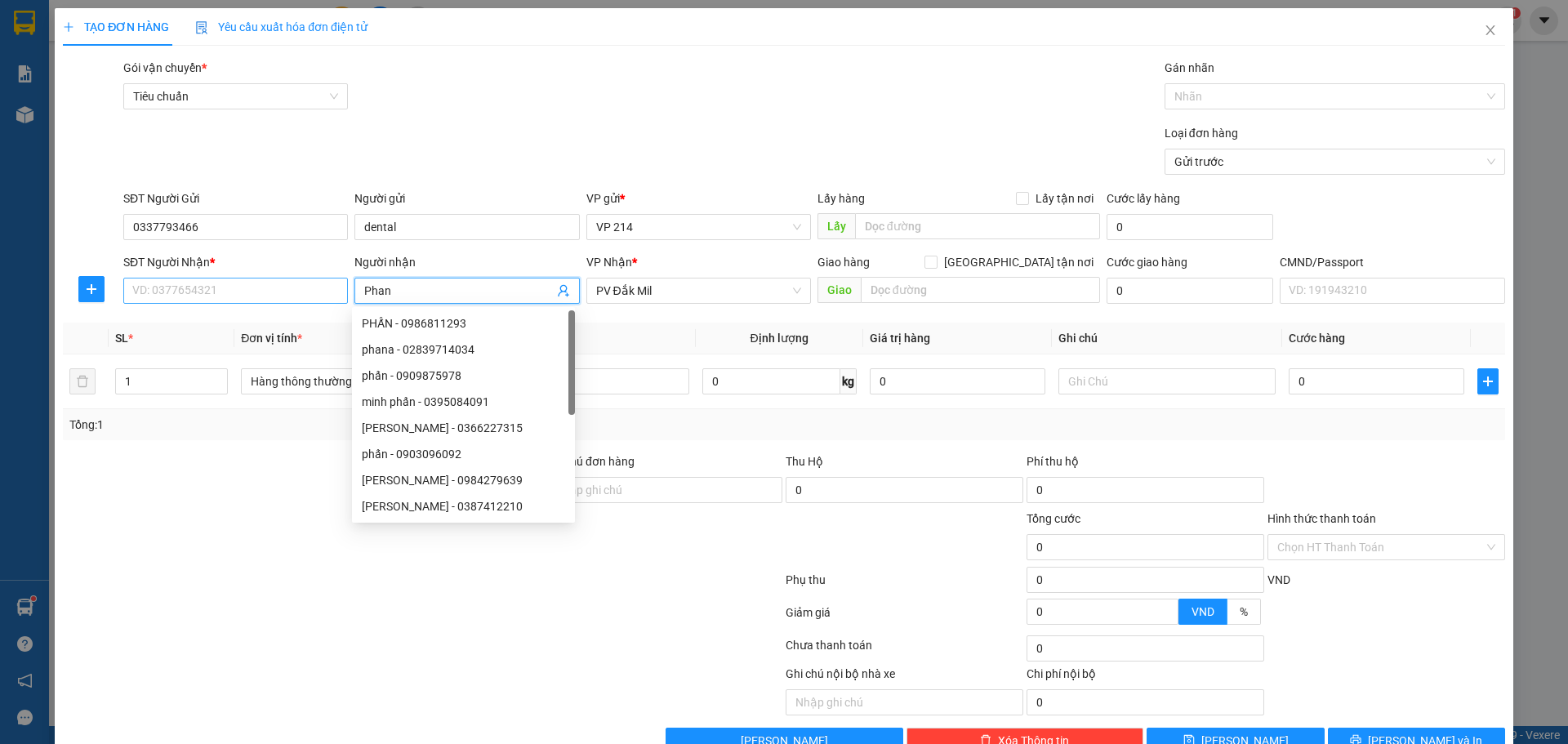
type input "Phan"
click at [301, 301] on input "SĐT Người Nhận *" at bounding box center [236, 290] width 225 height 26
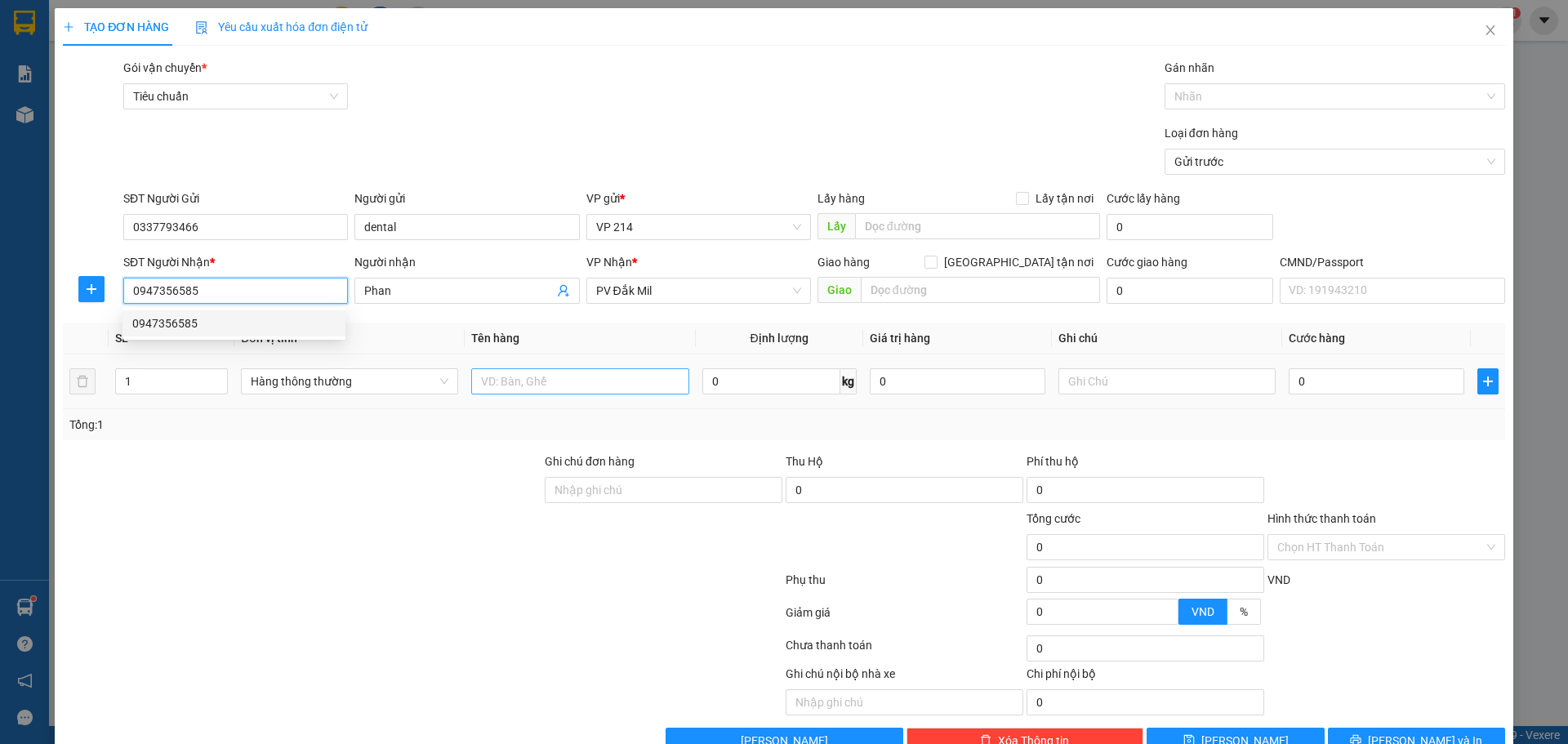
type input "0947356585"
click at [601, 384] on input "text" at bounding box center [580, 381] width 217 height 26
type input "rang"
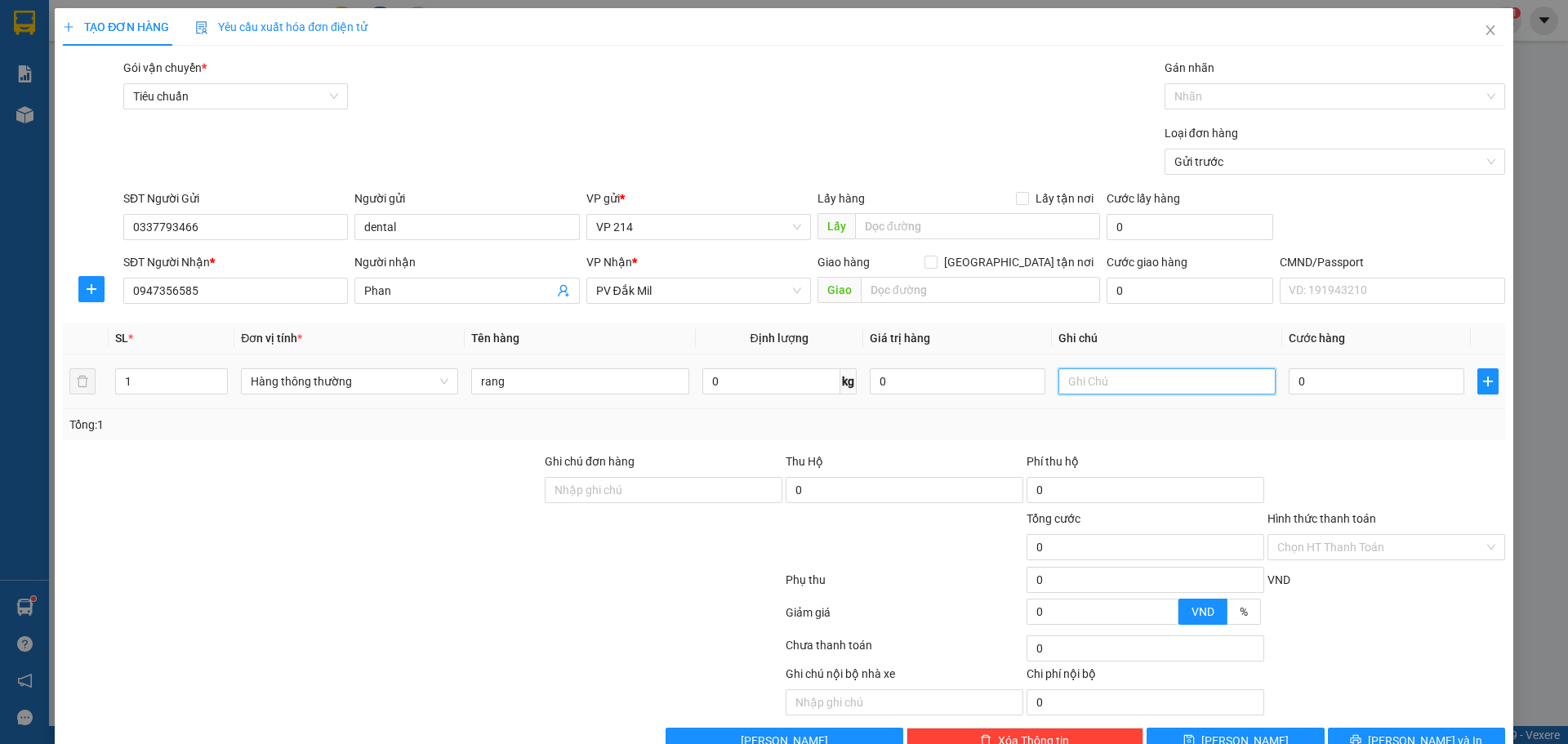
click at [1122, 378] on input "text" at bounding box center [1167, 381] width 217 height 26
type input "j"
type input "h"
click at [1312, 375] on input "0" at bounding box center [1376, 381] width 175 height 26
type input "3"
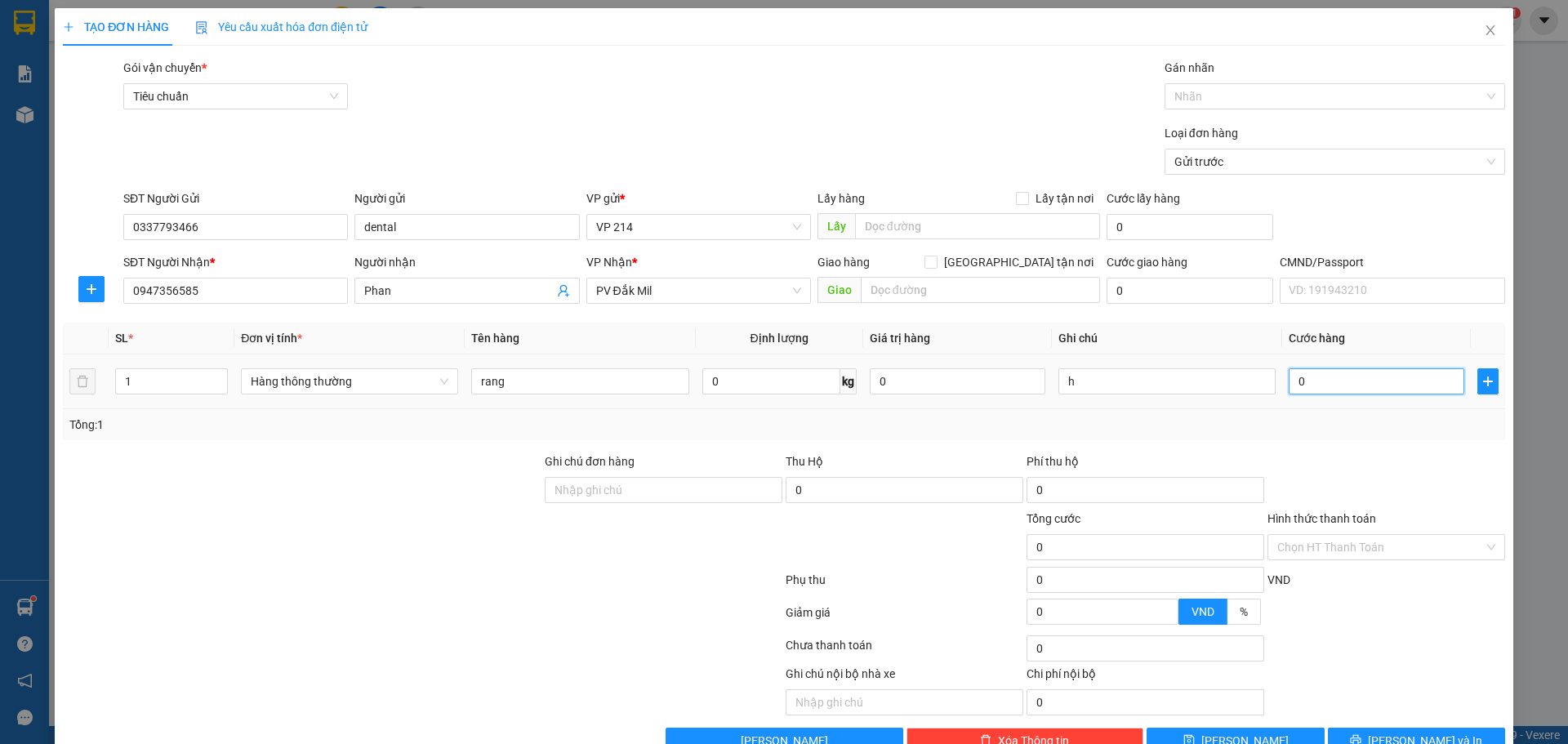
type input "3"
type input "30"
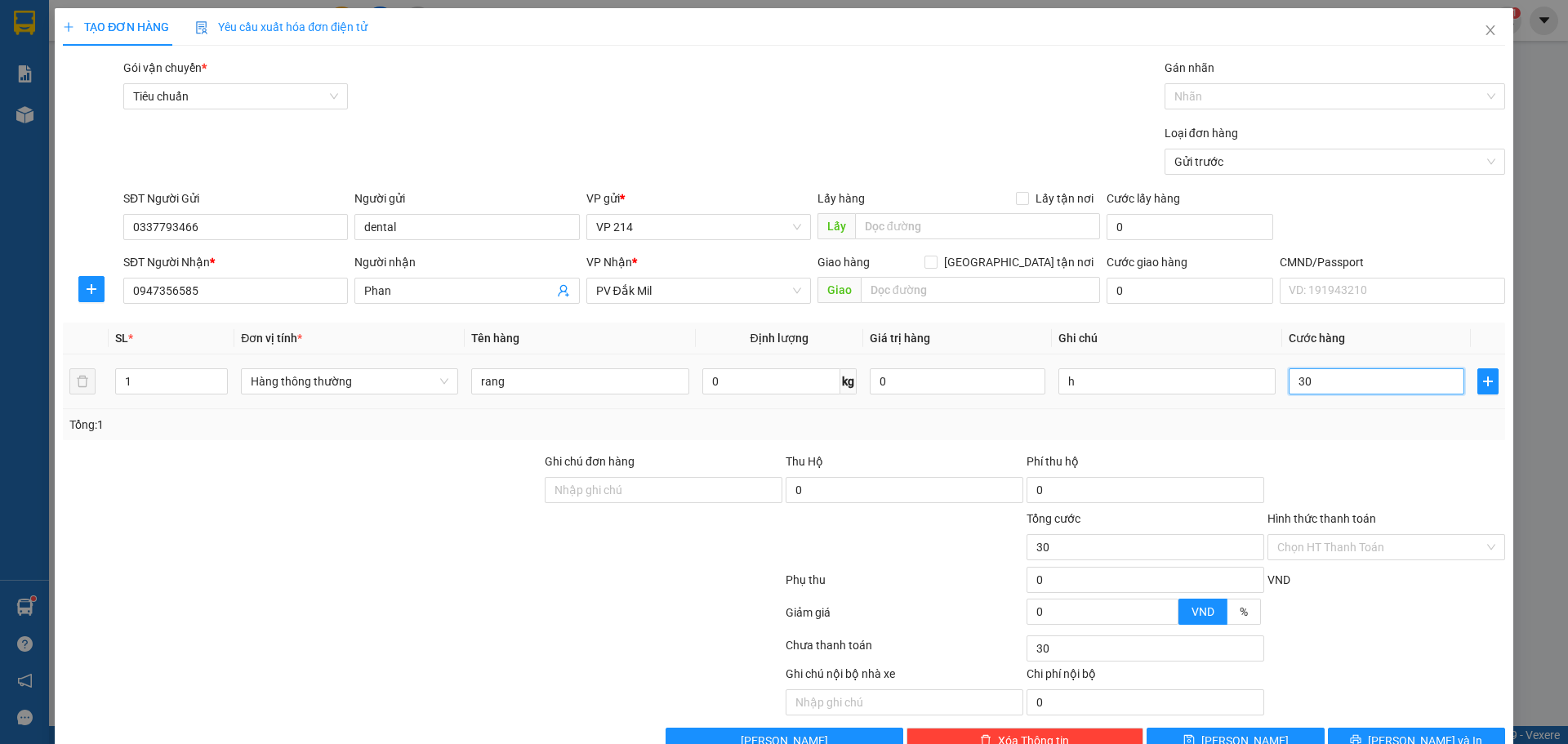
type input "300"
type input "3.000"
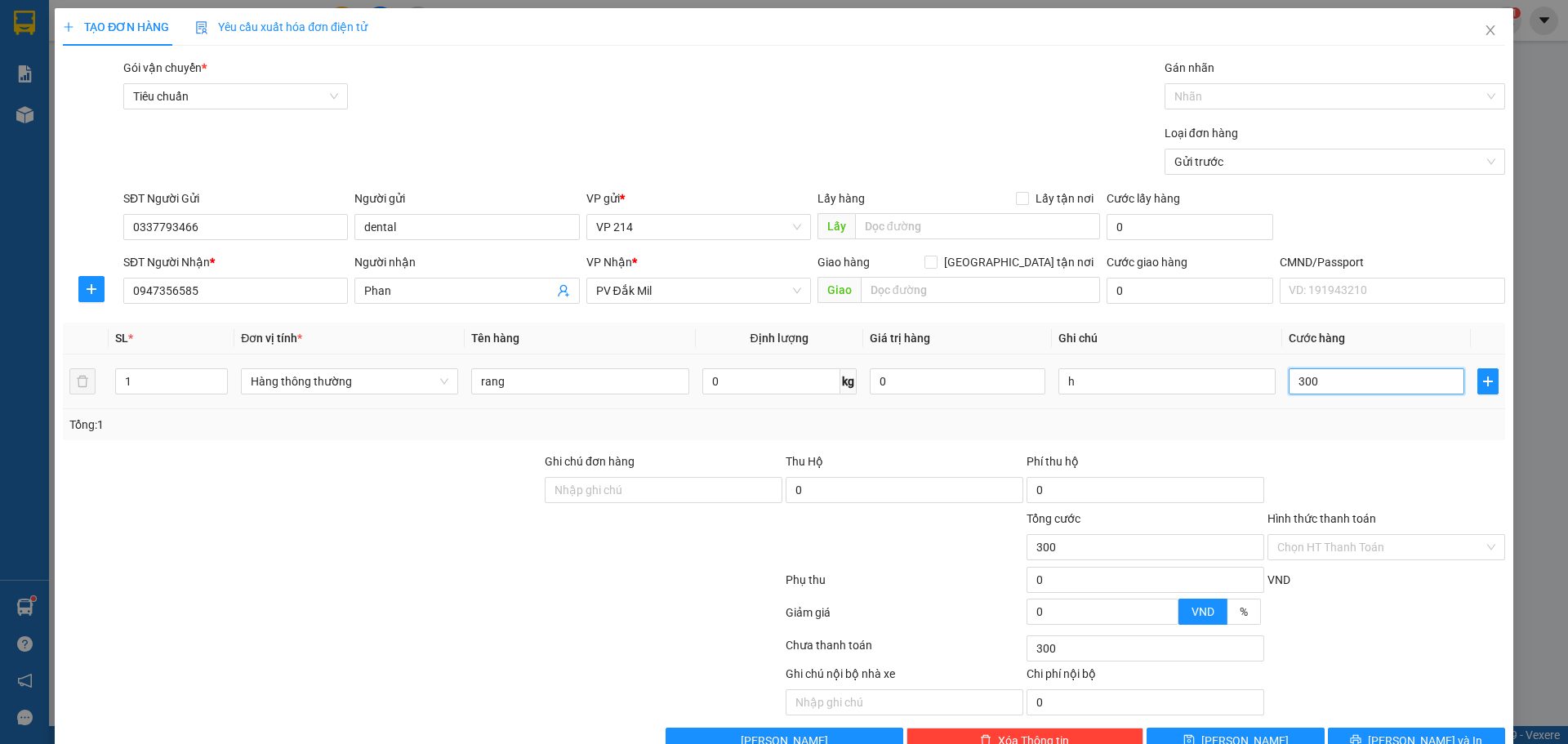
type input "3.000"
type input "30.000"
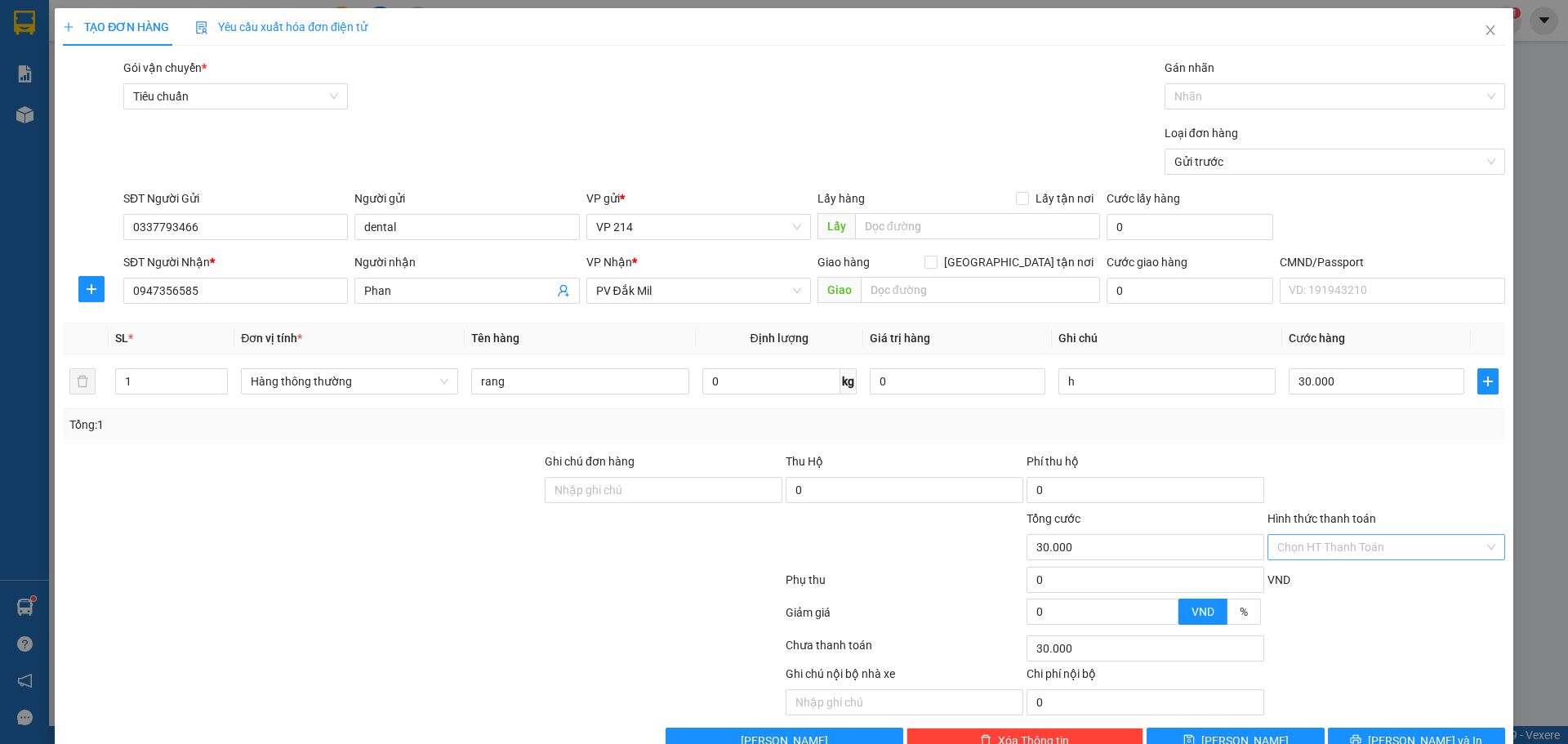
click at [1453, 551] on input "Hình thức thanh toán" at bounding box center [1381, 547] width 207 height 24
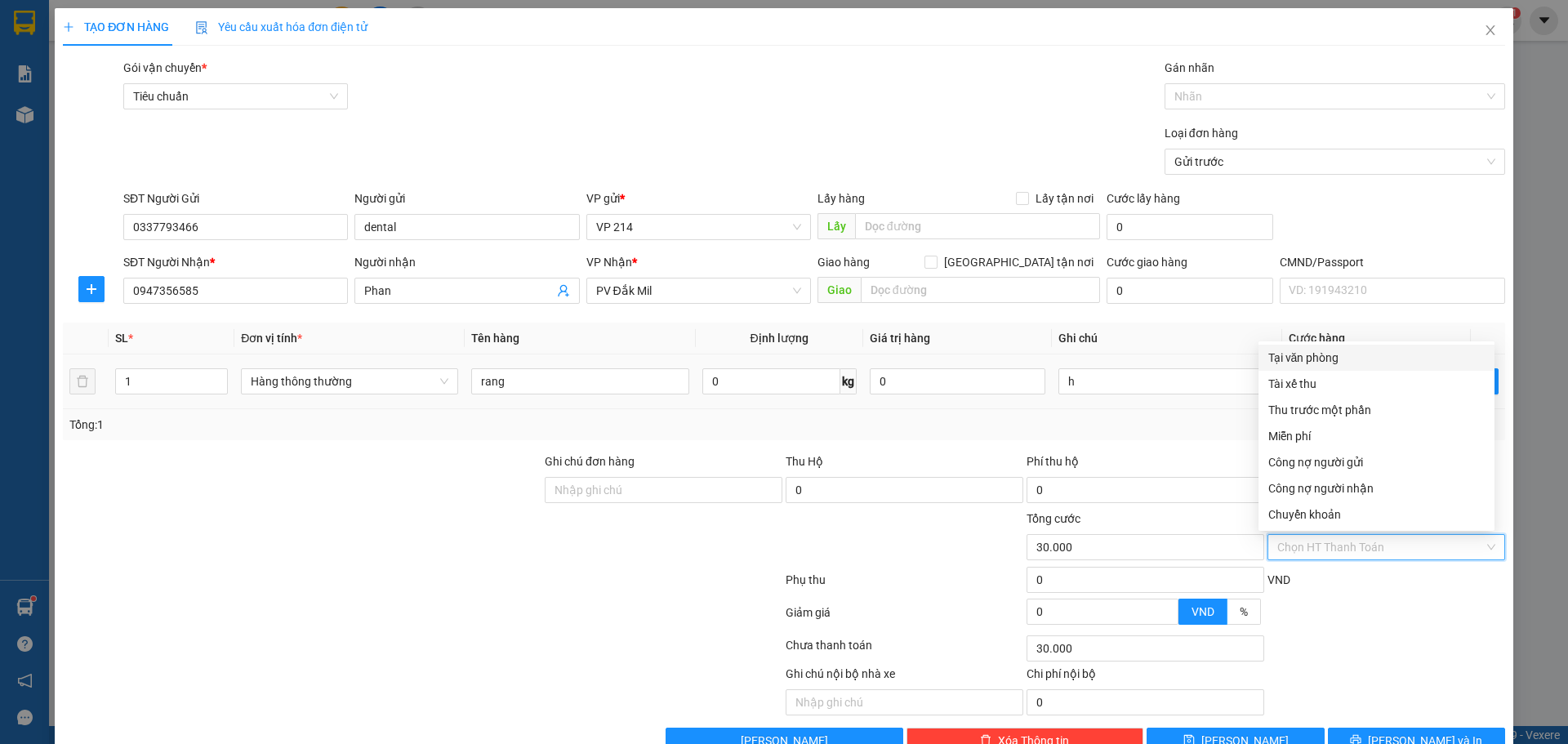
click at [1350, 360] on div "Tại văn phòng" at bounding box center [1376, 357] width 216 height 18
type input "0"
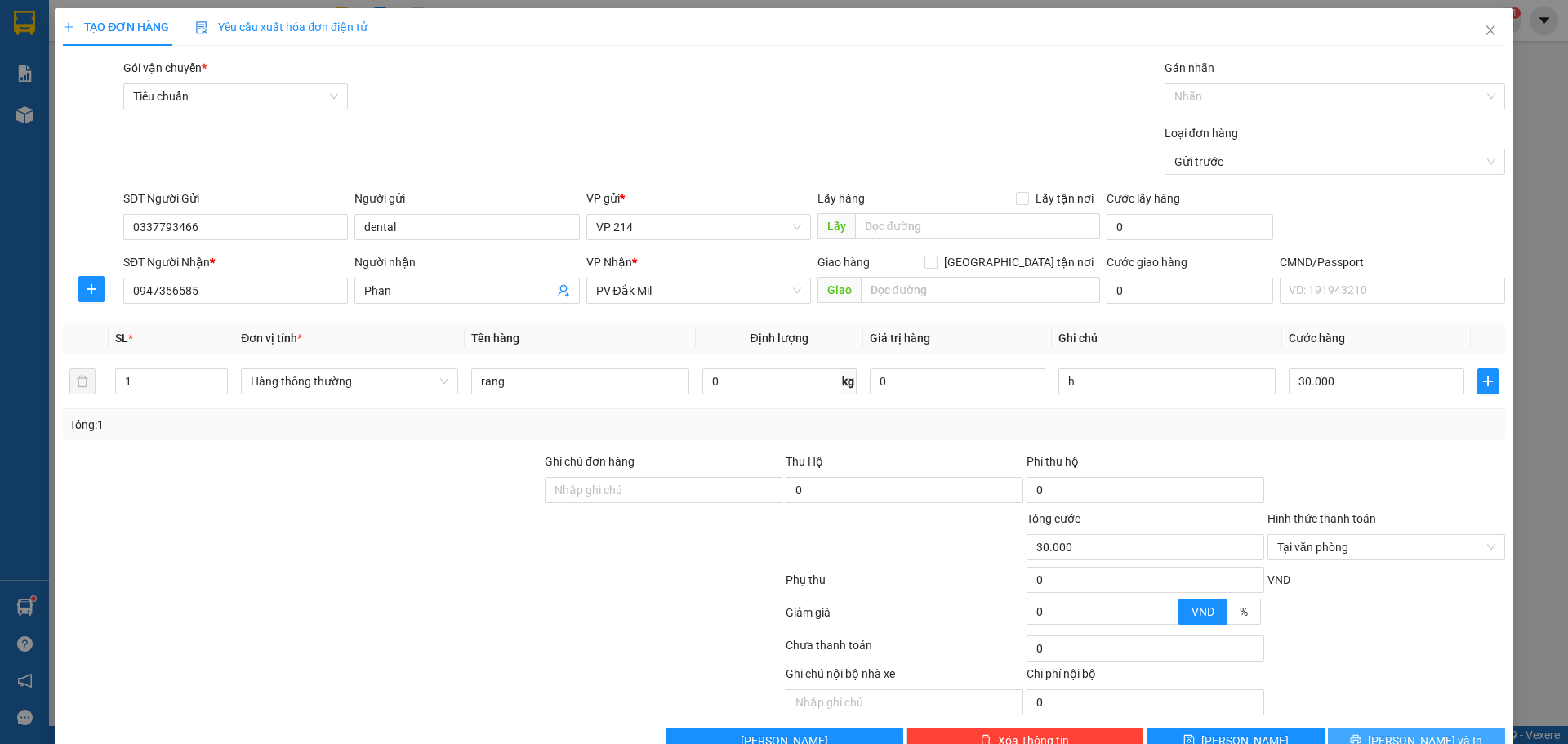
click at [1419, 732] on span "[PERSON_NAME] và In" at bounding box center [1424, 740] width 114 height 18
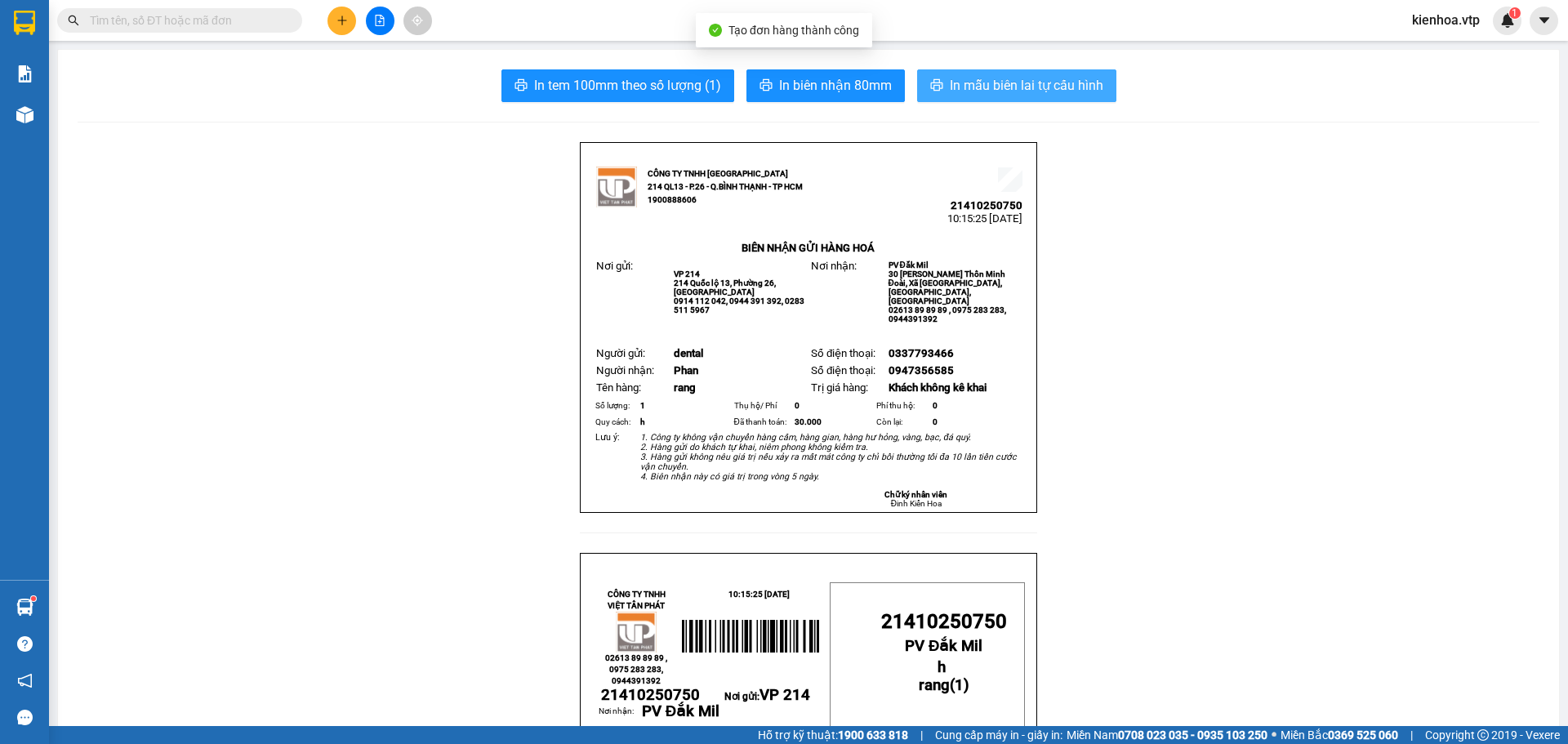
click at [950, 79] on span "In mẫu biên lai tự cấu hình" at bounding box center [1026, 85] width 153 height 20
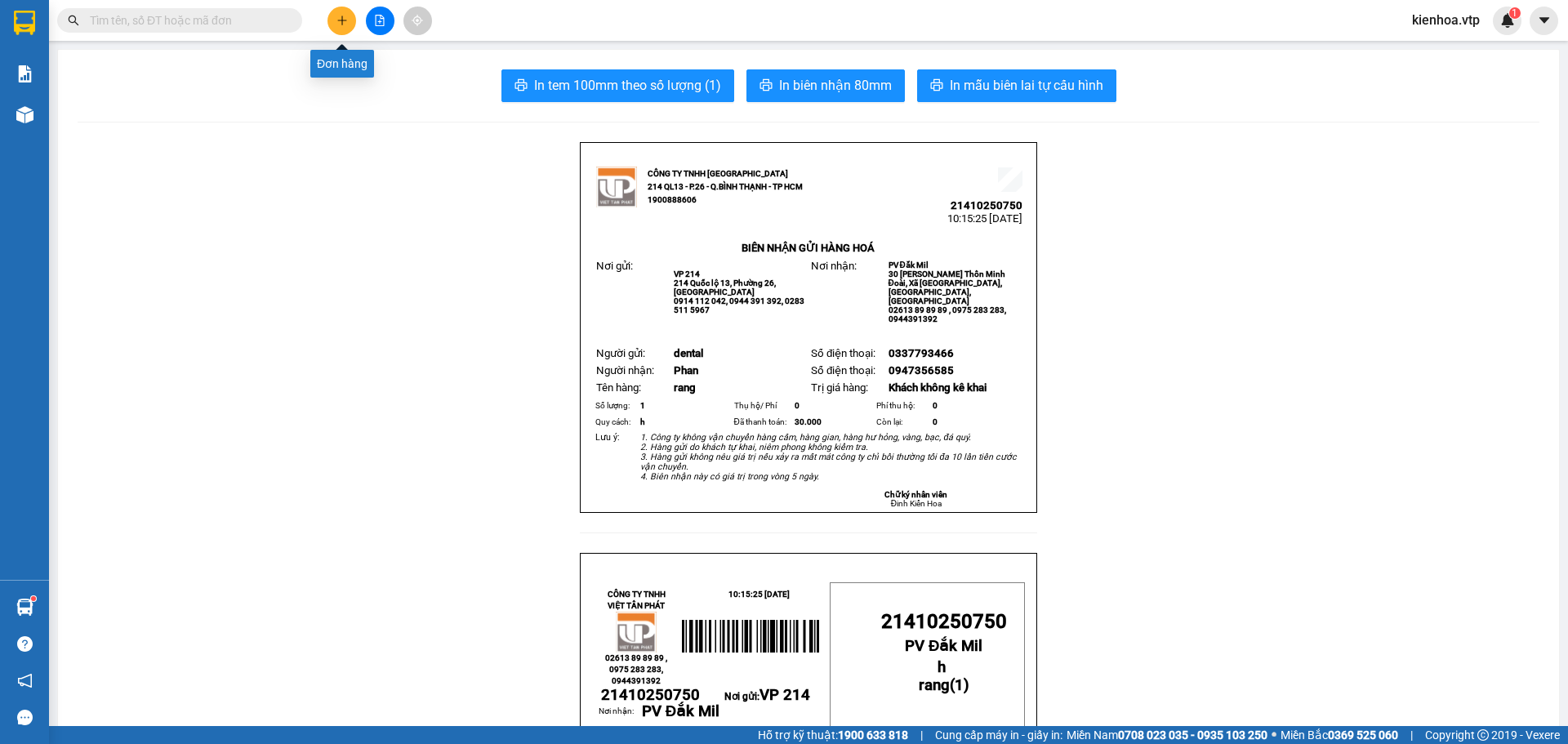
click at [348, 27] on button at bounding box center [341, 20] width 29 height 29
